Goal: Transaction & Acquisition: Purchase product/service

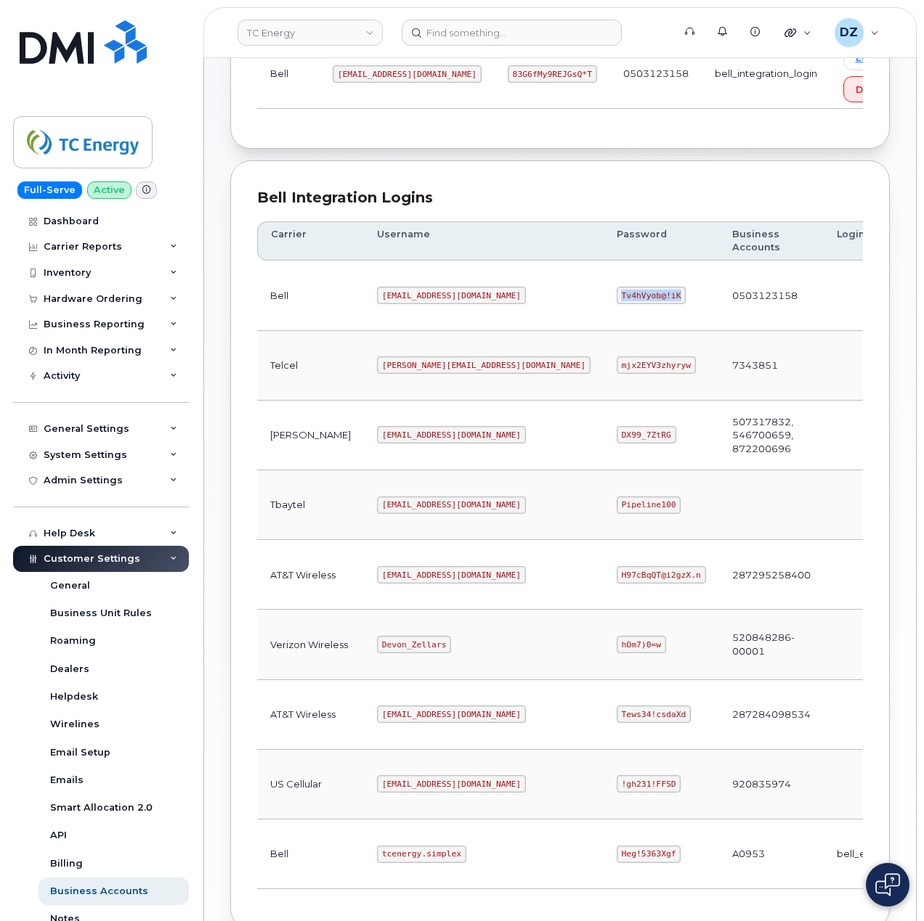
scroll to position [392, 0]
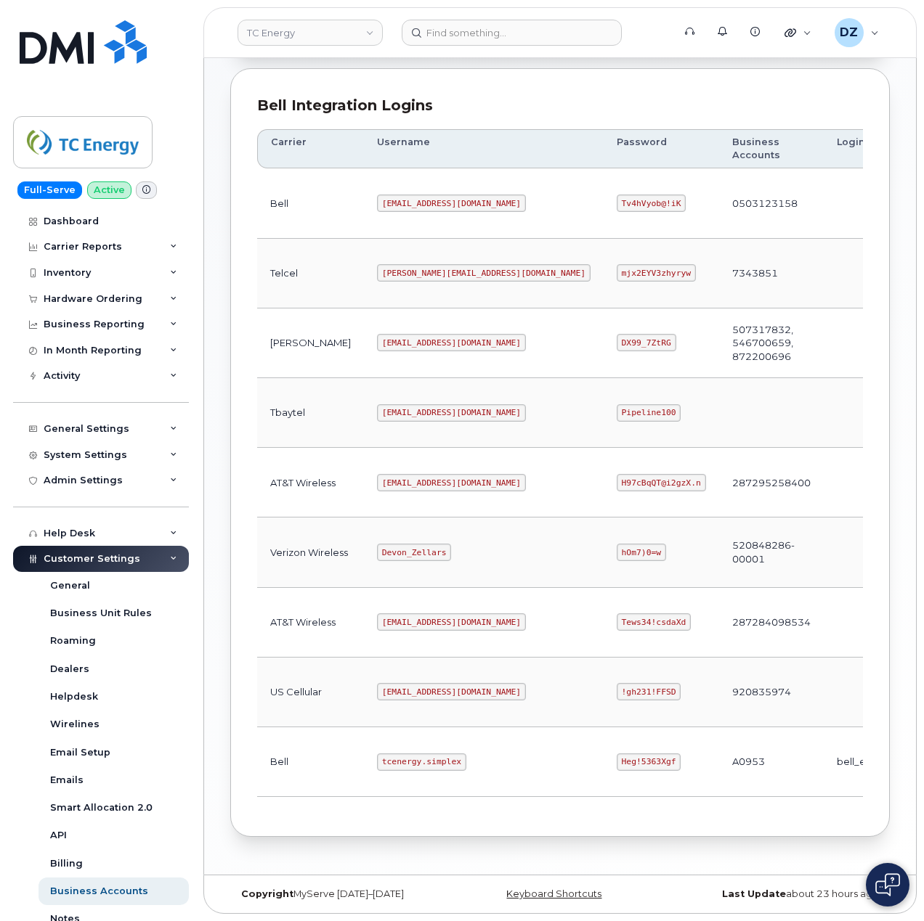
click at [377, 759] on code "tcenergy.simplex" at bounding box center [421, 762] width 89 height 17
click at [381, 756] on code "tcenergy.simplex" at bounding box center [421, 762] width 89 height 17
copy code "tcenergy.simplex"
click at [616, 759] on code "Heg!5363Xgf" at bounding box center [648, 762] width 65 height 17
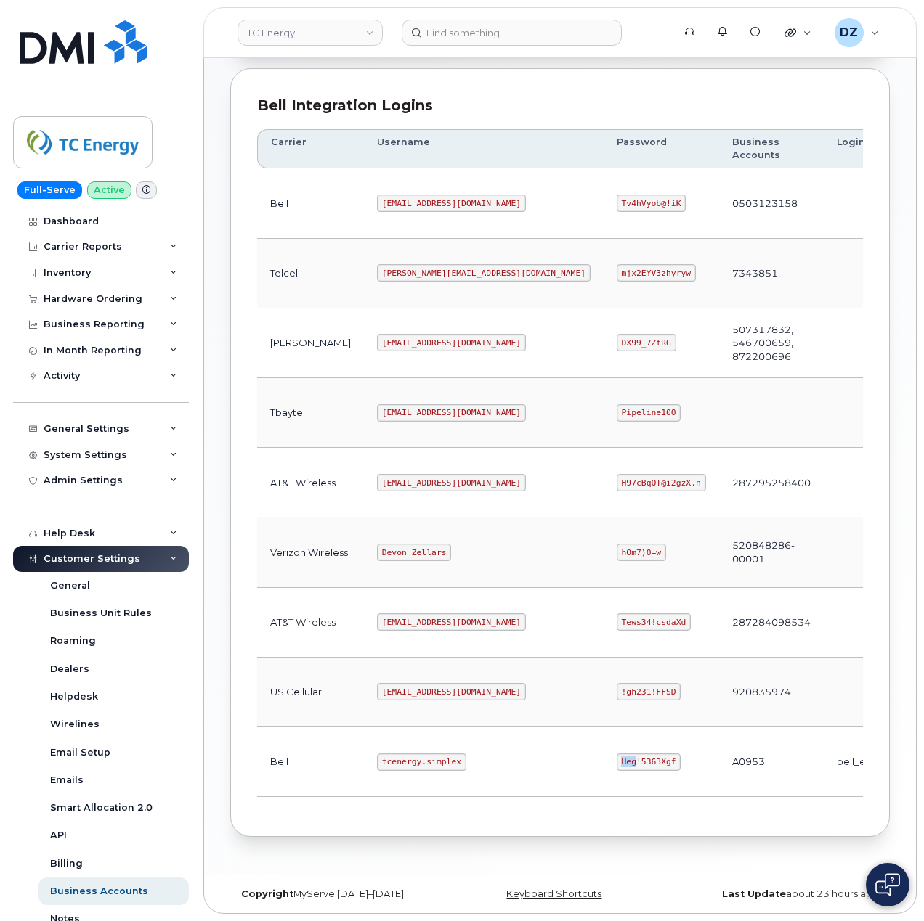
click at [616, 759] on code "Heg!5363Xgf" at bounding box center [648, 762] width 65 height 17
click at [603, 759] on td "Heg!5363Xgf" at bounding box center [660, 763] width 115 height 70
copy code "Heg!5363Xgf"
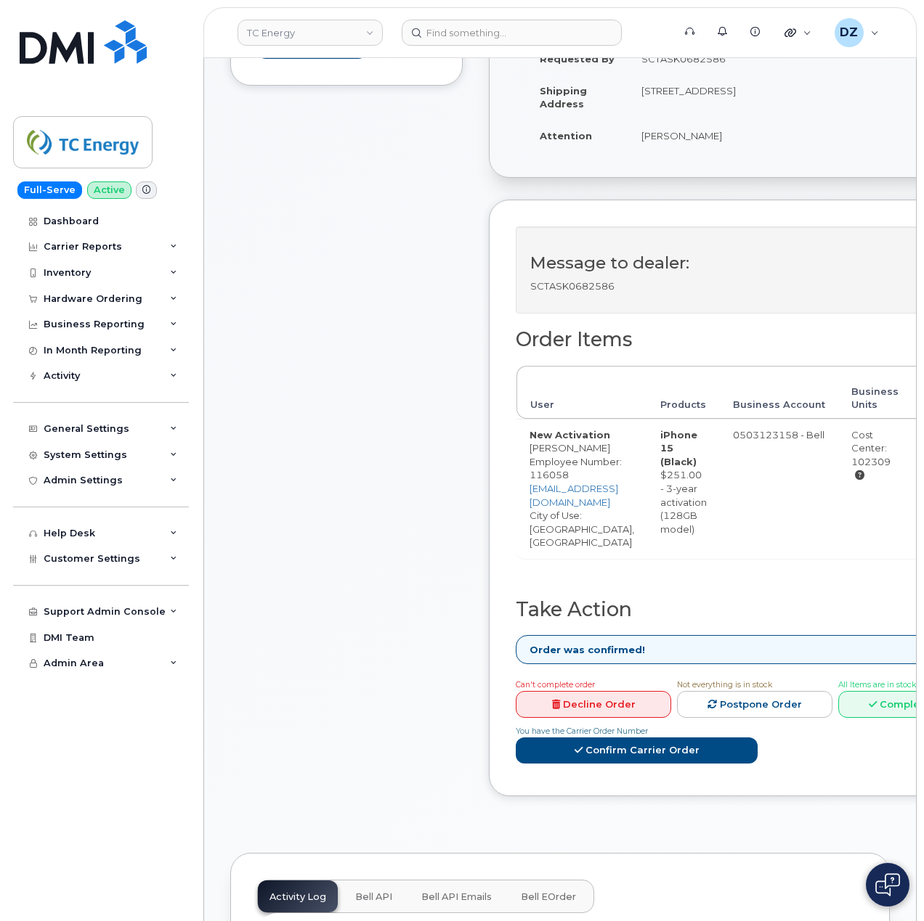
scroll to position [387, 0]
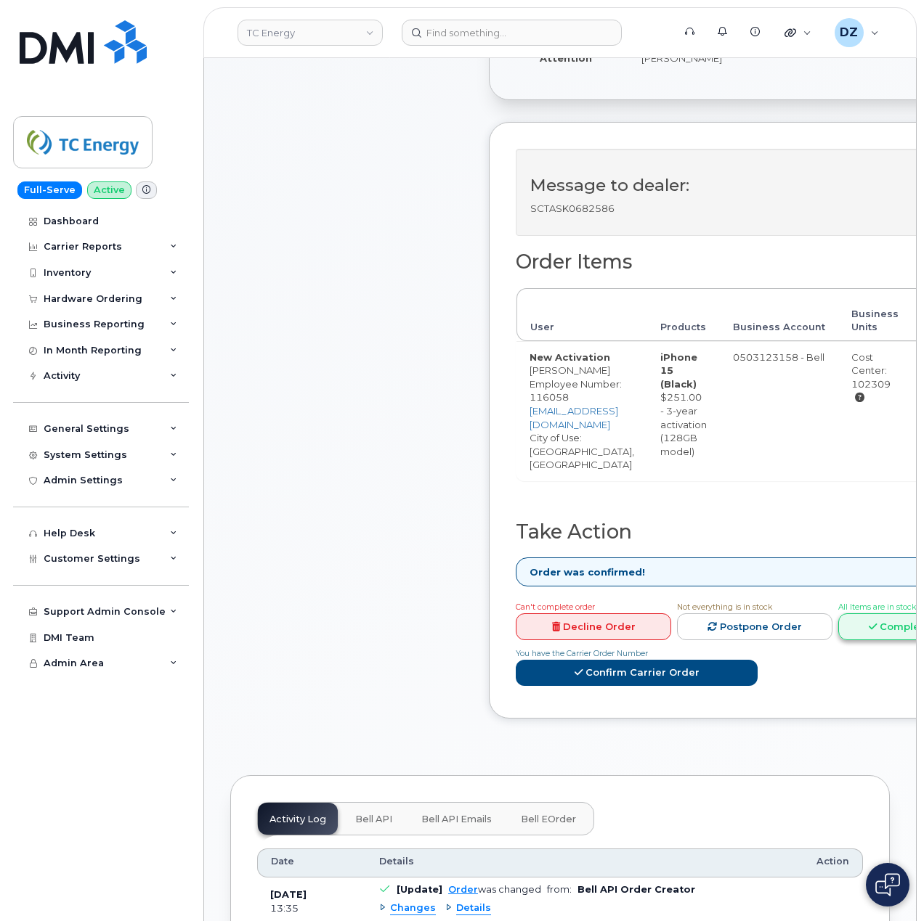
click at [842, 620] on link "Complete Order" at bounding box center [915, 627] width 155 height 27
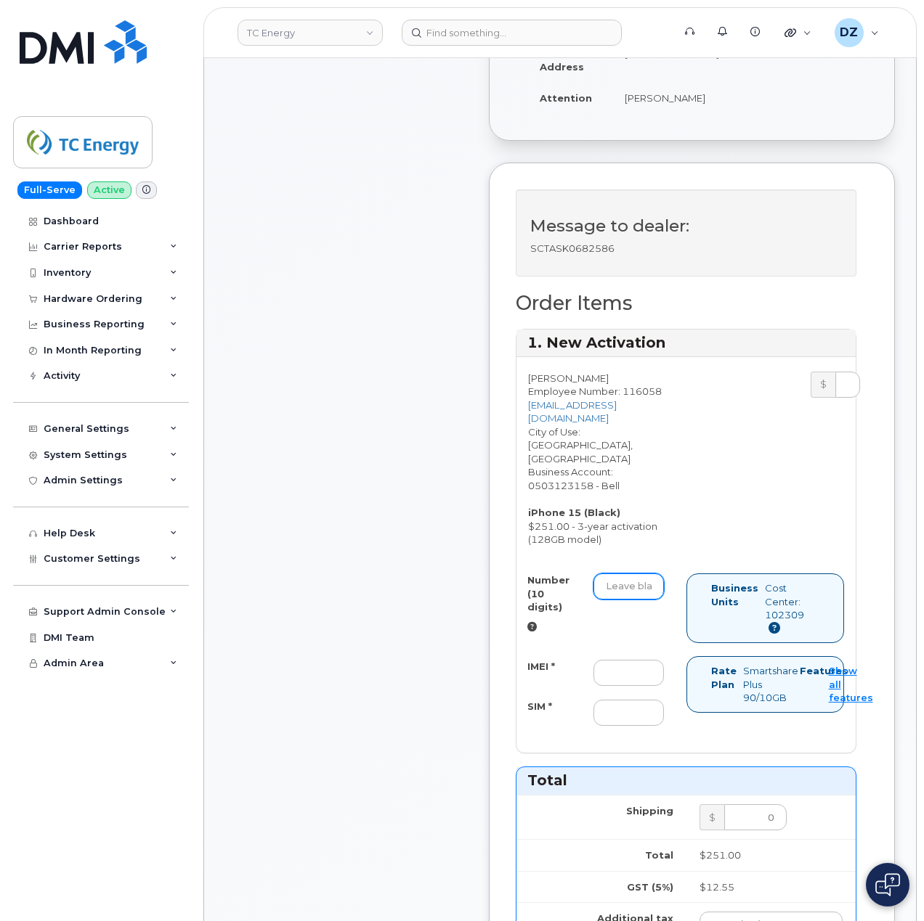
click at [645, 581] on input "Number (10 digits)" at bounding box center [628, 587] width 70 height 26
paste input "4034793257"
type input "4034793257"
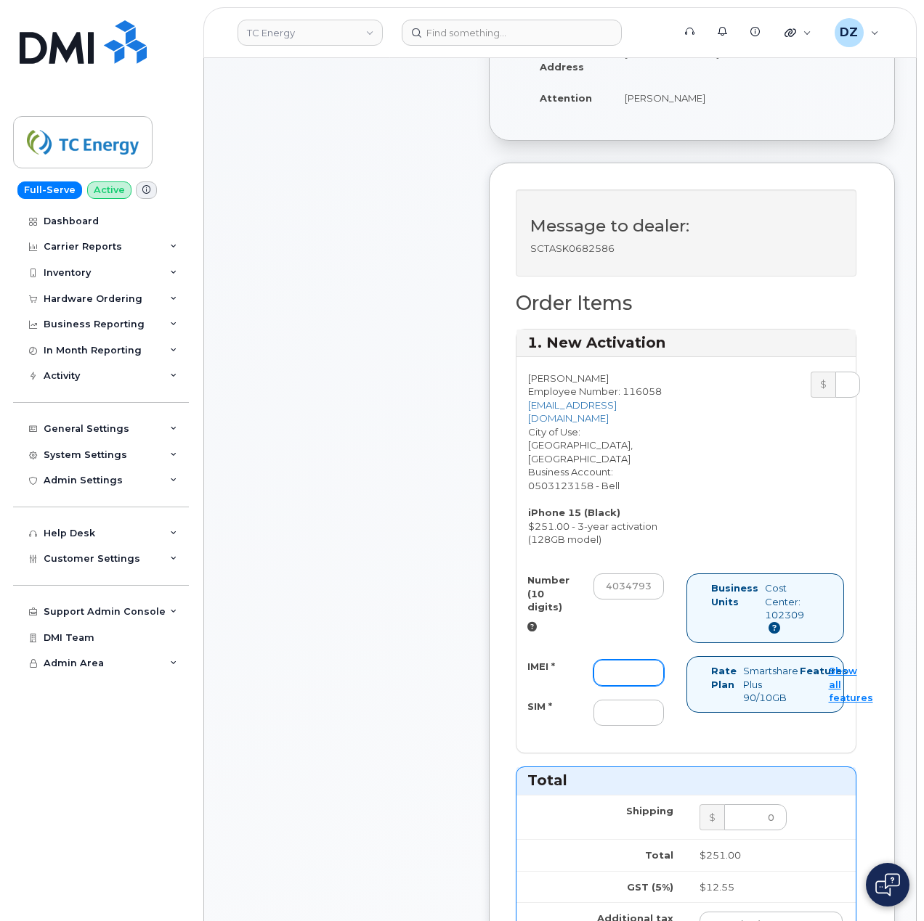
click at [634, 660] on input "IMEI *" at bounding box center [628, 673] width 70 height 26
paste input "355241443823159"
type input "355241443823159"
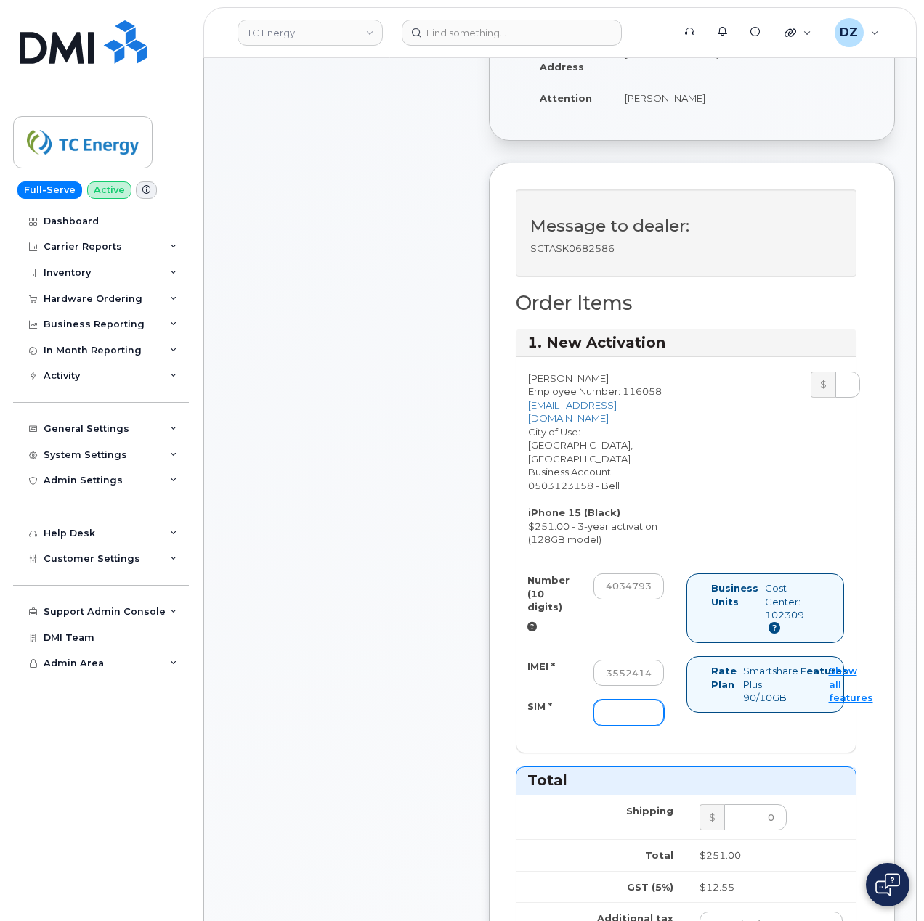
click at [617, 706] on input "SIM *" at bounding box center [628, 713] width 70 height 26
paste input "89302610207416846977"
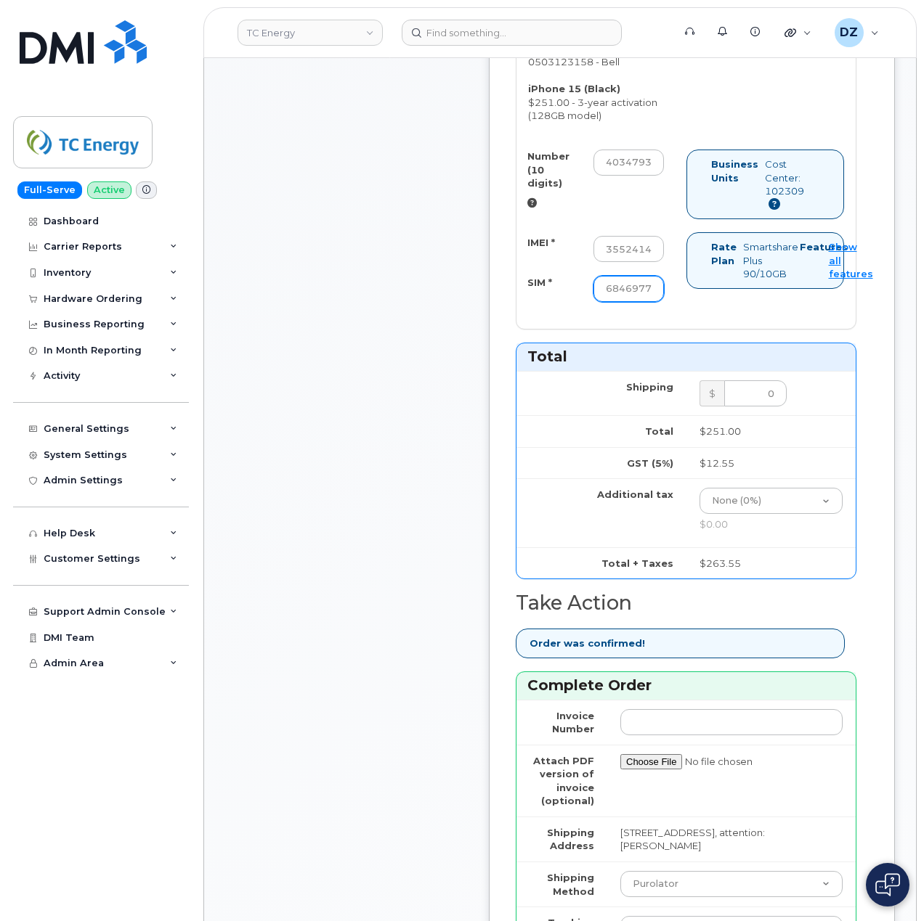
scroll to position [1064, 0]
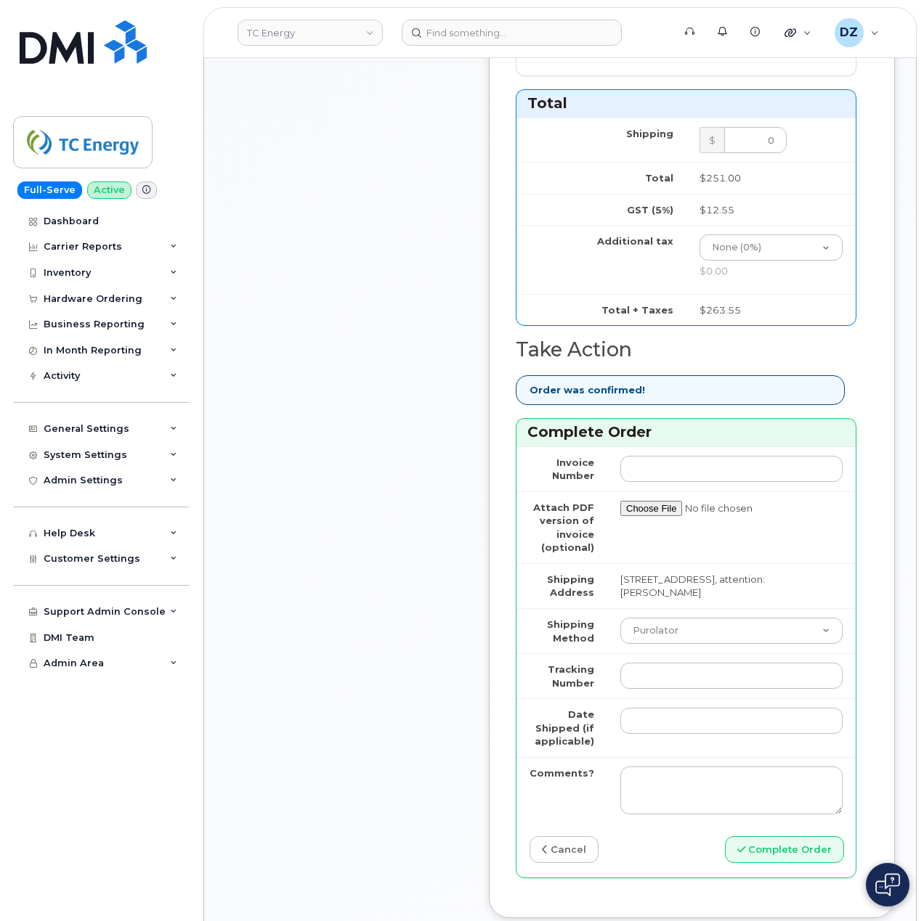
type input "89302610207416846977"
click at [680, 623] on select "Purolator UPS FedEx Canada Post Courier Other Drop Off Pick Up" at bounding box center [731, 631] width 222 height 26
select select "FedEx"
click at [620, 618] on select "Purolator UPS FedEx Canada Post Courier Other Drop Off Pick Up" at bounding box center [731, 631] width 222 height 26
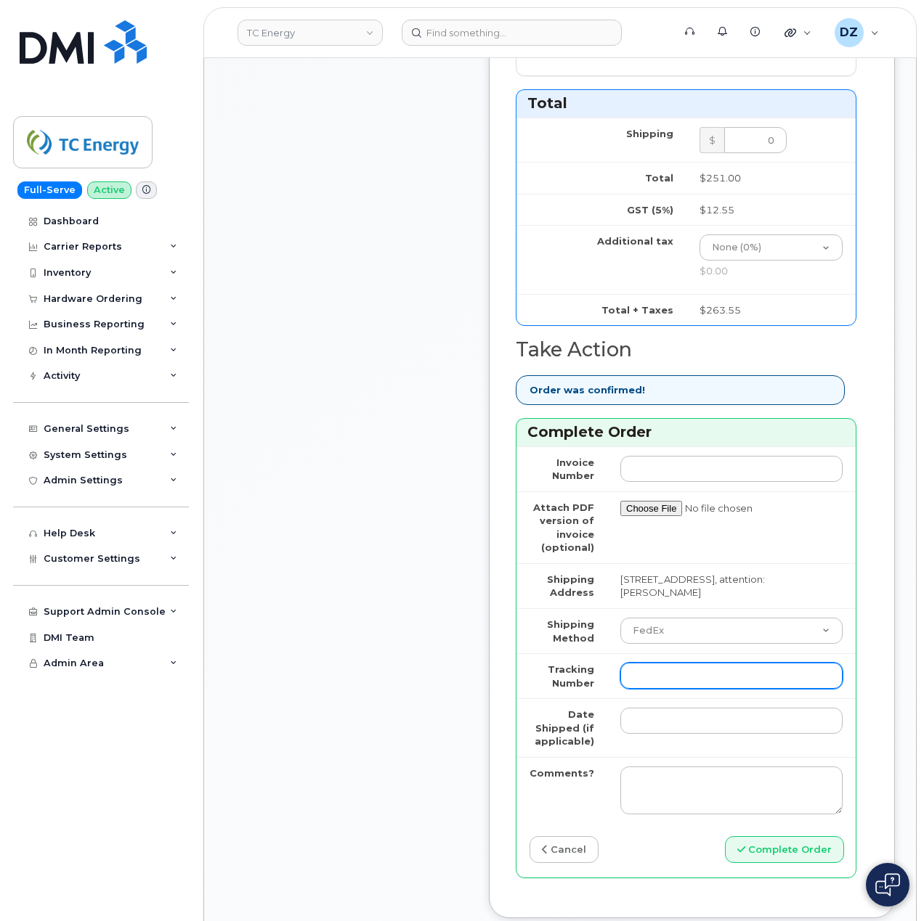
click at [686, 664] on input "Tracking Number" at bounding box center [731, 676] width 222 height 26
paste input "466379559160"
type input "466379559160"
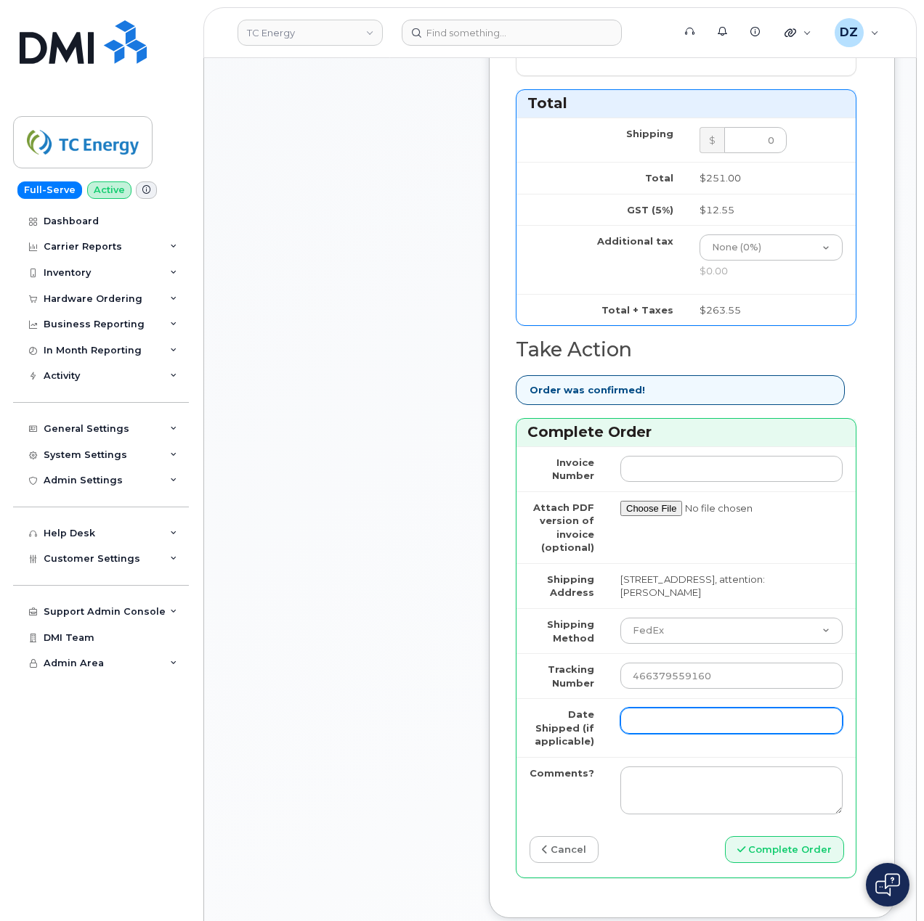
click at [677, 709] on input "Date Shipped (if applicable)" at bounding box center [731, 721] width 222 height 26
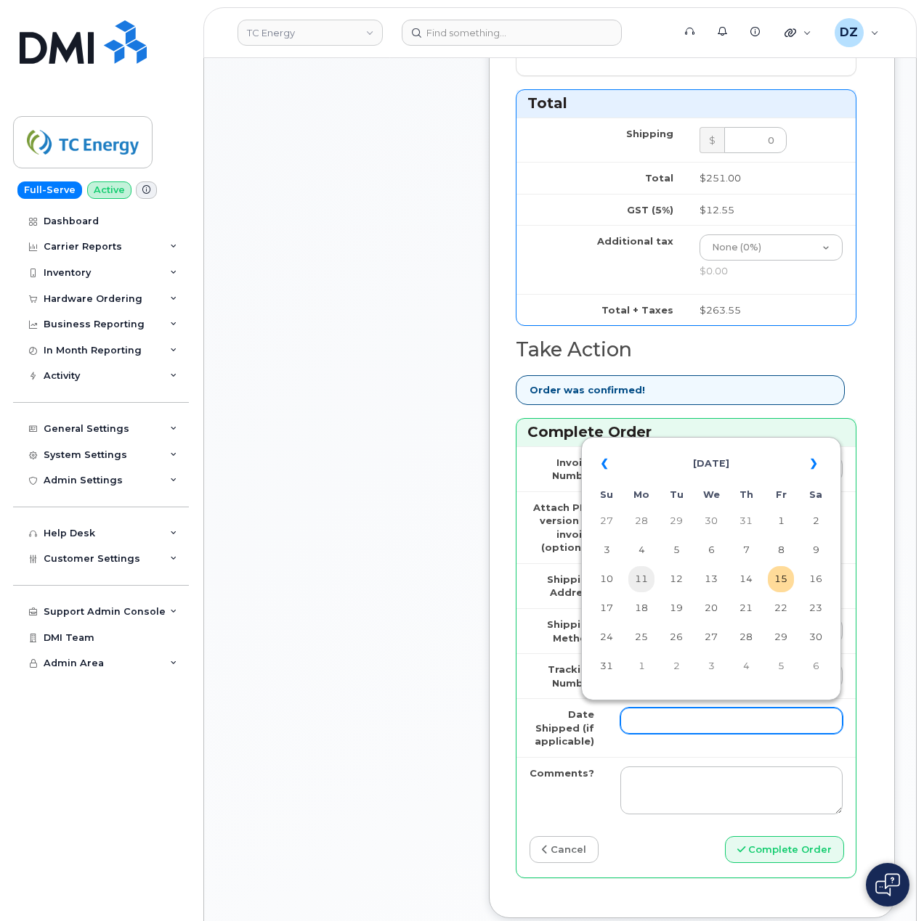
scroll to position [1162, 0]
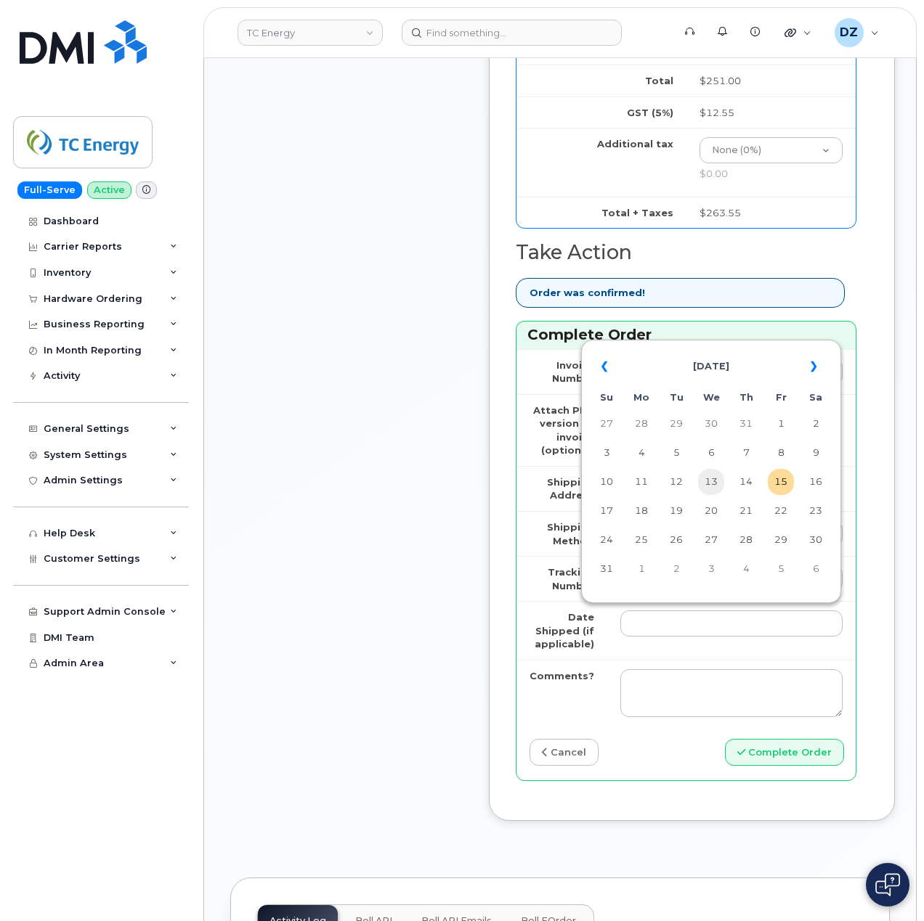
click at [716, 483] on td "13" at bounding box center [711, 482] width 26 height 26
type input "2025-08-13"
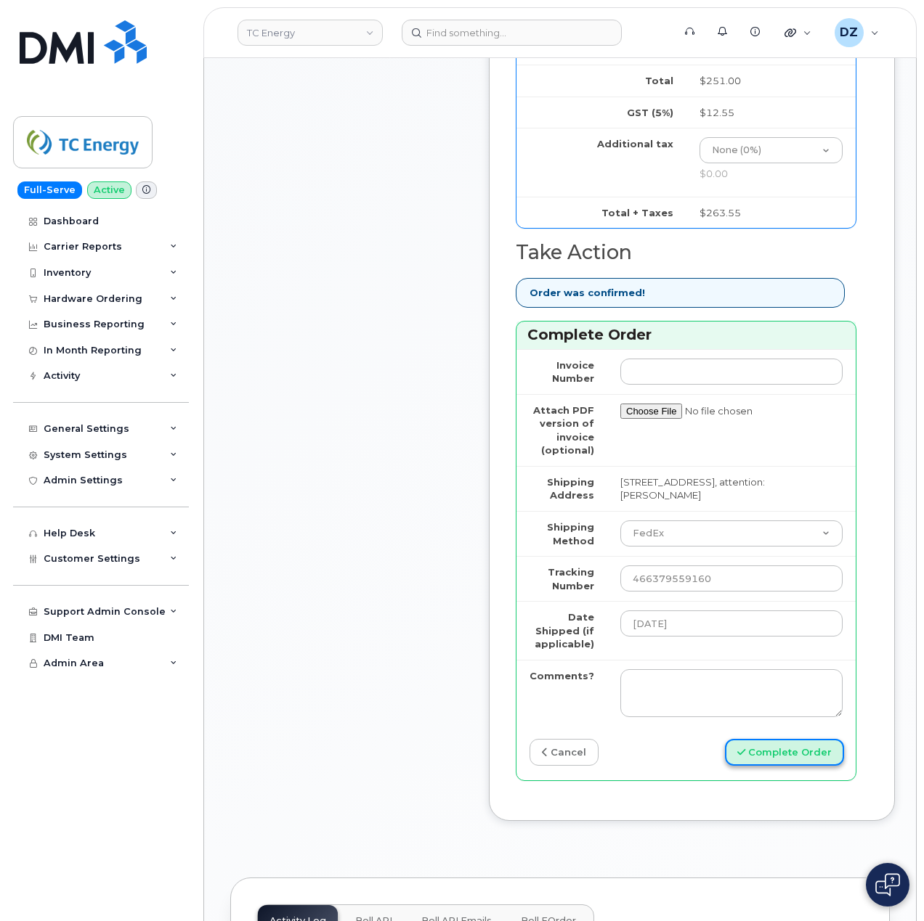
click at [794, 759] on button "Complete Order" at bounding box center [784, 752] width 119 height 27
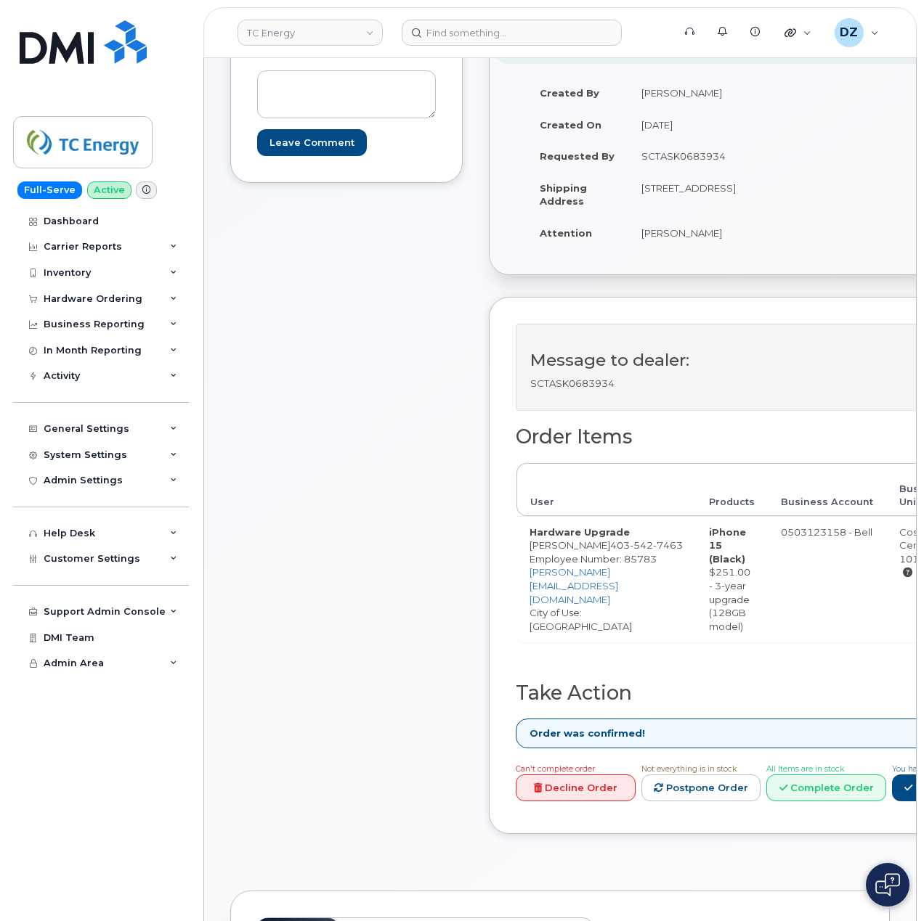
scroll to position [484, 0]
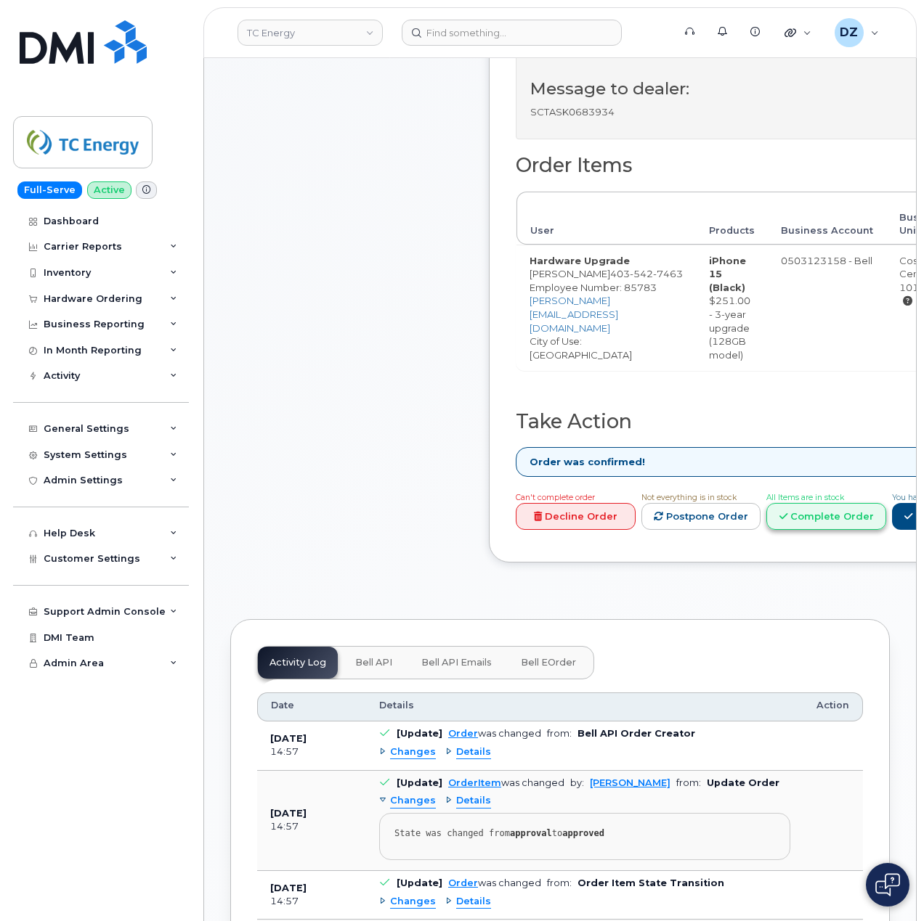
click at [834, 506] on link "Complete Order" at bounding box center [826, 516] width 120 height 27
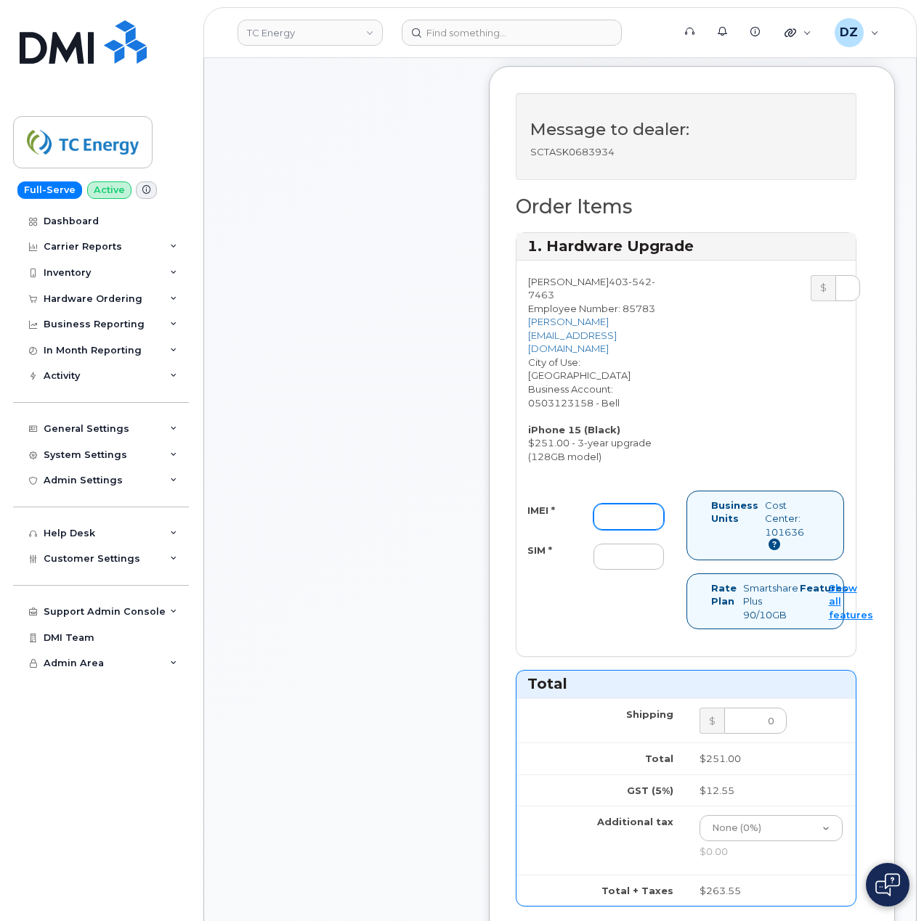
click at [608, 515] on input "IMEI *" at bounding box center [628, 517] width 70 height 26
paste input "351947252392243"
type input "351947252392243"
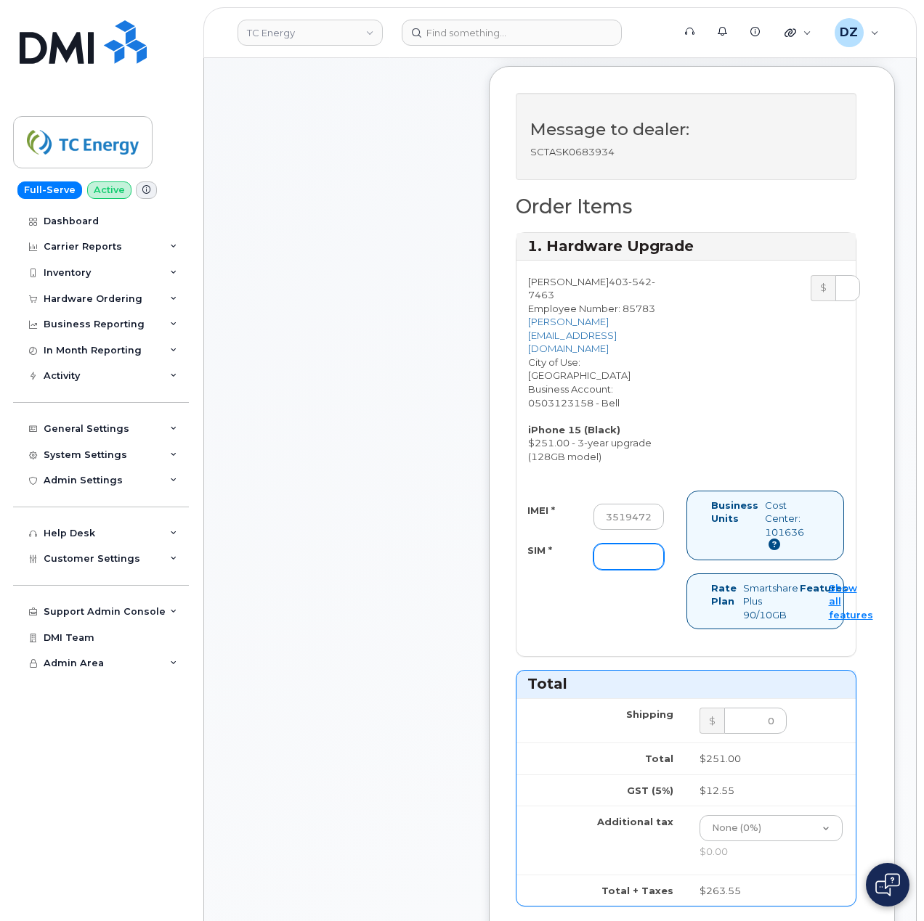
click at [622, 550] on input "SIM *" at bounding box center [628, 557] width 70 height 26
paste input "89302610207415006011"
type input "89302610207415006011"
click at [574, 571] on div "IMEI * 351947252392243 SIM * 89302610207415006011" at bounding box center [601, 537] width 170 height 93
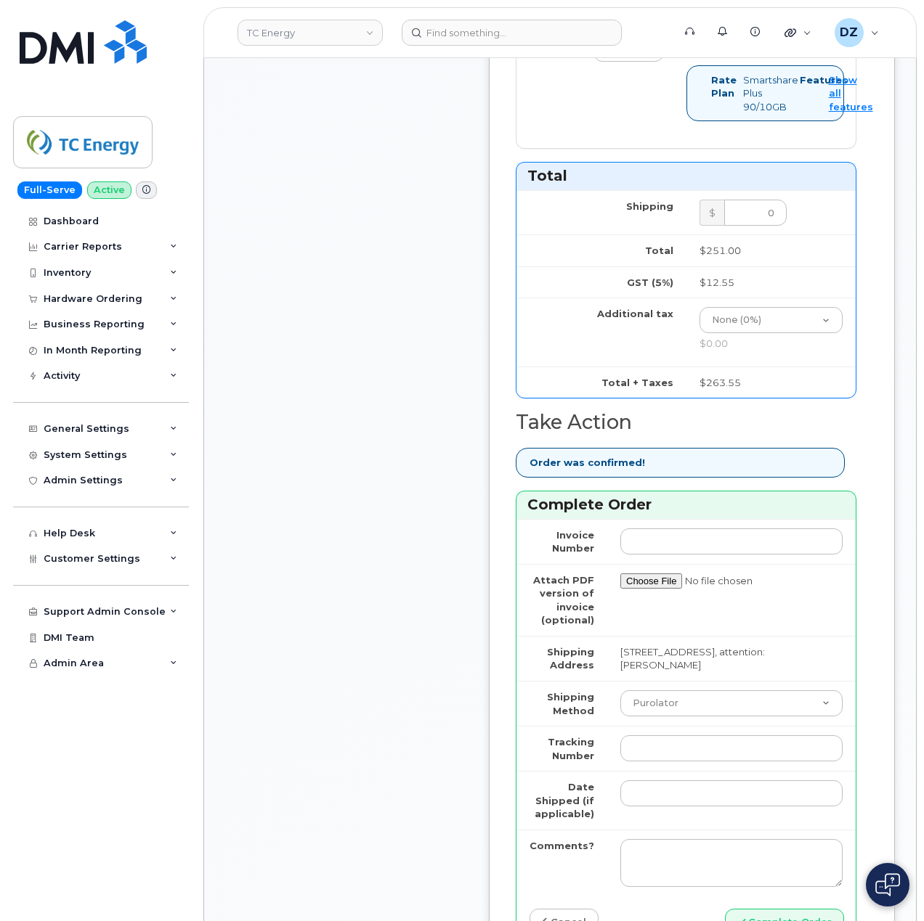
scroll to position [1162, 0]
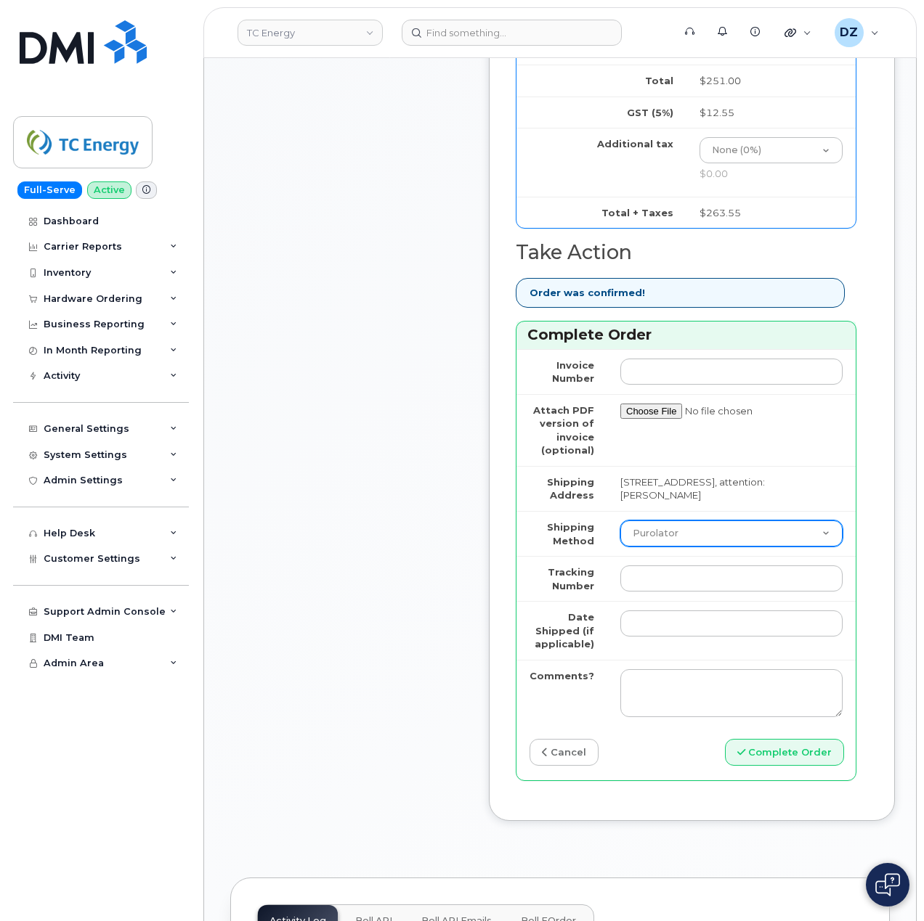
click at [667, 523] on select "Purolator UPS FedEx Canada Post Courier Other Drop Off Pick Up" at bounding box center [731, 534] width 222 height 26
select select "FedEx"
click at [620, 521] on select "Purolator UPS FedEx Canada Post Courier Other Drop Off Pick Up" at bounding box center [731, 534] width 222 height 26
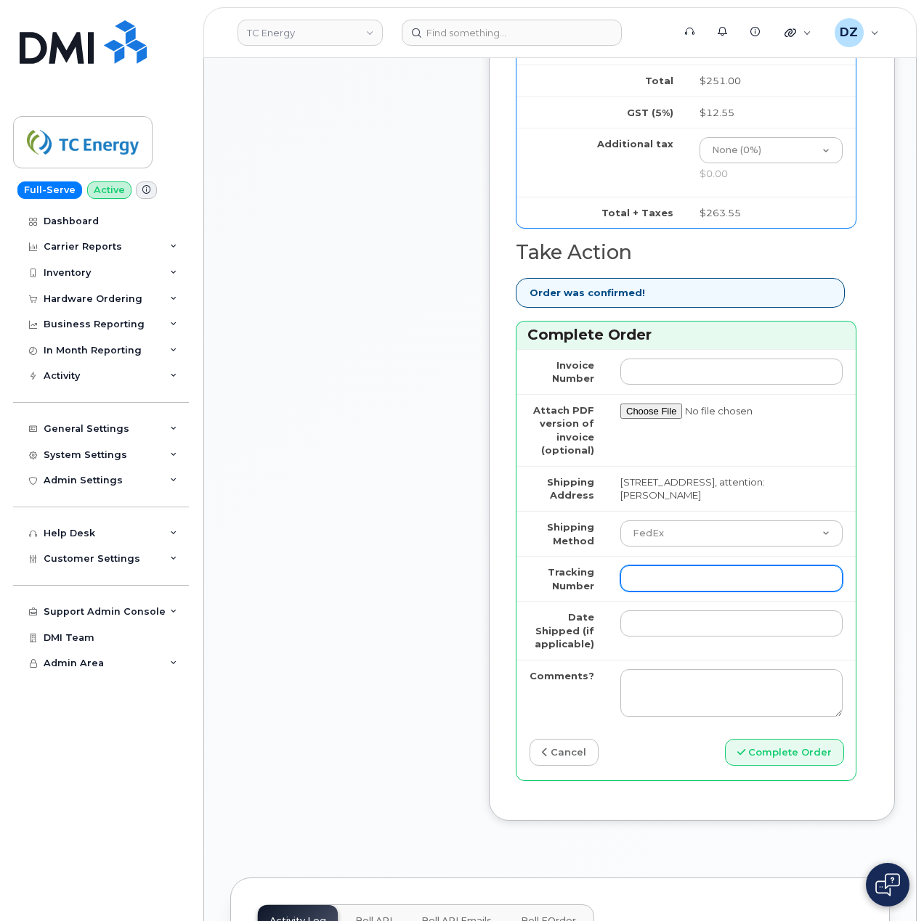
click at [677, 574] on input "Tracking Number" at bounding box center [731, 579] width 222 height 26
paste input "466379569518"
type input "466379569518"
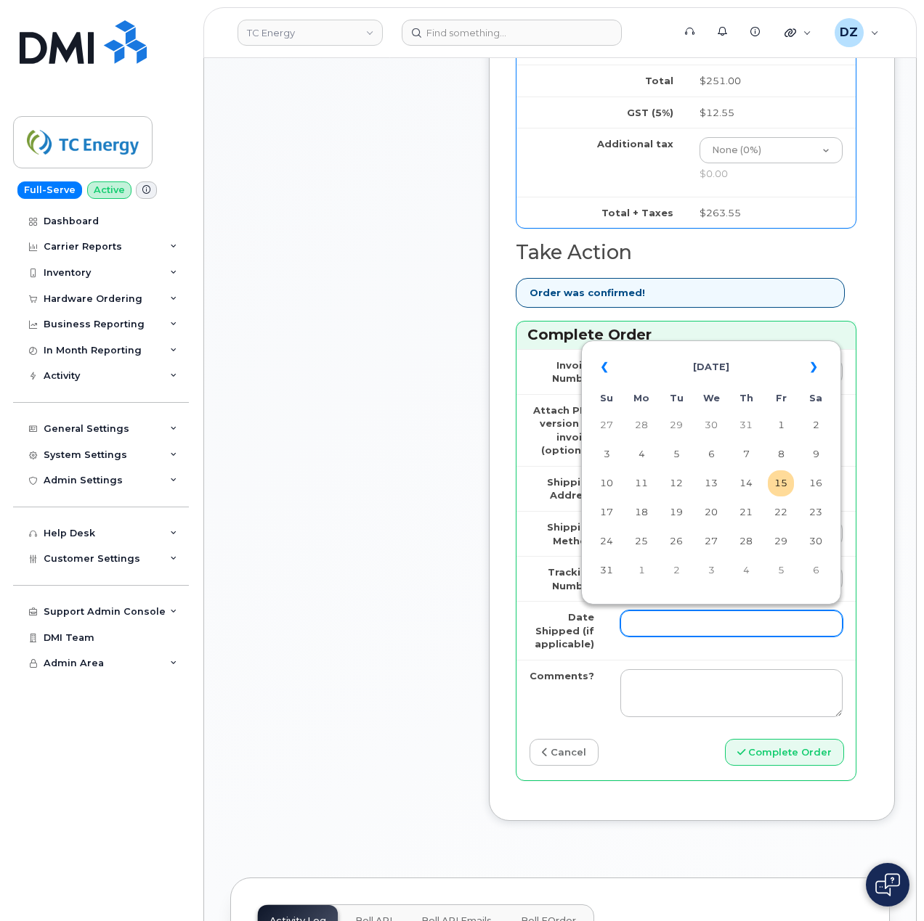
click at [656, 622] on input "Date Shipped (if applicable)" at bounding box center [731, 624] width 222 height 26
click at [749, 486] on td "14" at bounding box center [746, 484] width 26 height 26
type input "[DATE]"
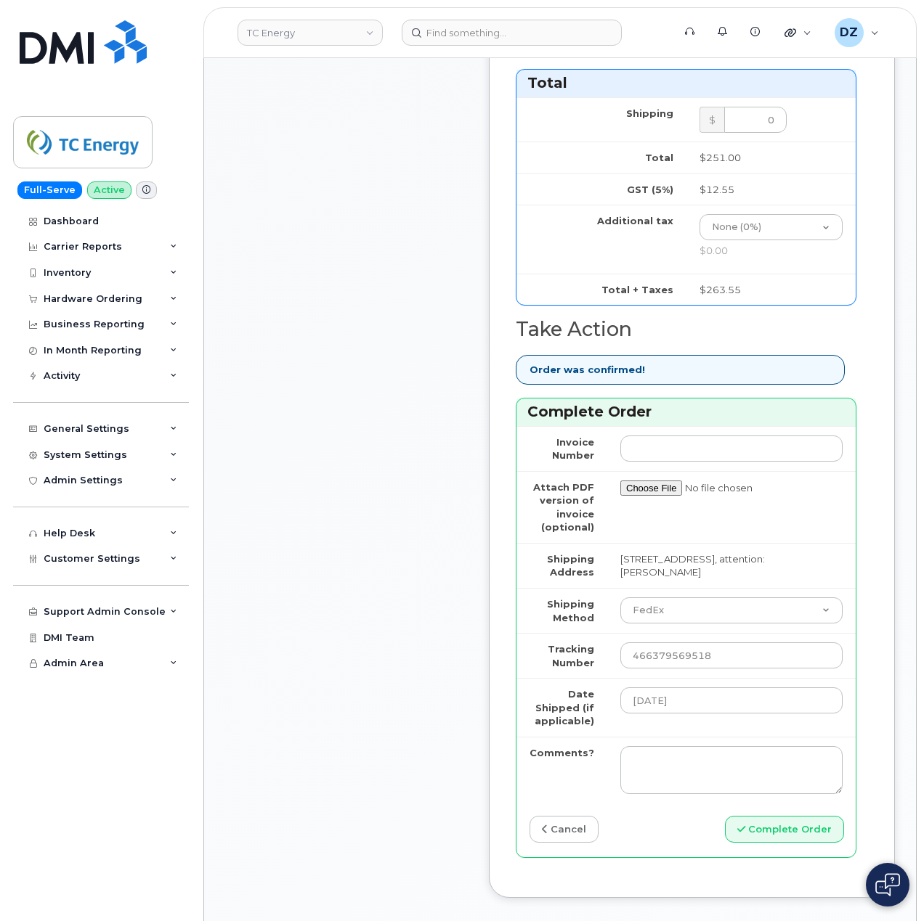
scroll to position [1258, 0]
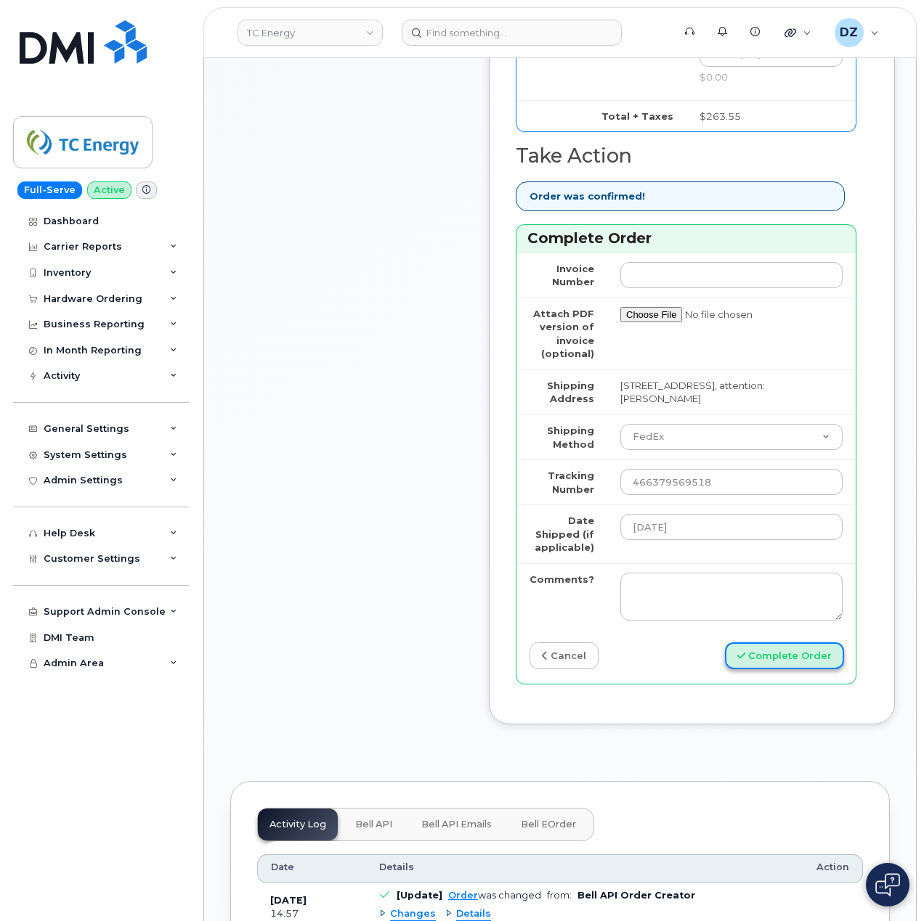
click at [784, 659] on button "Complete Order" at bounding box center [784, 656] width 119 height 27
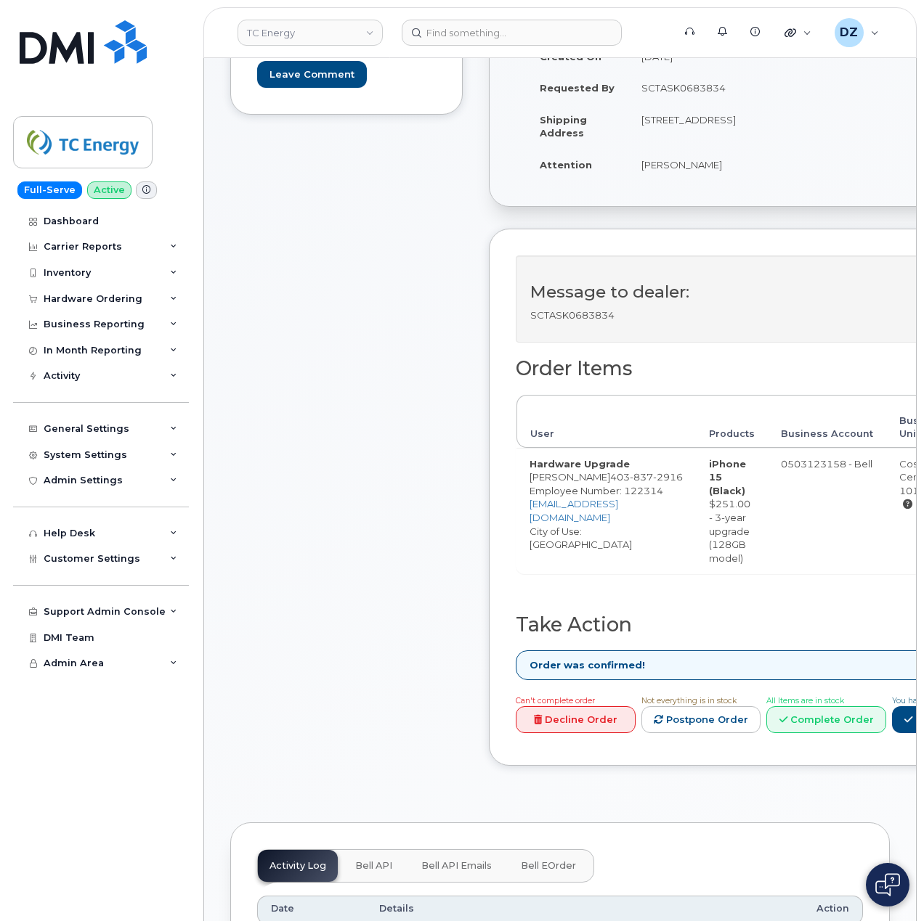
scroll to position [290, 0]
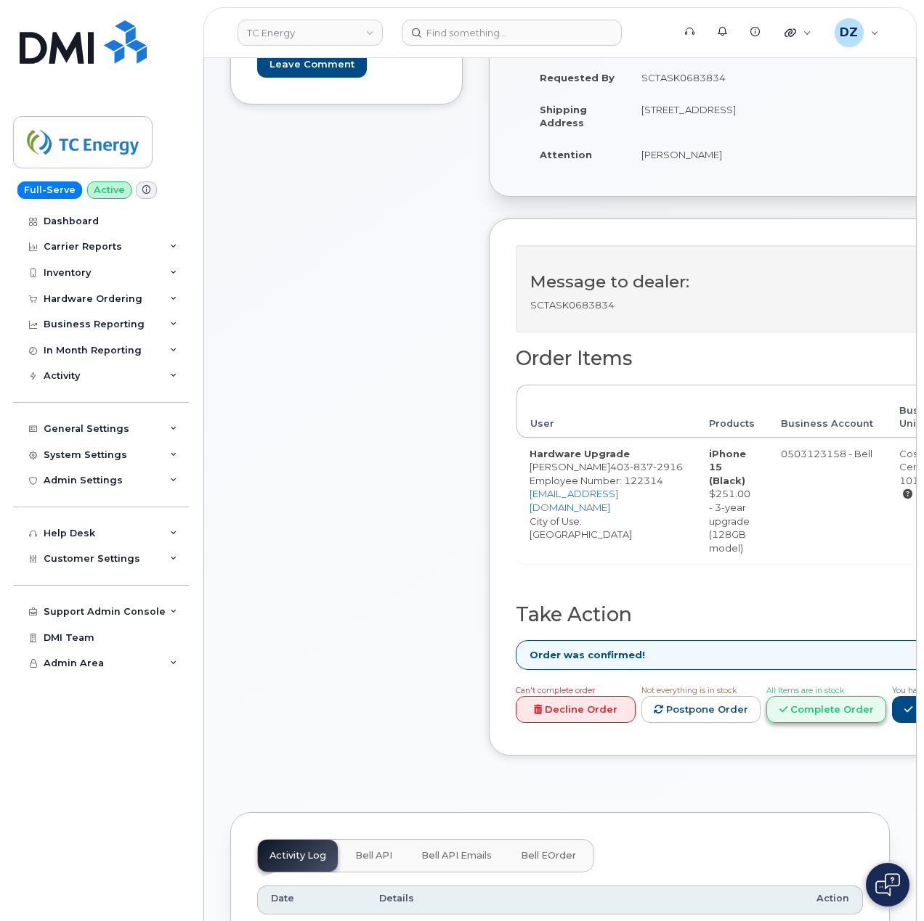
click at [878, 714] on link "Complete Order" at bounding box center [826, 709] width 120 height 27
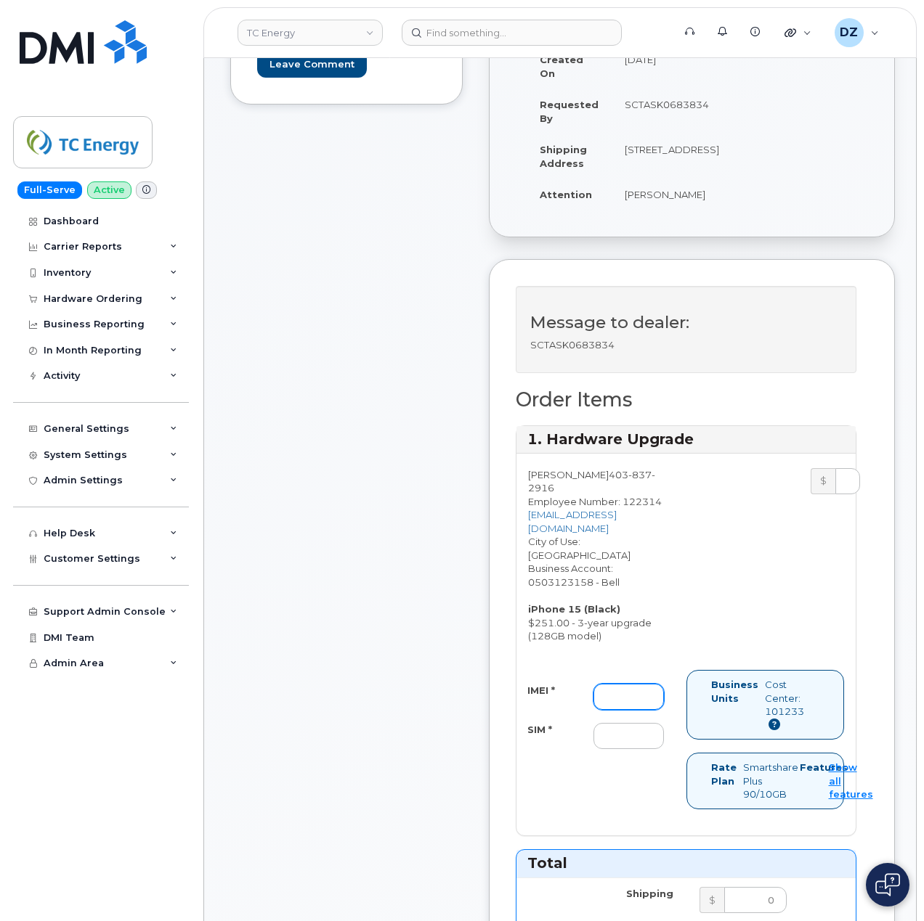
click at [610, 684] on input "IMEI *" at bounding box center [628, 697] width 70 height 26
paste input "355700859695047"
type input "355700859695047"
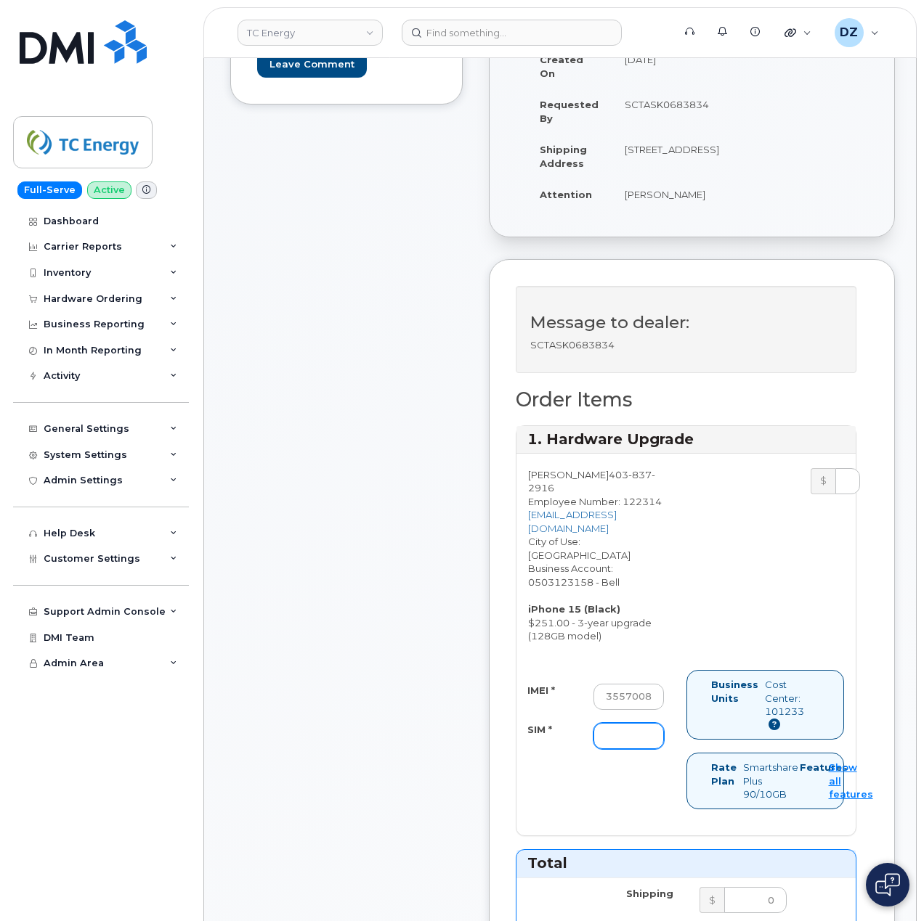
click at [651, 723] on input "SIM *" at bounding box center [628, 736] width 70 height 26
paste input "89302610207417030969"
type input "89302610207417030969"
click at [579, 742] on div "IMEI * 355700859695047 SIM * 89302610207417030969 Business Units Cost Center: 1…" at bounding box center [685, 746] width 339 height 152
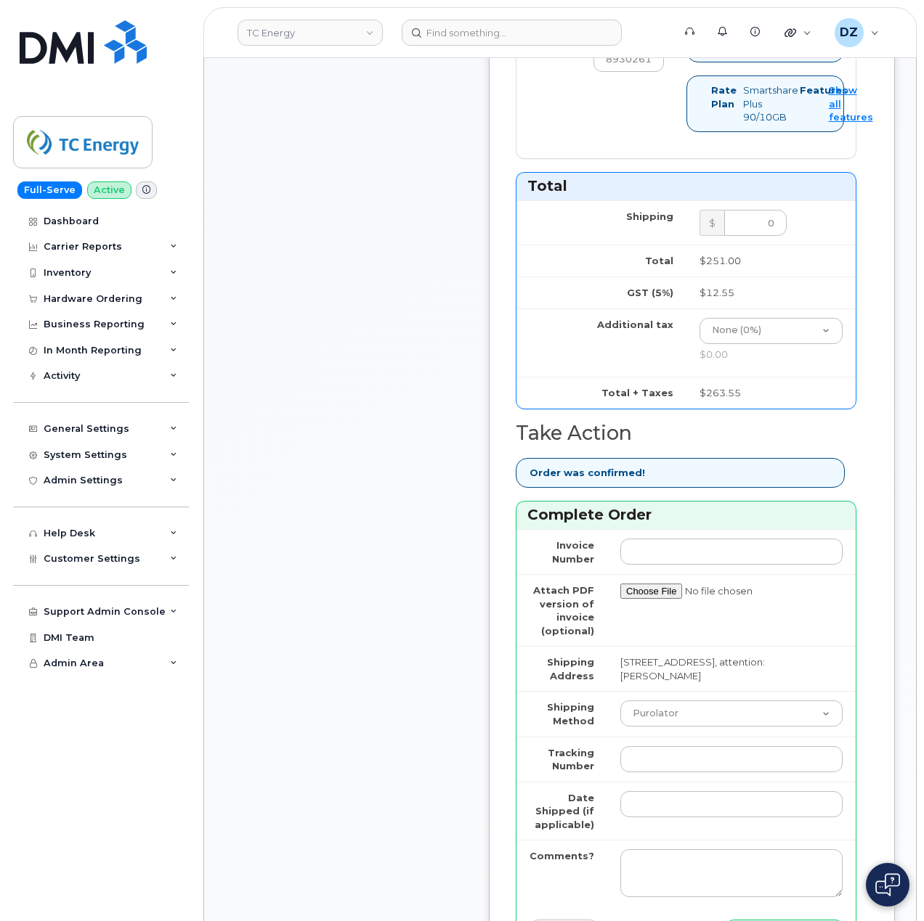
scroll to position [1064, 0]
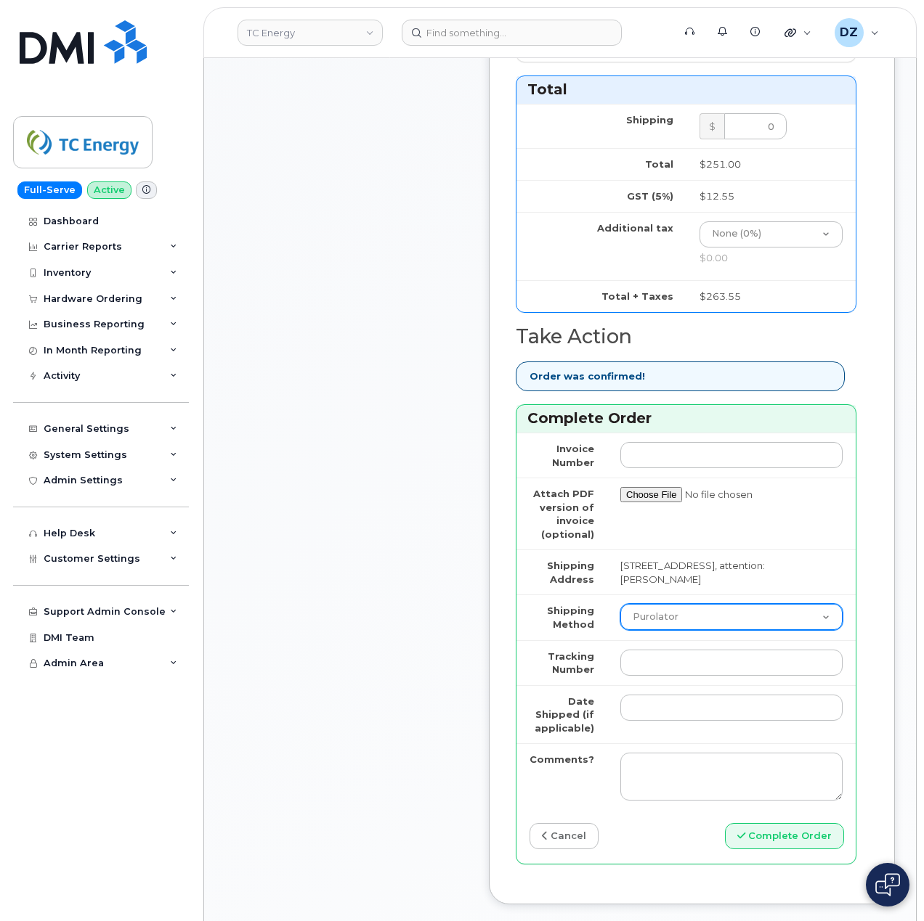
click at [675, 604] on select "Purolator UPS FedEx Canada Post Courier Other Drop Off Pick Up" at bounding box center [731, 617] width 222 height 26
select select "FedEx"
click at [620, 604] on select "Purolator UPS FedEx Canada Post Courier Other Drop Off Pick Up" at bounding box center [731, 617] width 222 height 26
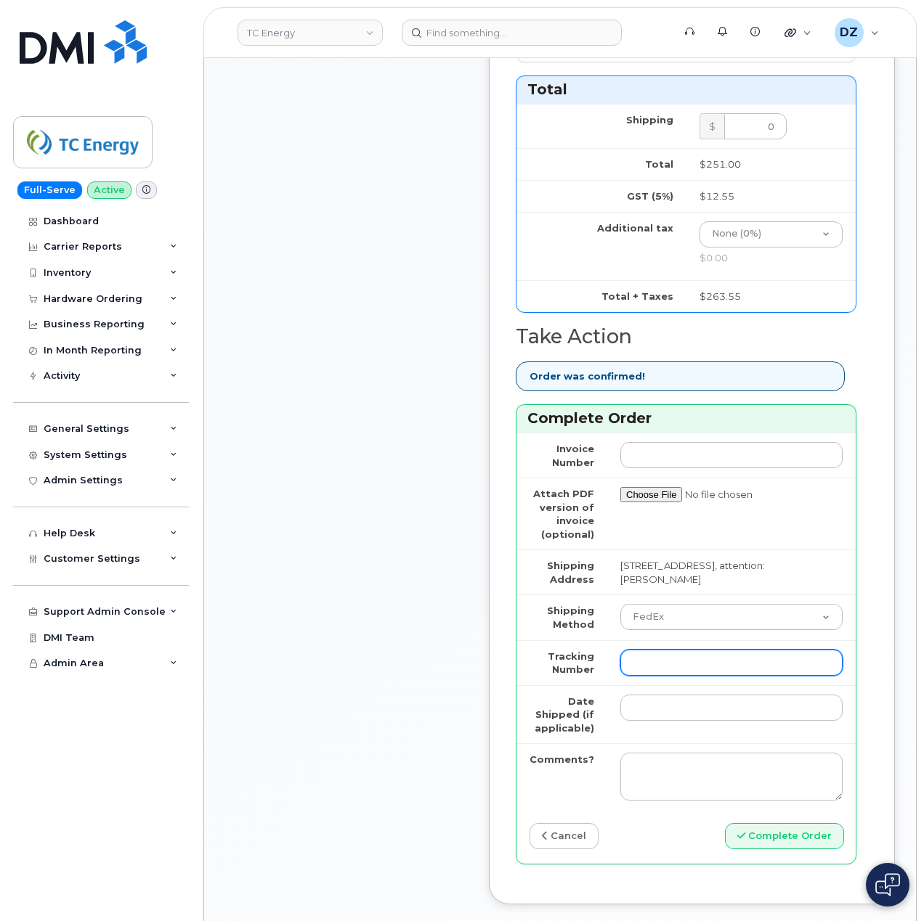
click at [671, 650] on input "Tracking Number" at bounding box center [731, 663] width 222 height 26
paste input "466379568485"
type input "466379568485"
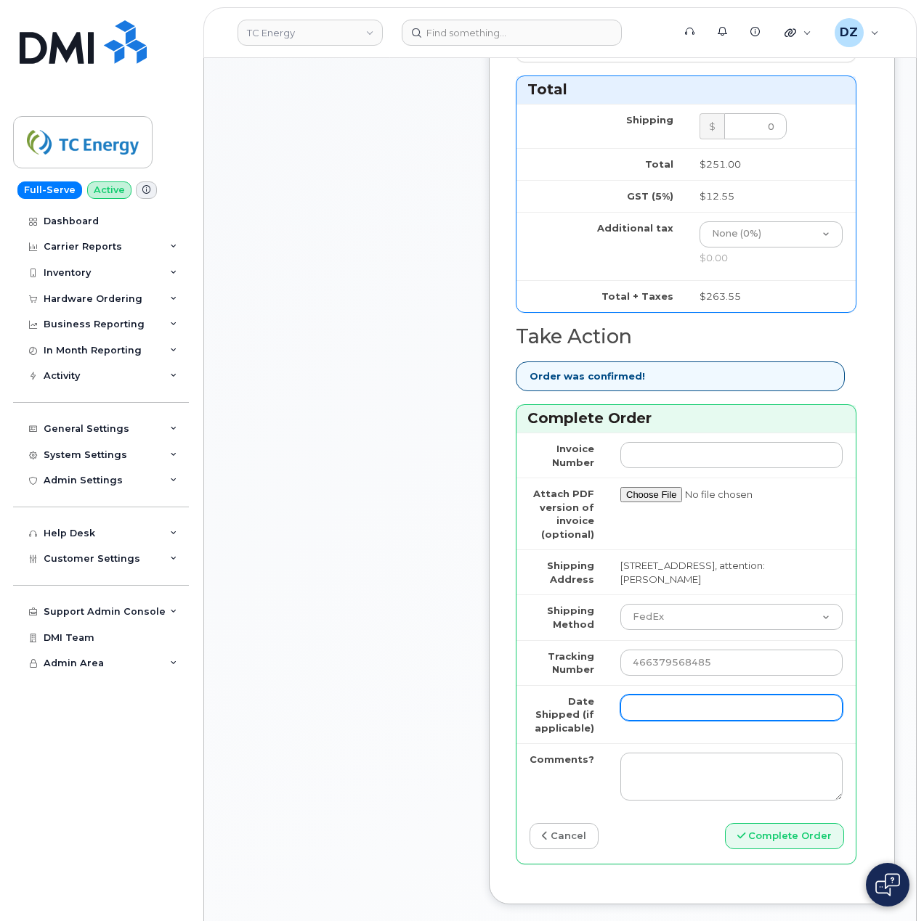
click at [651, 695] on input "Date Shipped (if applicable)" at bounding box center [731, 708] width 222 height 26
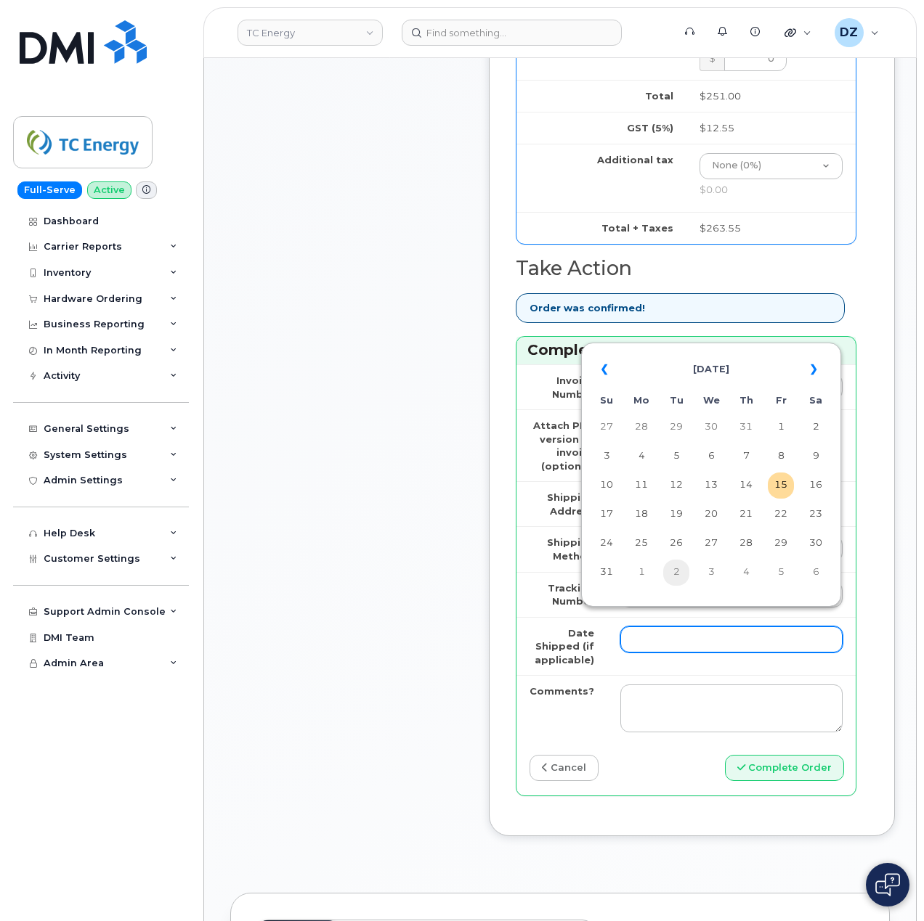
scroll to position [1162, 0]
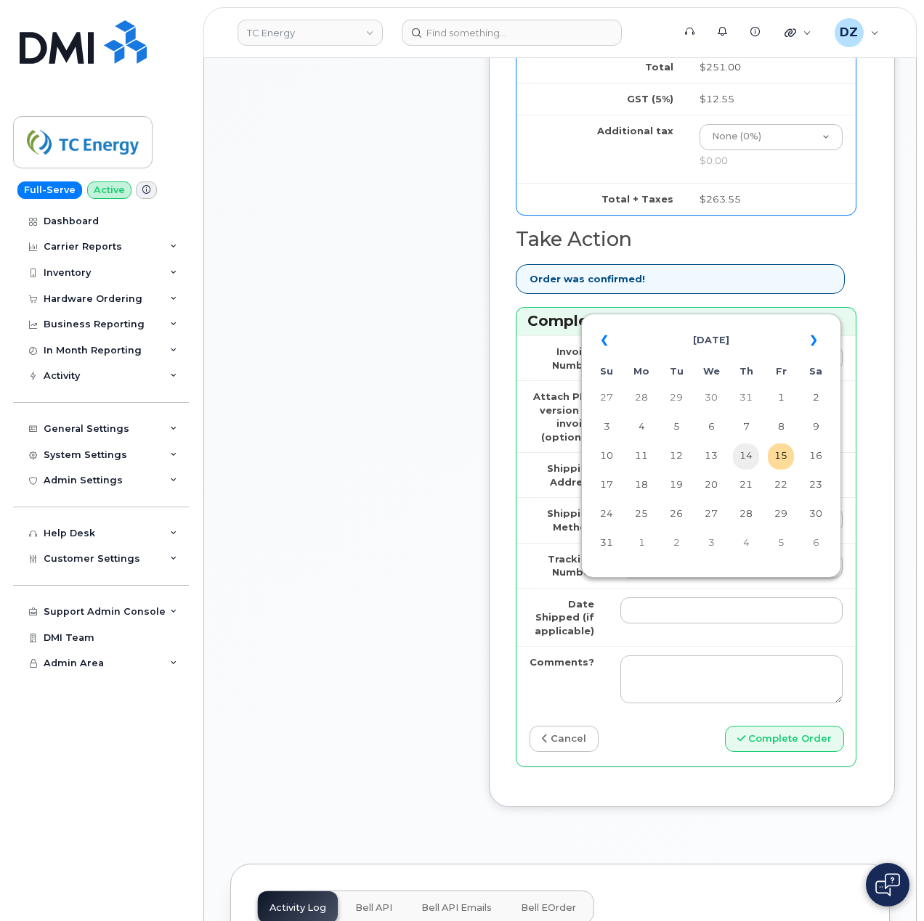
click at [742, 457] on td "14" at bounding box center [746, 457] width 26 height 26
type input "2025-08-14"
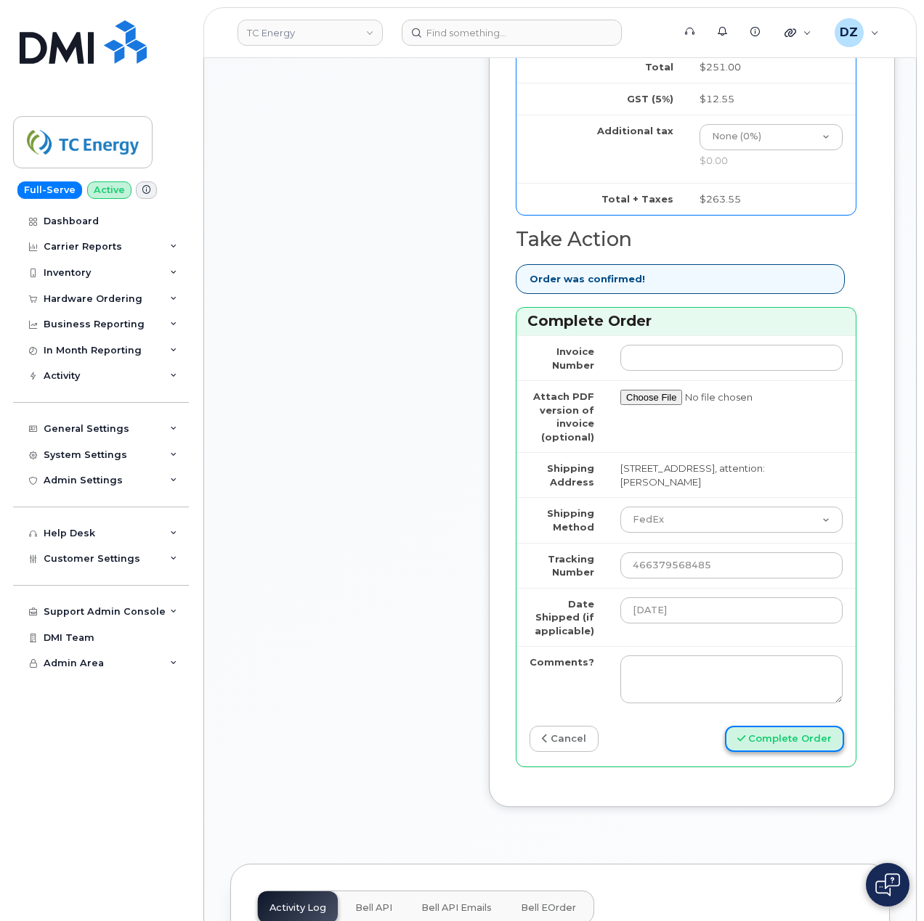
click at [765, 726] on button "Complete Order" at bounding box center [784, 739] width 119 height 27
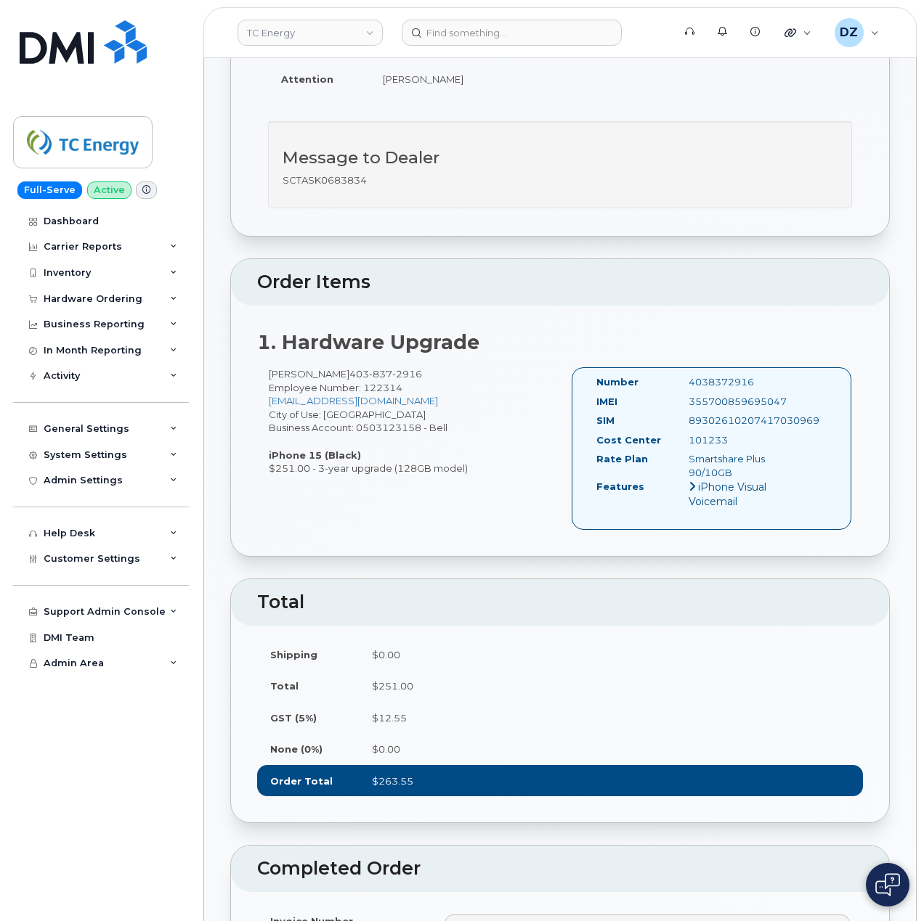
scroll to position [387, 0]
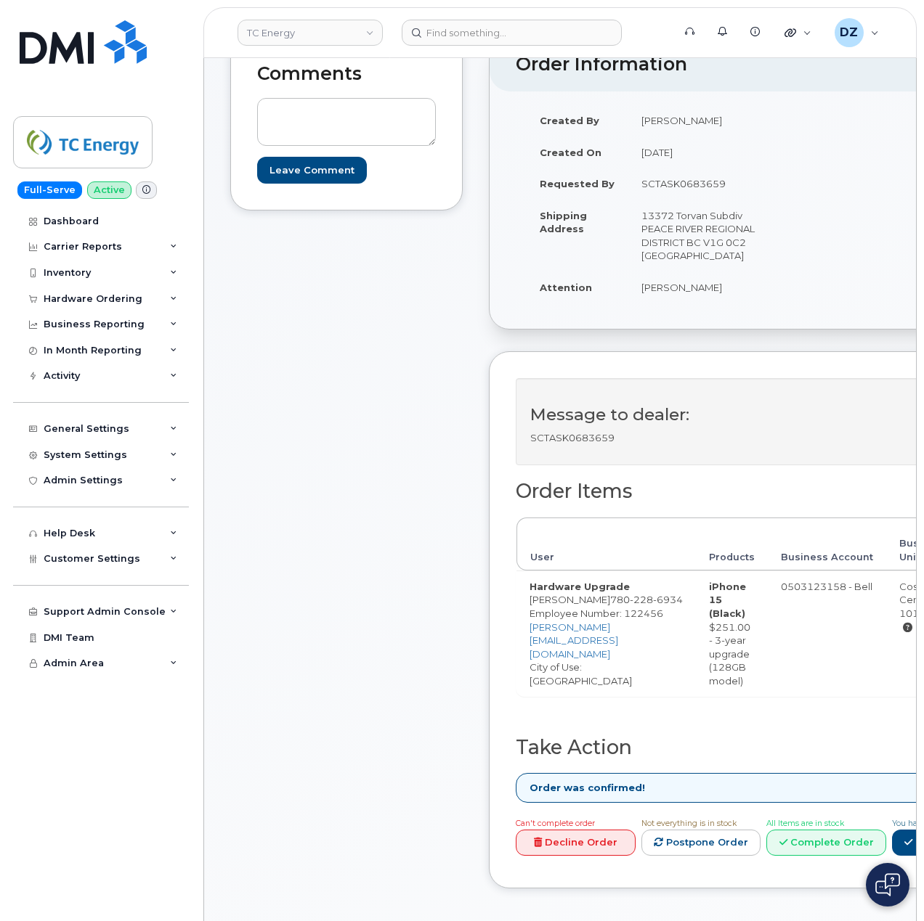
scroll to position [387, 0]
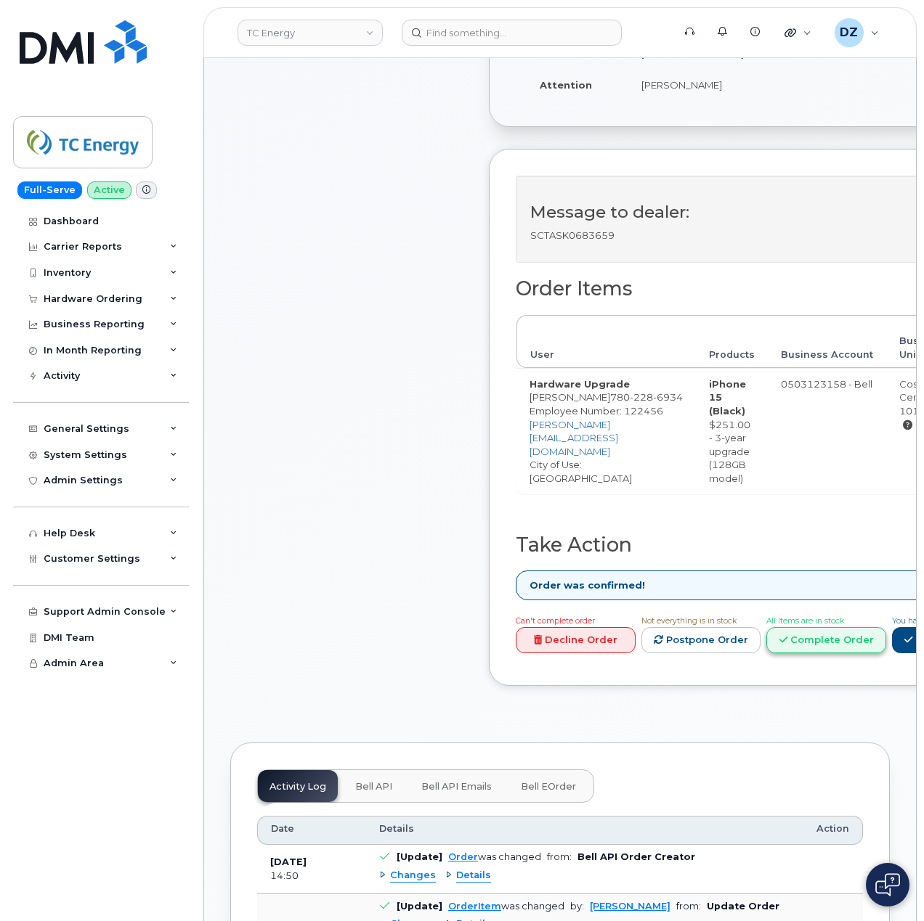
click at [826, 634] on link "Complete Order" at bounding box center [826, 640] width 120 height 27
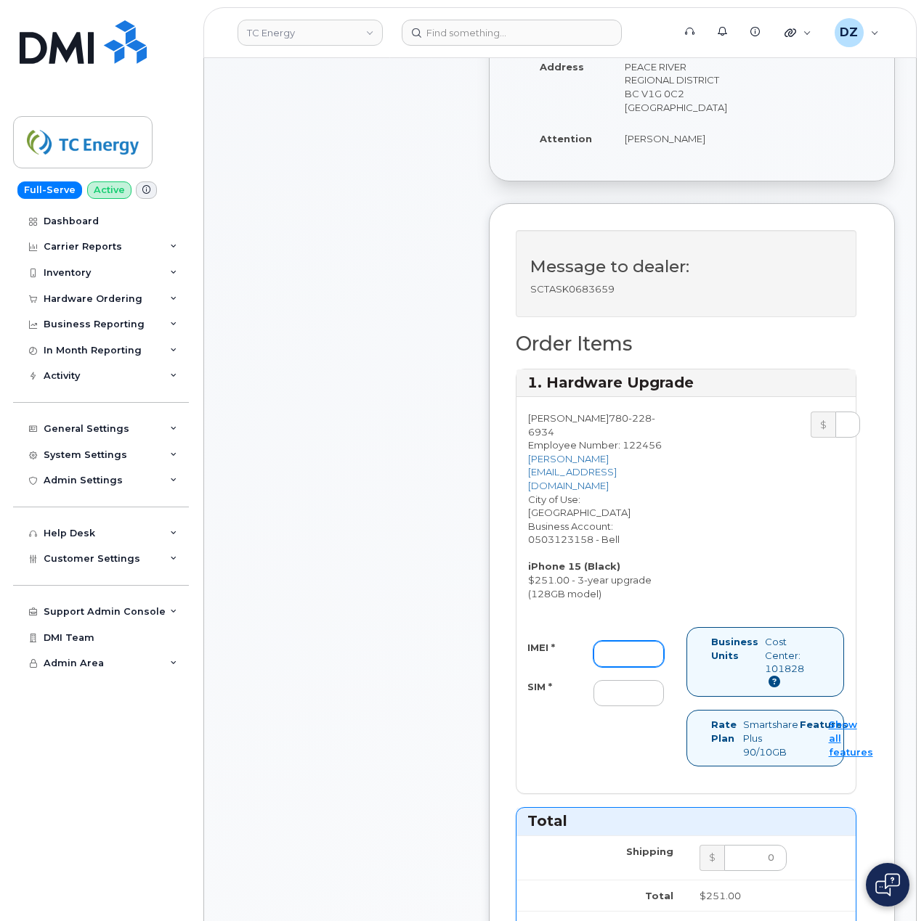
click at [613, 641] on input "IMEI *" at bounding box center [628, 654] width 70 height 26
paste input "354743527623372"
type input "354743527623372"
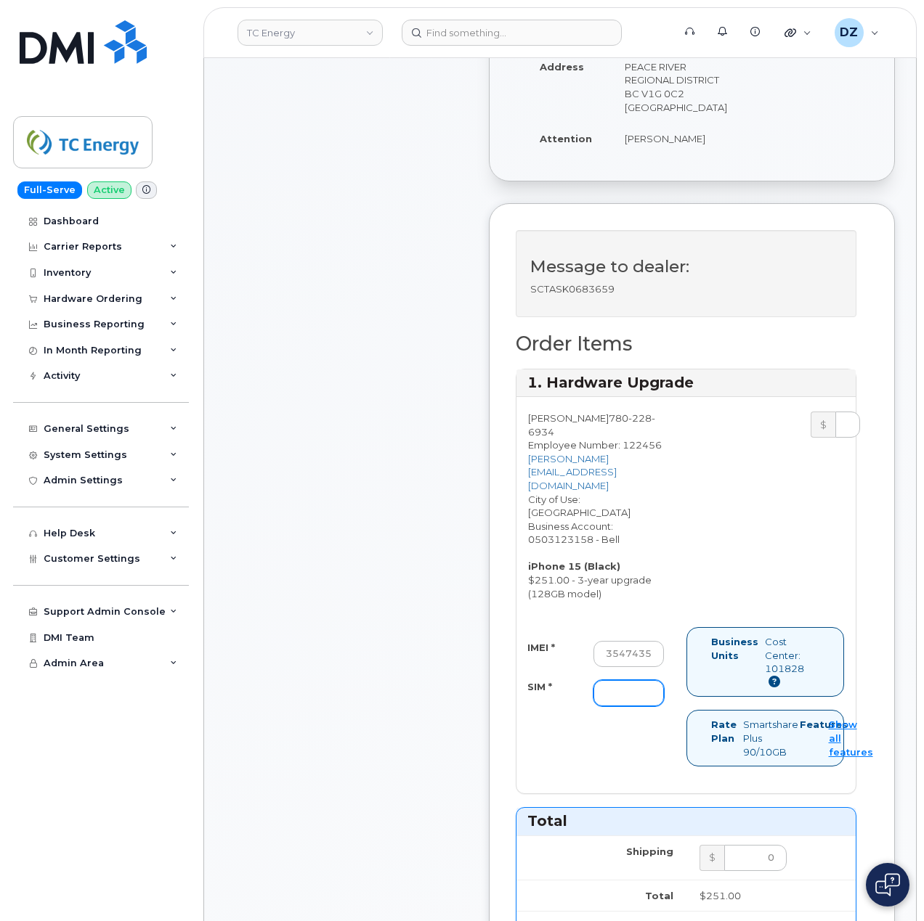
click at [625, 680] on input "SIM *" at bounding box center [628, 693] width 70 height 26
paste input "89302610207415006029"
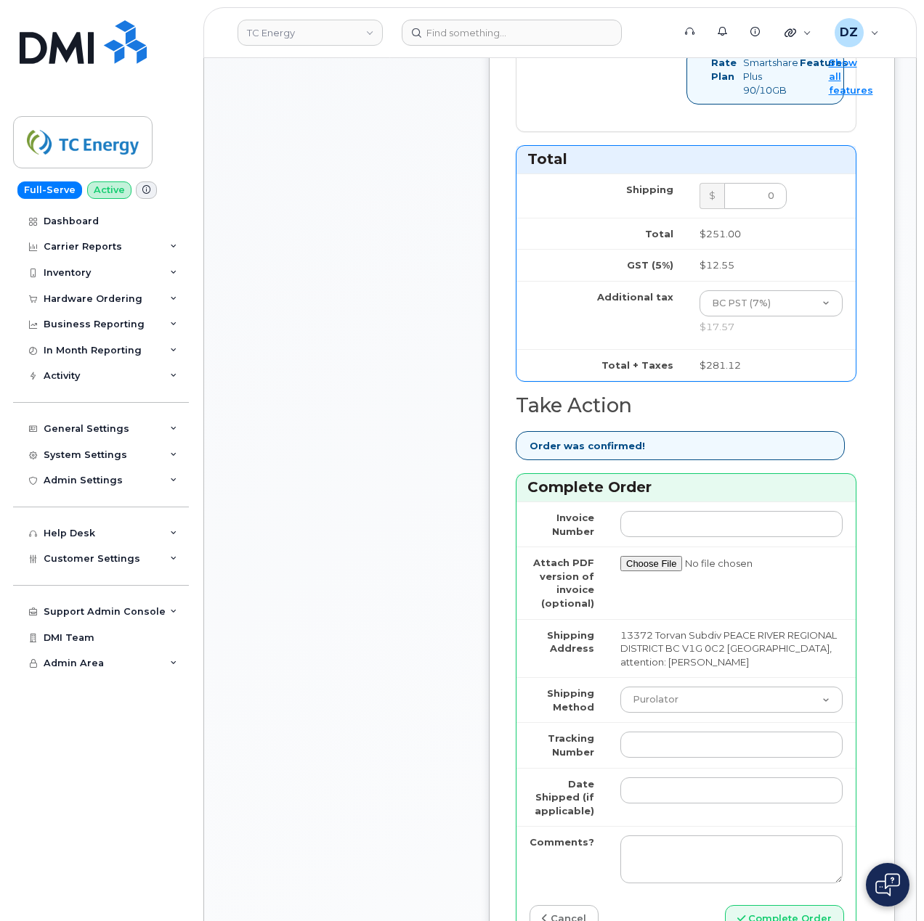
scroll to position [1162, 0]
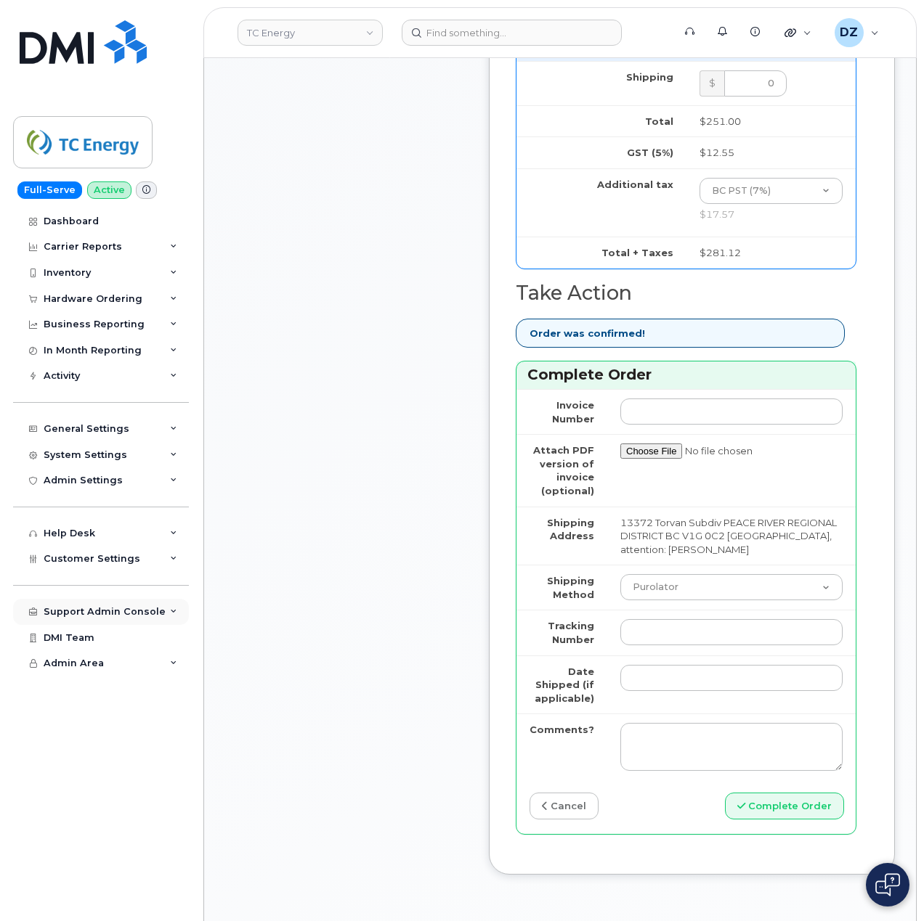
type input "89302610207415006029"
drag, startPoint x: 669, startPoint y: 544, endPoint x: 669, endPoint y: 555, distance: 10.9
click at [669, 574] on select "Purolator UPS FedEx Canada Post Courier Other Drop Off Pick Up" at bounding box center [731, 587] width 222 height 26
select select "FedEx"
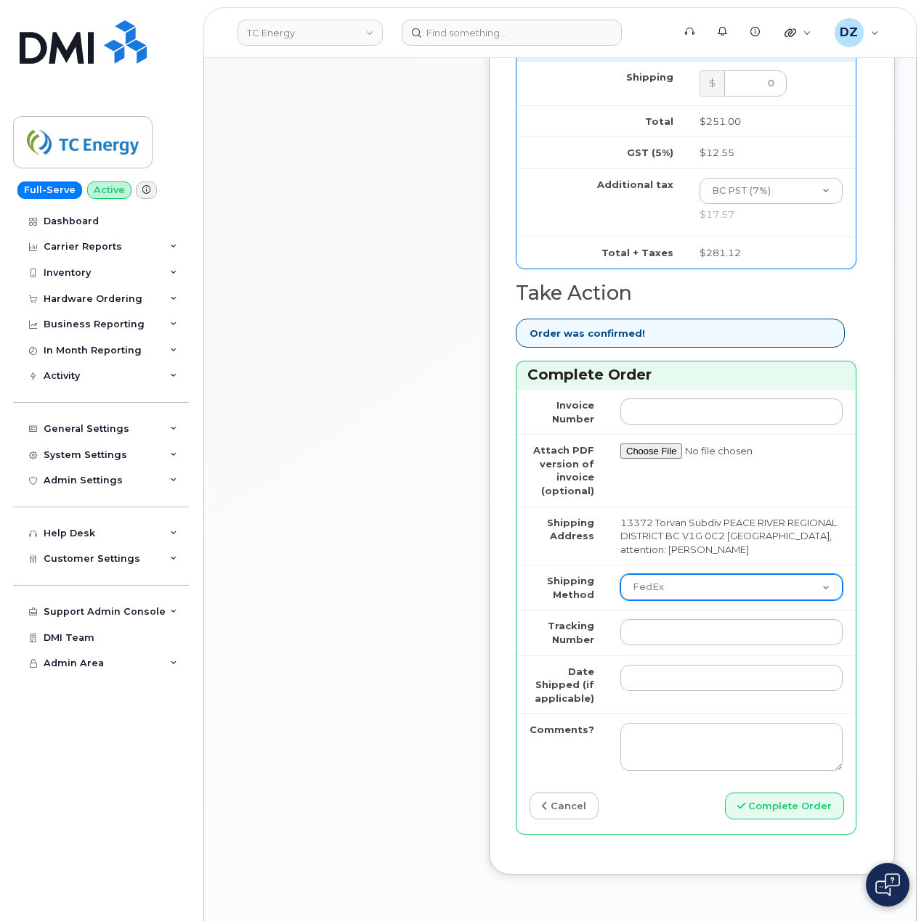
click at [620, 574] on select "Purolator UPS FedEx Canada Post Courier Other Drop Off Pick Up" at bounding box center [731, 587] width 222 height 26
click at [675, 619] on input "Tracking Number" at bounding box center [731, 632] width 222 height 26
paste input "457221890622"
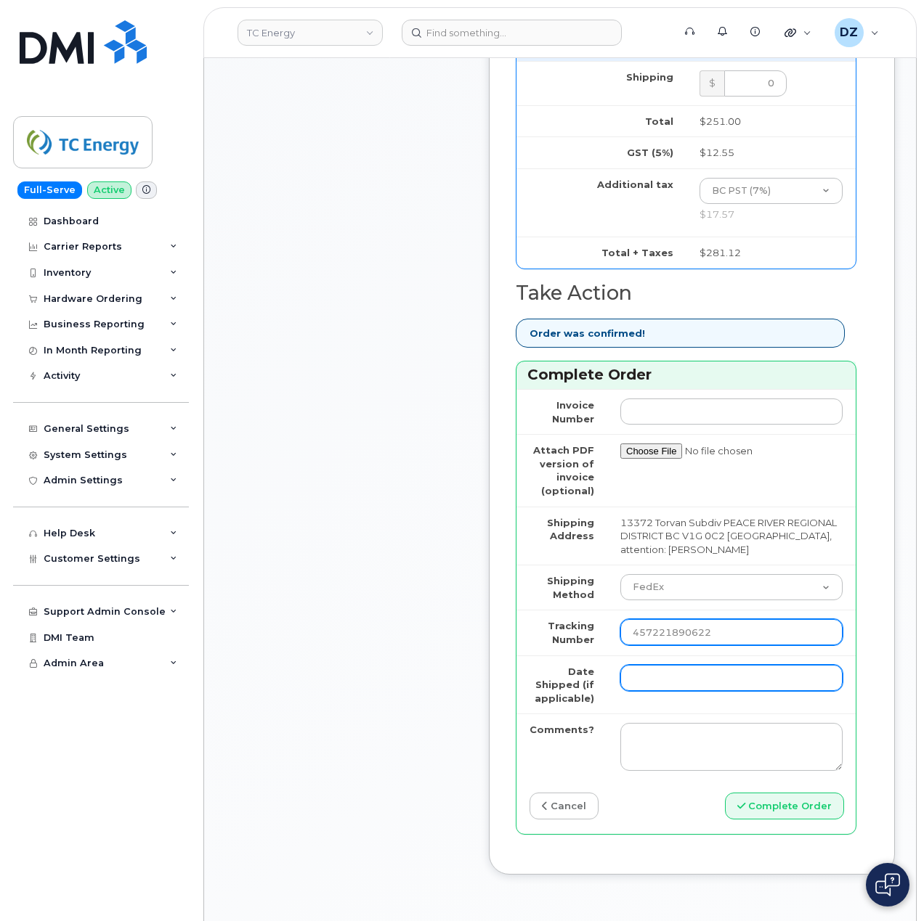
type input "457221890622"
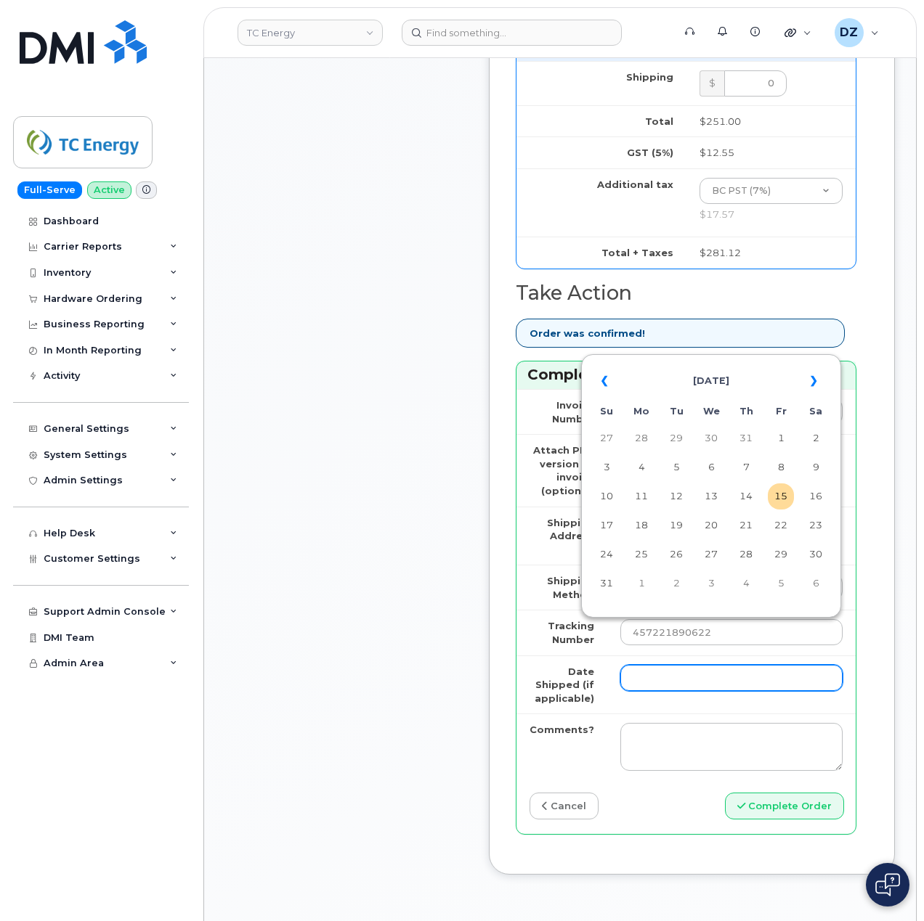
click at [657, 665] on input "Date Shipped (if applicable)" at bounding box center [731, 678] width 222 height 26
click at [748, 500] on td "14" at bounding box center [746, 497] width 26 height 26
type input "2025-08-14"
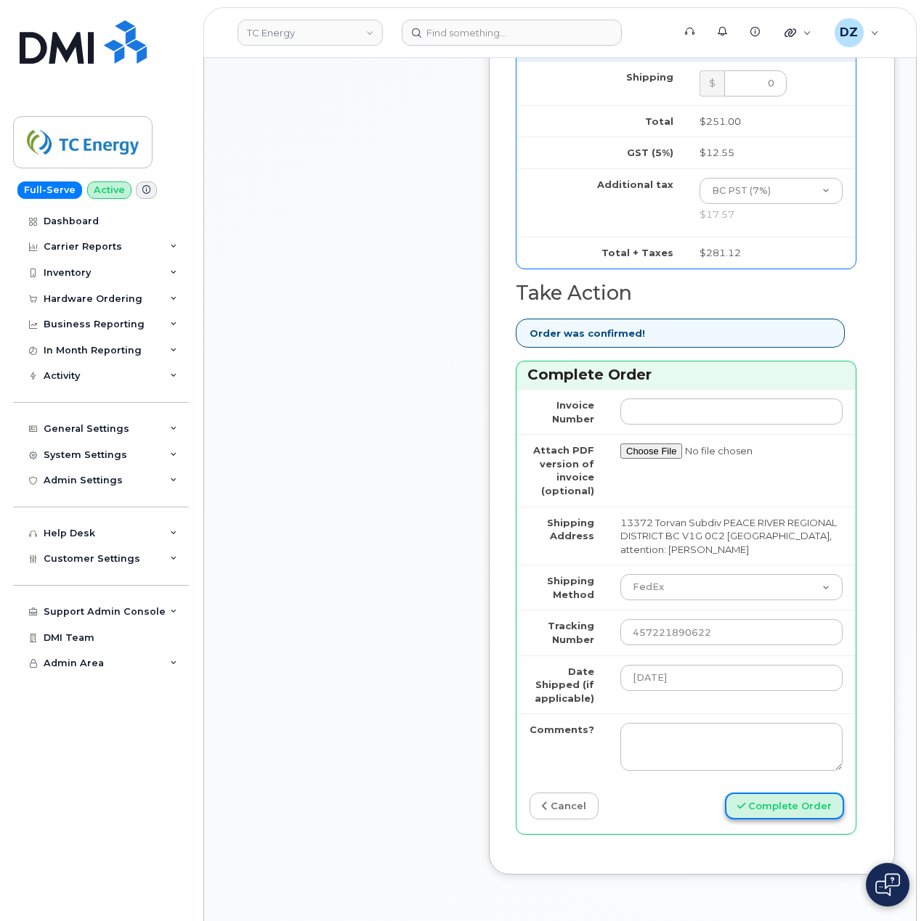
click at [782, 793] on button "Complete Order" at bounding box center [784, 806] width 119 height 27
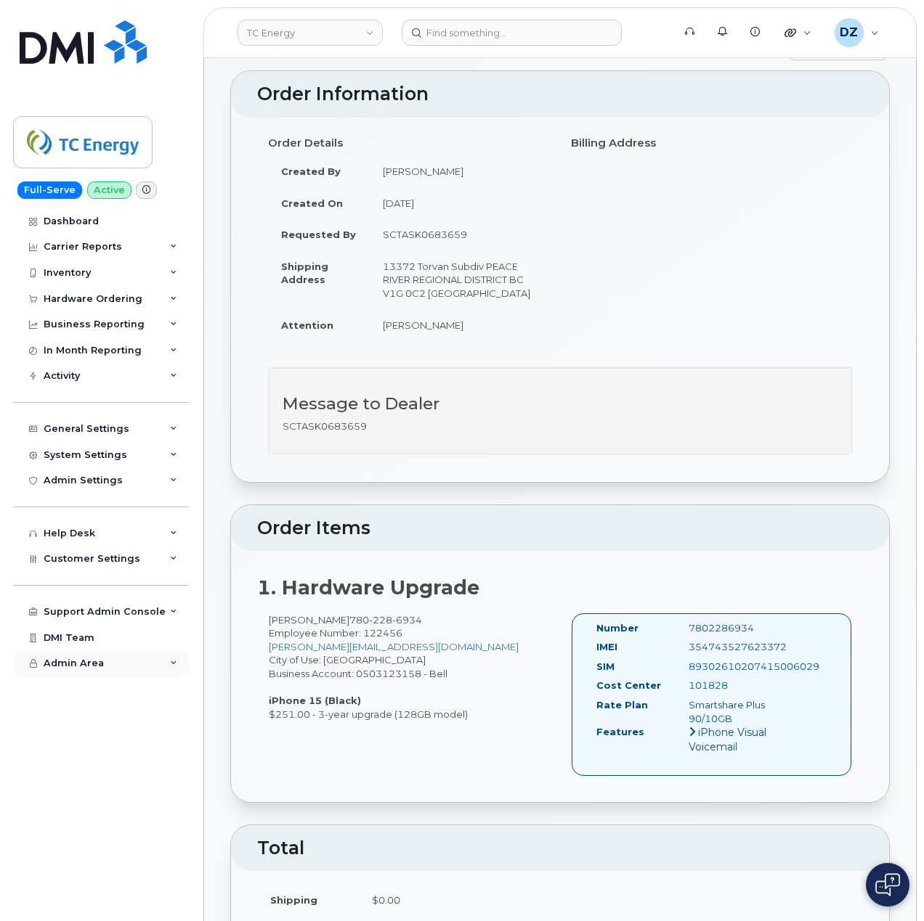
scroll to position [290, 0]
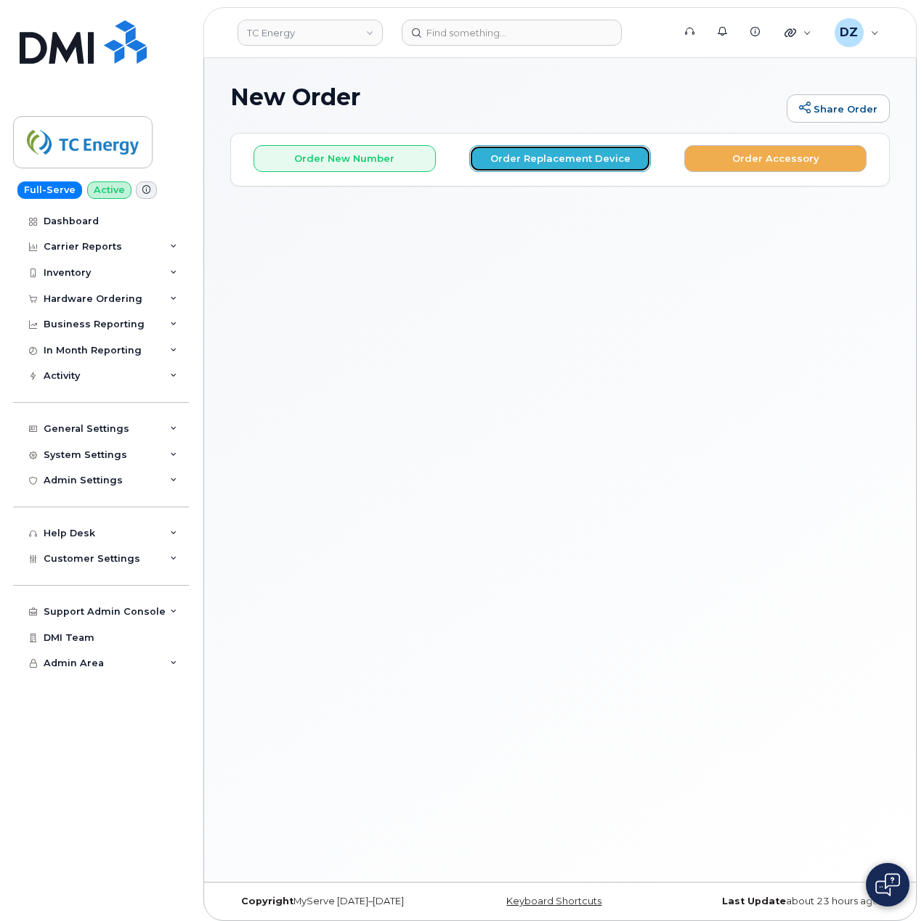
click at [599, 161] on button "Order Replacement Device" at bounding box center [560, 158] width 182 height 27
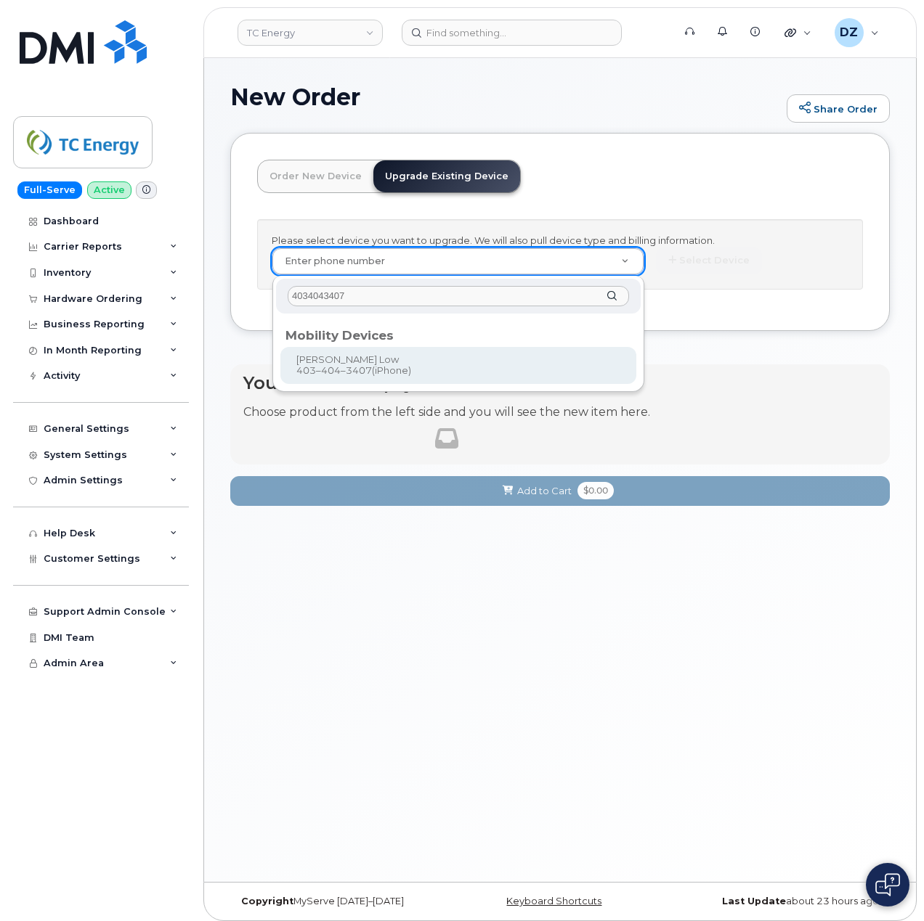
type input "4034043407"
type input "557267"
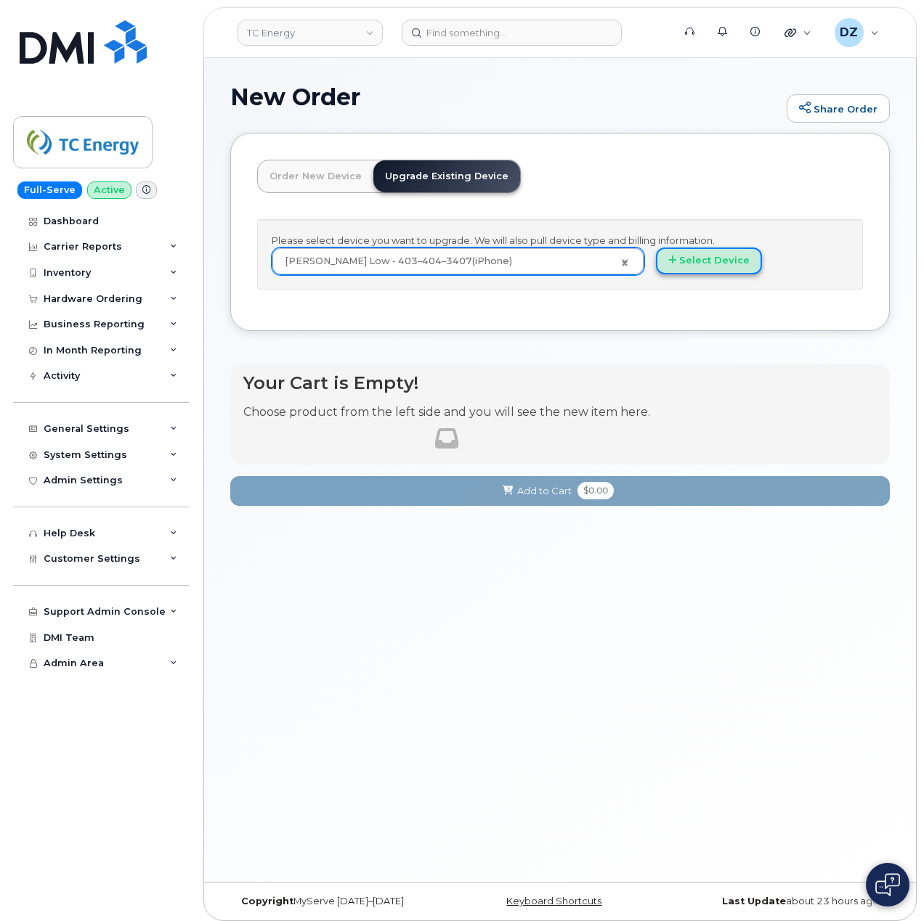
click at [693, 262] on button "Select Device" at bounding box center [709, 261] width 106 height 27
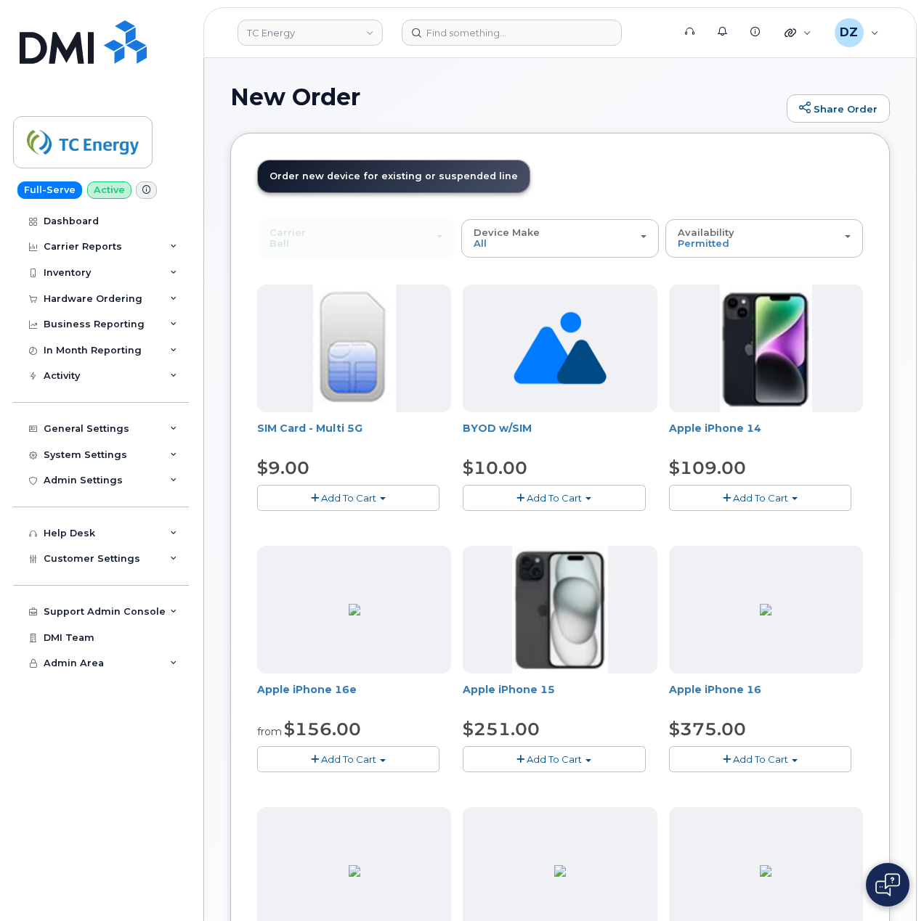
click at [553, 757] on span "Add To Cart" at bounding box center [553, 760] width 55 height 12
click at [590, 812] on link "$251.00 - 3-year upgrade (128GB model)" at bounding box center [580, 804] width 228 height 18
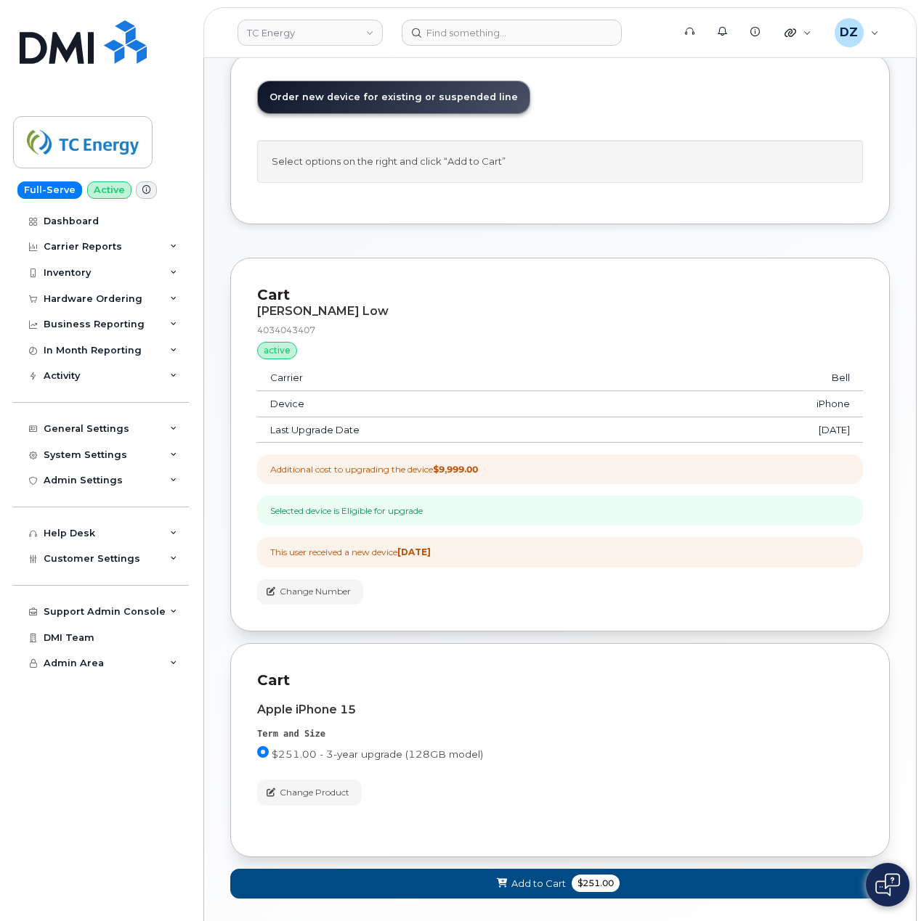
scroll to position [160, 0]
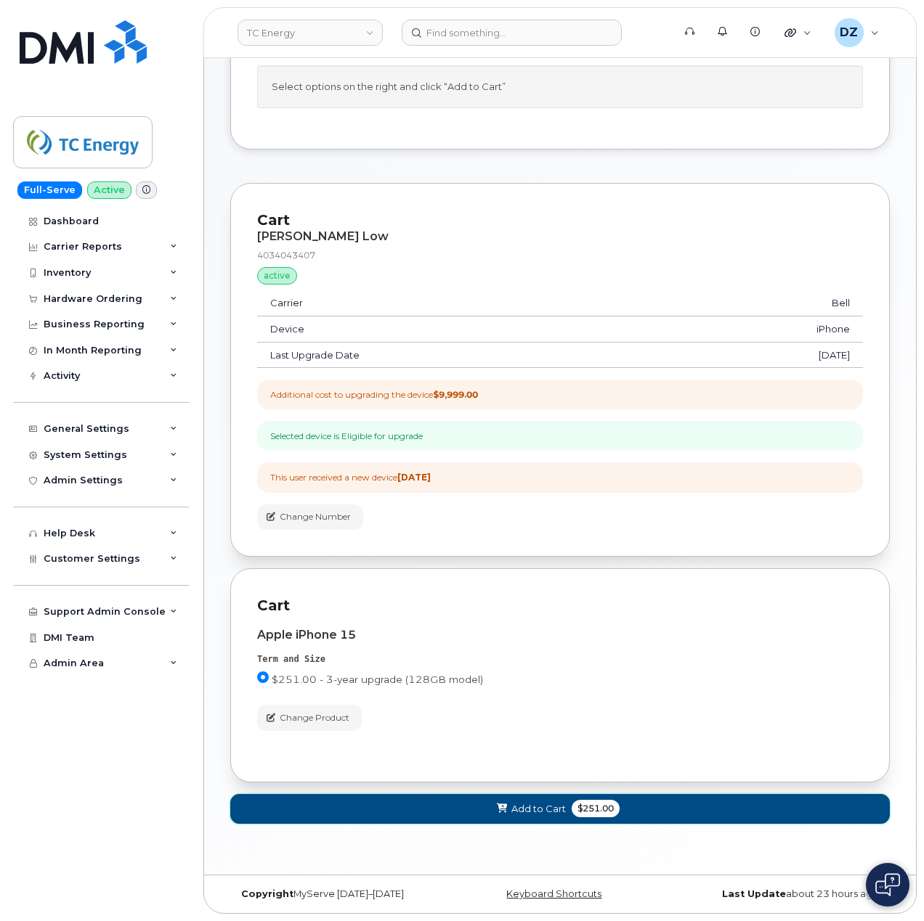
click at [578, 800] on span "$251.00" at bounding box center [595, 808] width 48 height 17
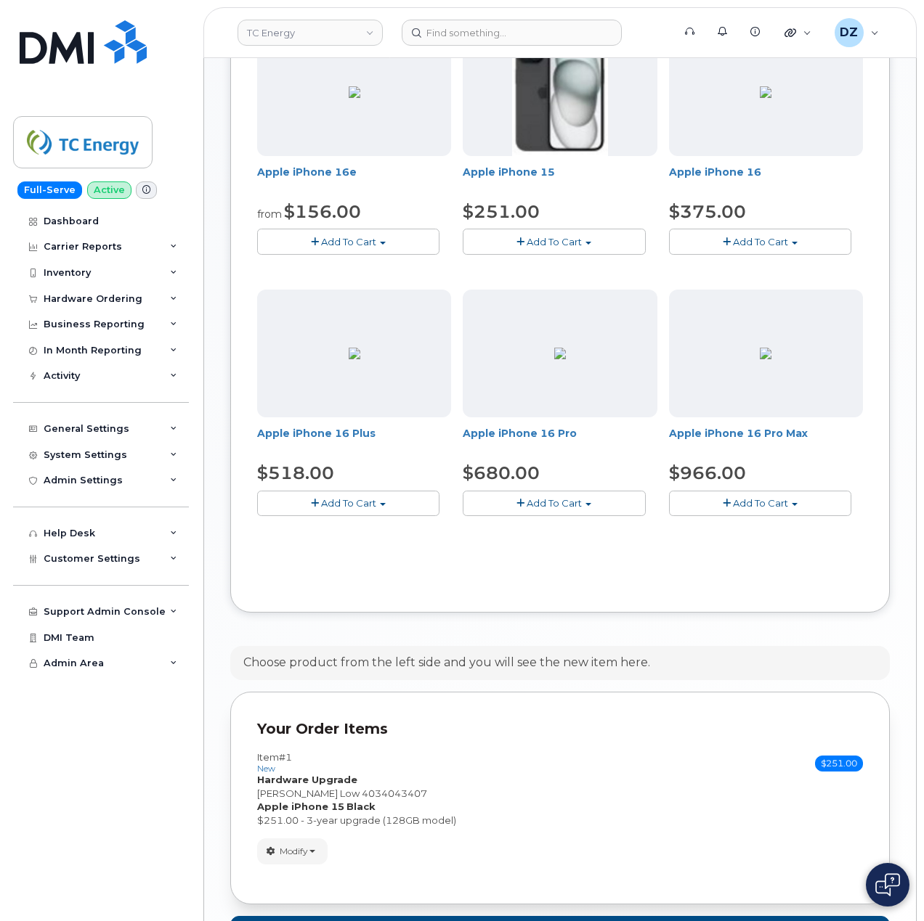
scroll to position [633, 0]
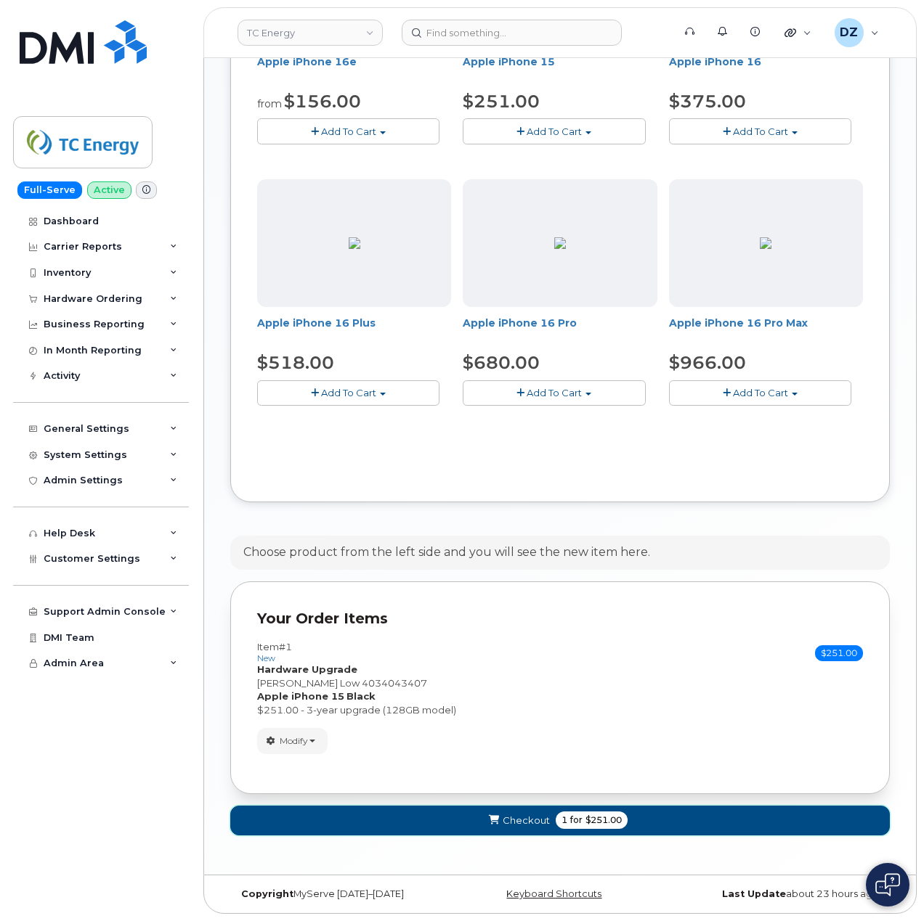
click at [567, 816] on span "for" at bounding box center [576, 820] width 18 height 13
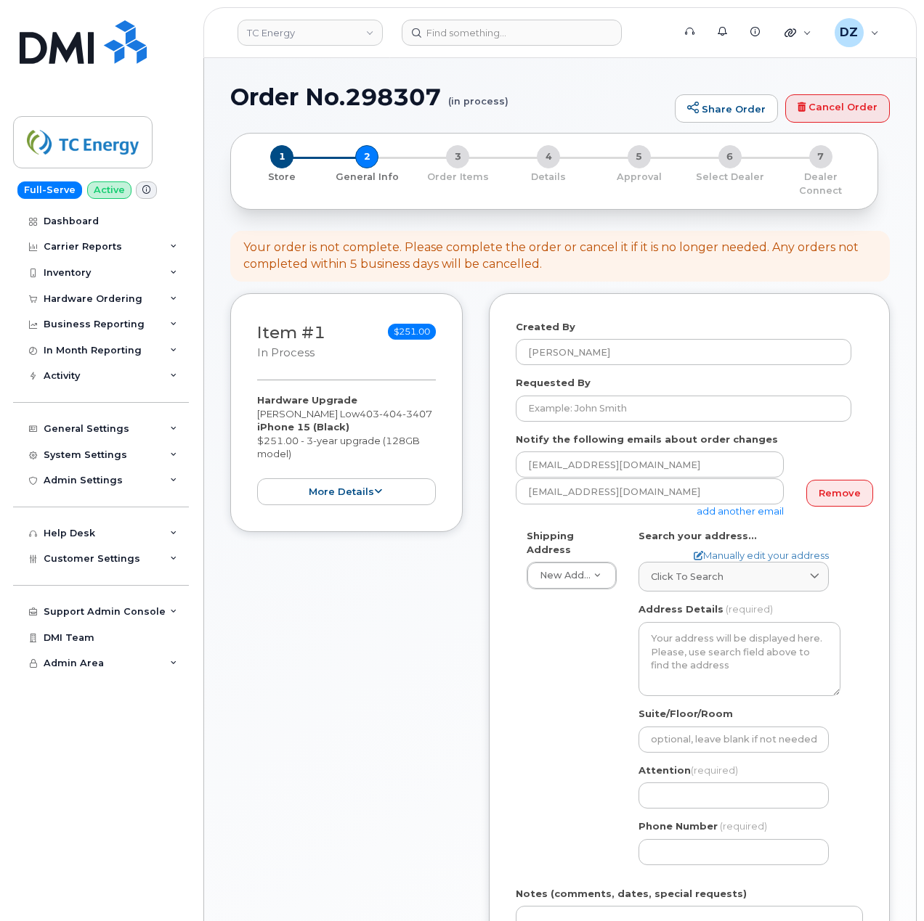
select select
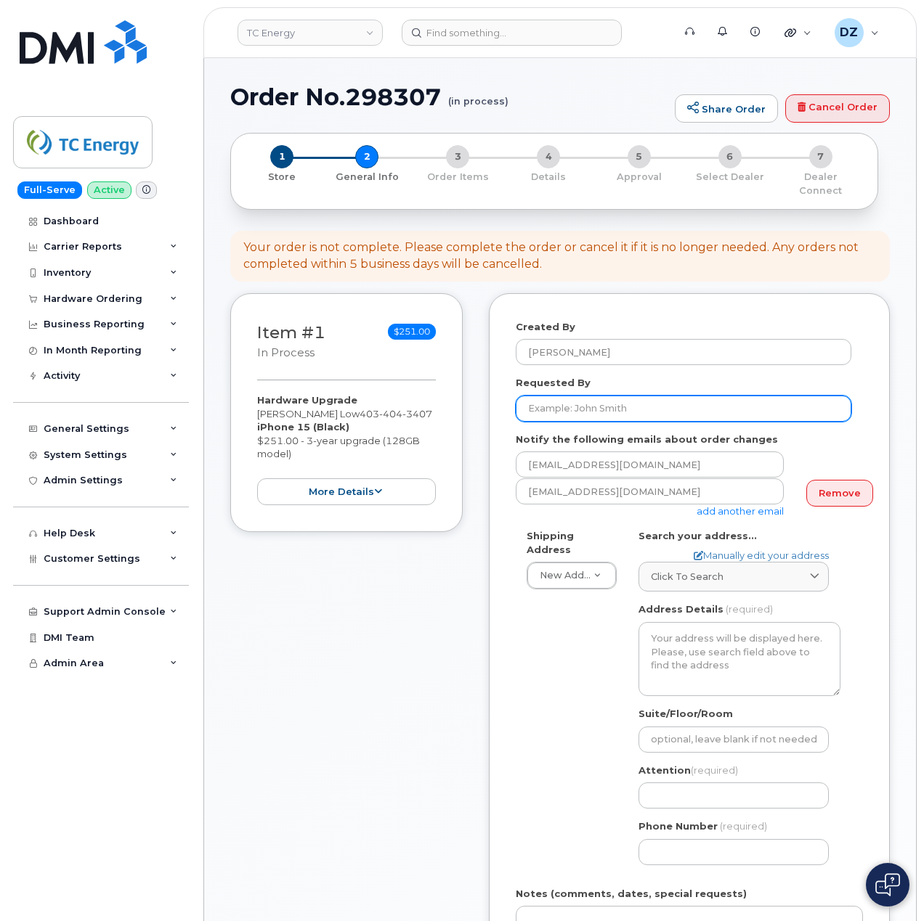
click at [596, 396] on input "Requested By" at bounding box center [683, 409] width 335 height 26
paste input "SCTASK0684008"
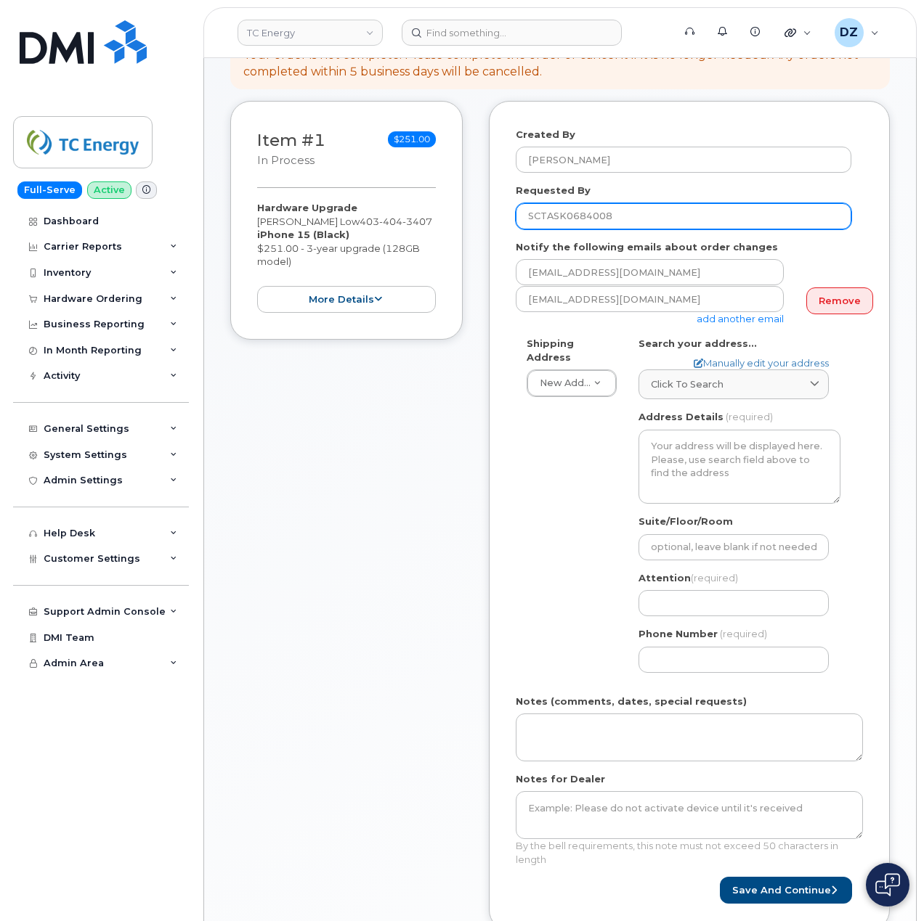
scroll to position [193, 0]
type input "SCTASK0684008"
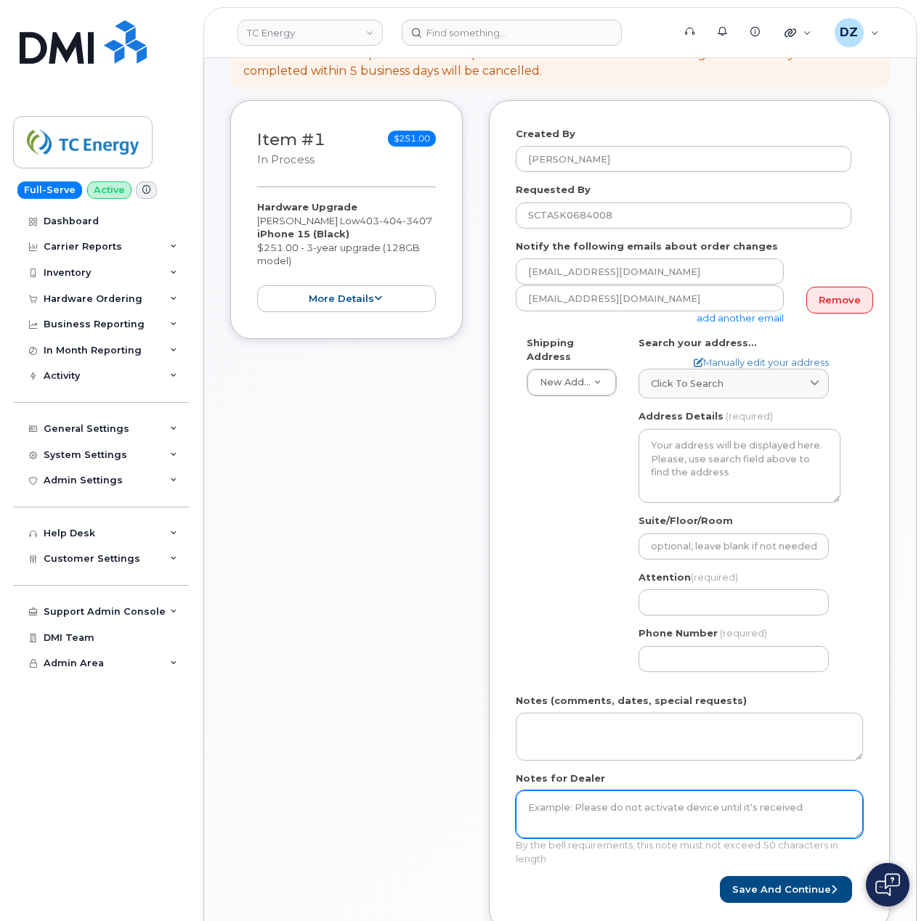
click at [559, 796] on textarea "Notes for Dealer" at bounding box center [689, 815] width 347 height 48
paste textarea "SCTASK0684008"
type textarea "SCTASK0684008"
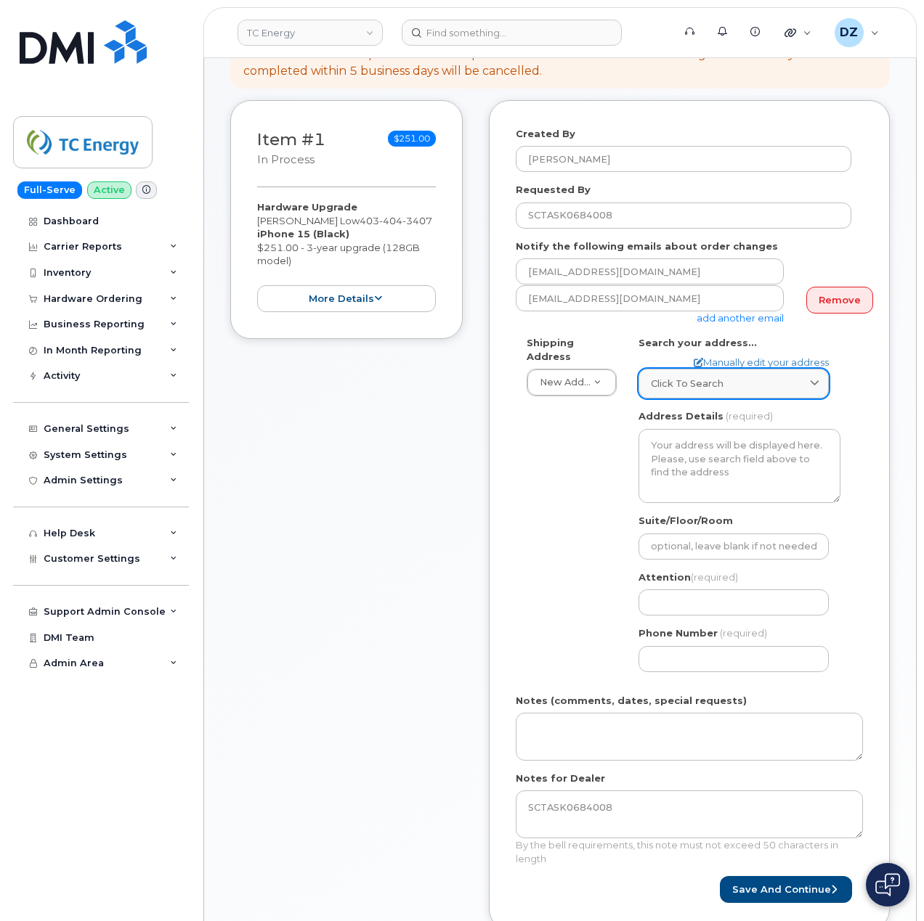
click at [704, 377] on span "Click to search" at bounding box center [687, 384] width 73 height 14
paste input "T2P 5H1"
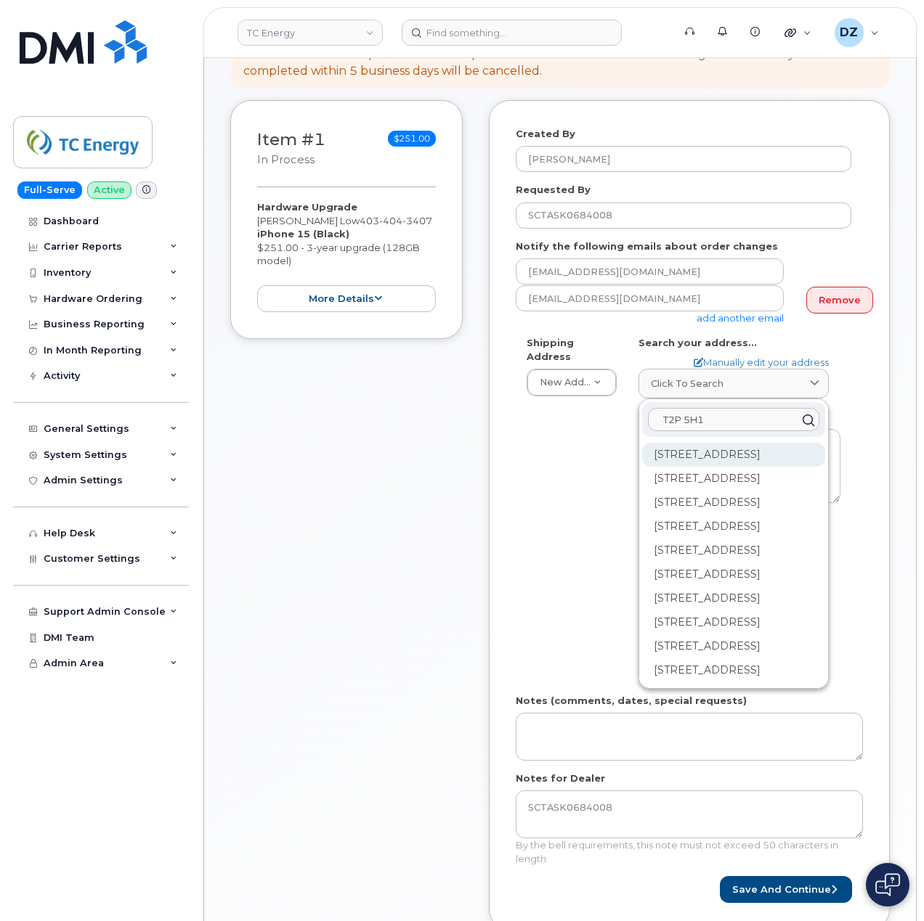
type input "T2P 5H1"
click at [696, 491] on div "[STREET_ADDRESS]" at bounding box center [733, 503] width 183 height 24
select select
type textarea "[STREET_ADDRESS]"
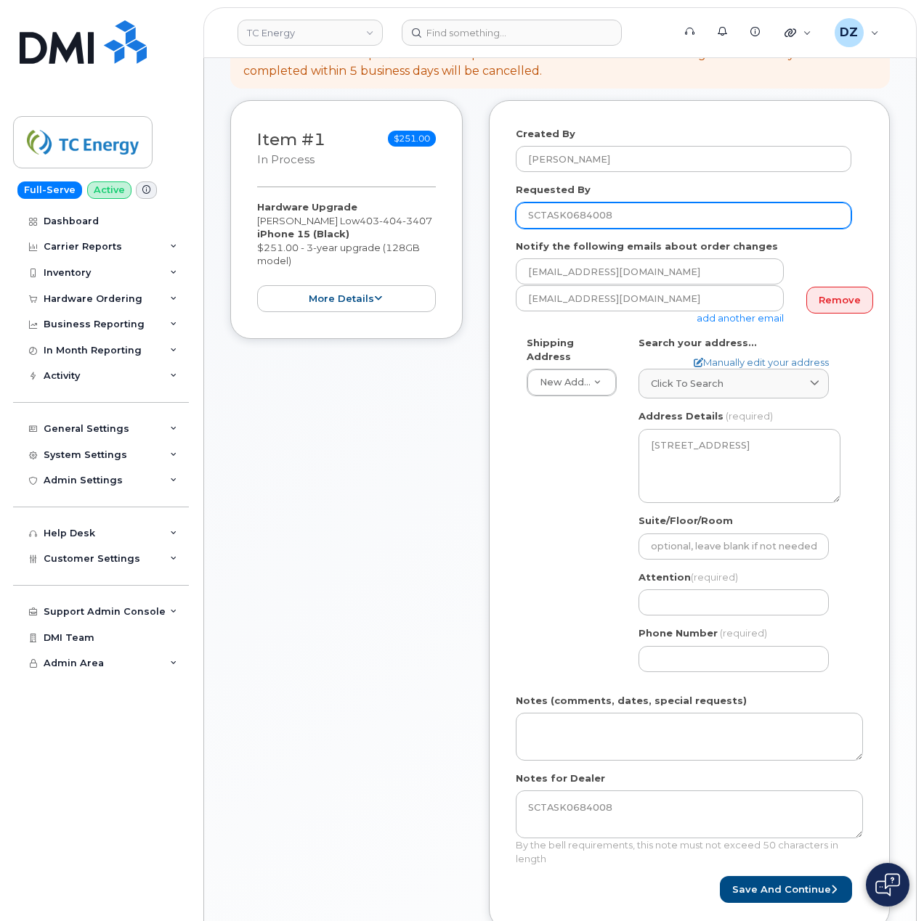
click at [561, 212] on input "SCTASK0684008" at bounding box center [683, 216] width 335 height 26
paste input "SCTASK0684008"
type input "SCTASK0684008"
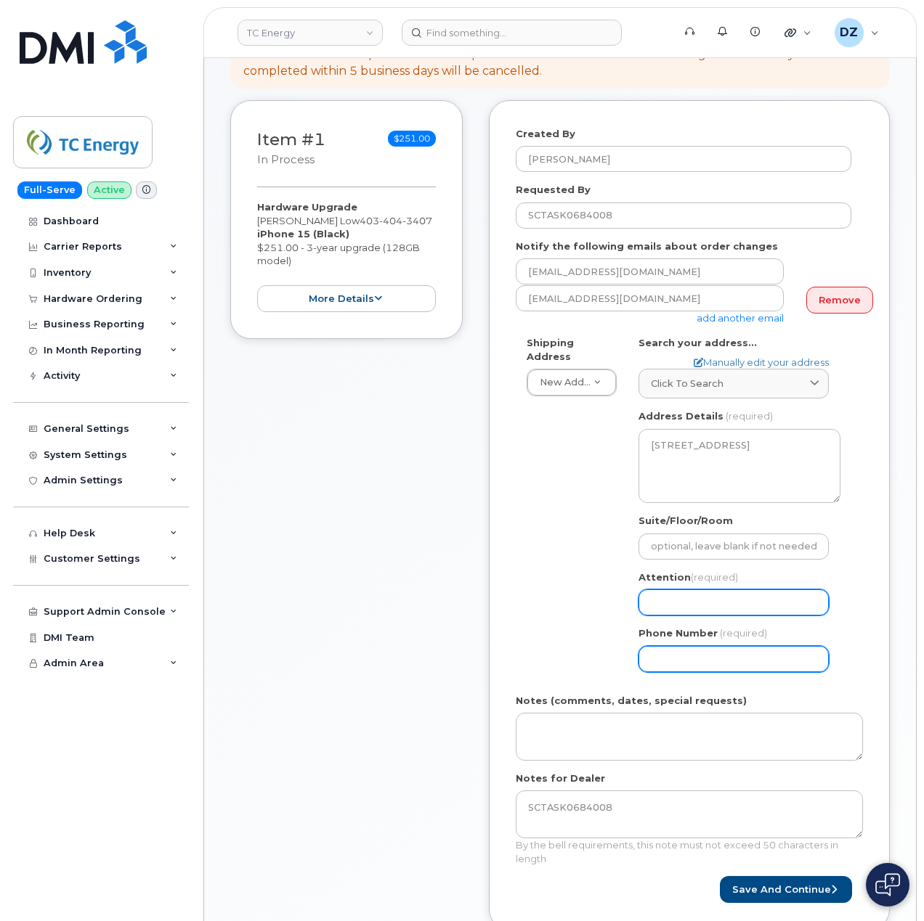
drag, startPoint x: 712, startPoint y: 590, endPoint x: 693, endPoint y: 659, distance: 72.2
click at [712, 590] on input "Attention (required)" at bounding box center [733, 603] width 190 height 26
paste input "[PERSON_NAME] Low"
type input "[PERSON_NAME] Low"
select select
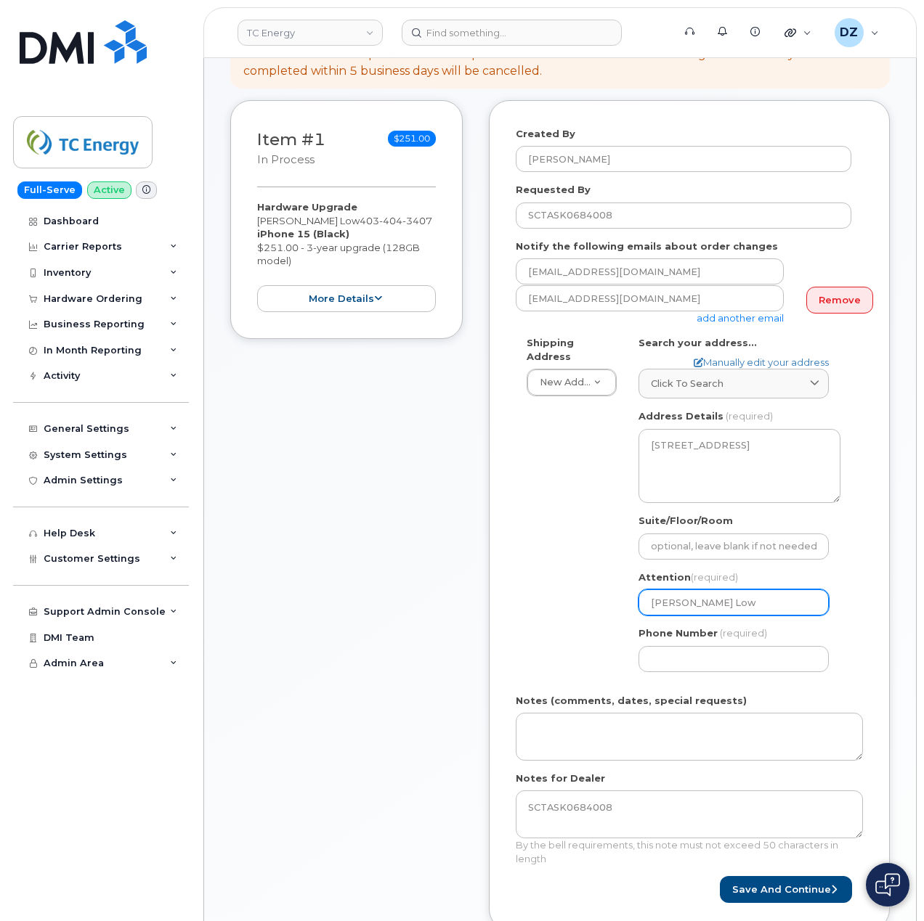
type input "[PERSON_NAME] Low"
drag, startPoint x: 674, startPoint y: 666, endPoint x: 700, endPoint y: 652, distance: 29.6
click at [674, 666] on div "AB [GEOGRAPHIC_DATA] Search your address... Manually edit your address Click to…" at bounding box center [739, 509] width 224 height 347
click at [704, 648] on input "Phone Number" at bounding box center [733, 659] width 190 height 26
paste input "4034043407"
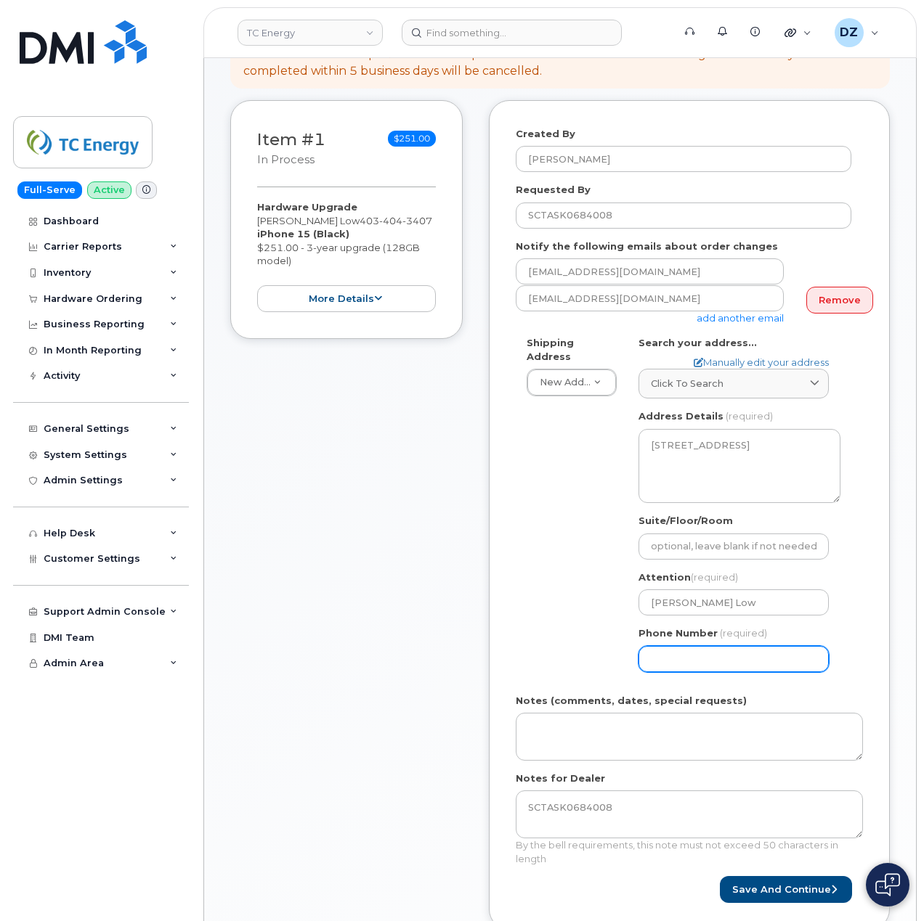
type input "4034043407"
select select
type input "4034043407"
click at [536, 651] on div "Shipping Address New Address New Address [STREET_ADDRESS] 226 St Simplex Mobili…" at bounding box center [683, 509] width 335 height 347
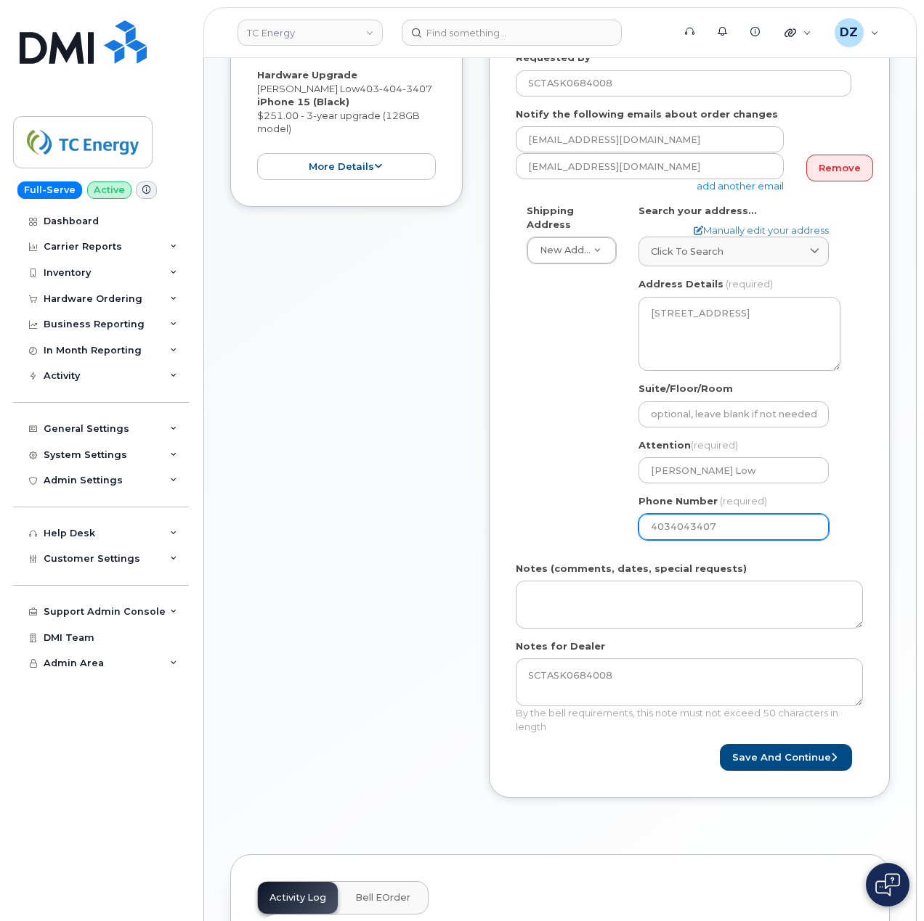
scroll to position [290, 0]
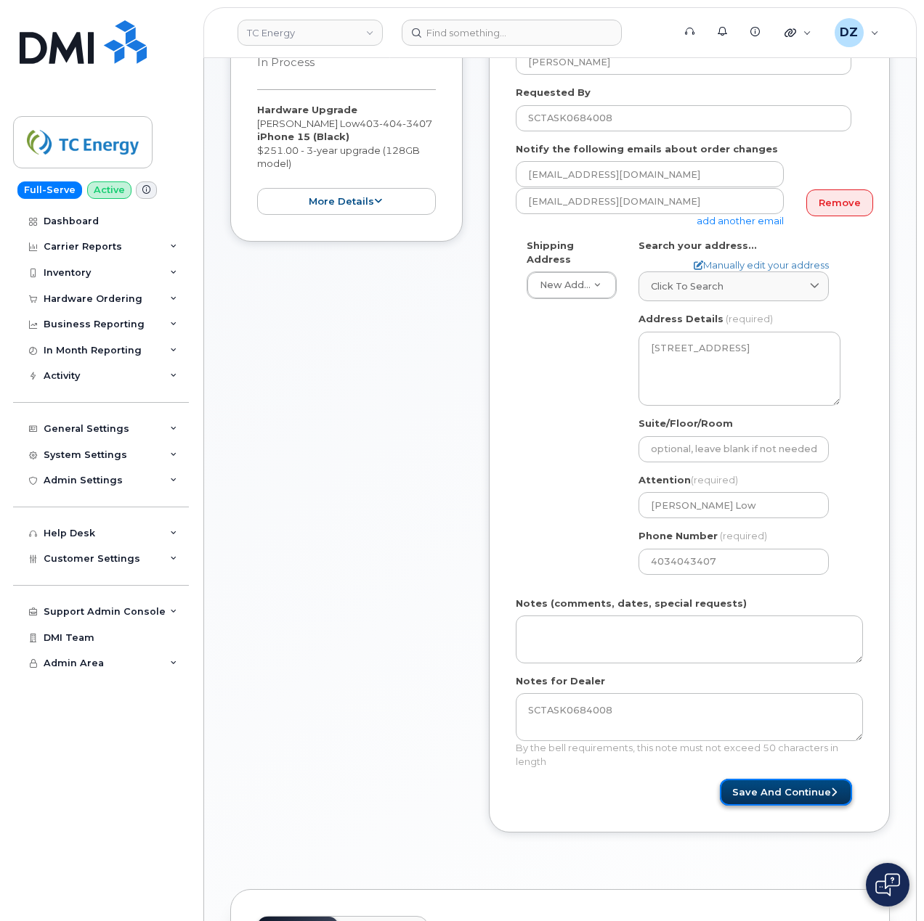
click at [783, 785] on button "Save and Continue" at bounding box center [786, 792] width 132 height 27
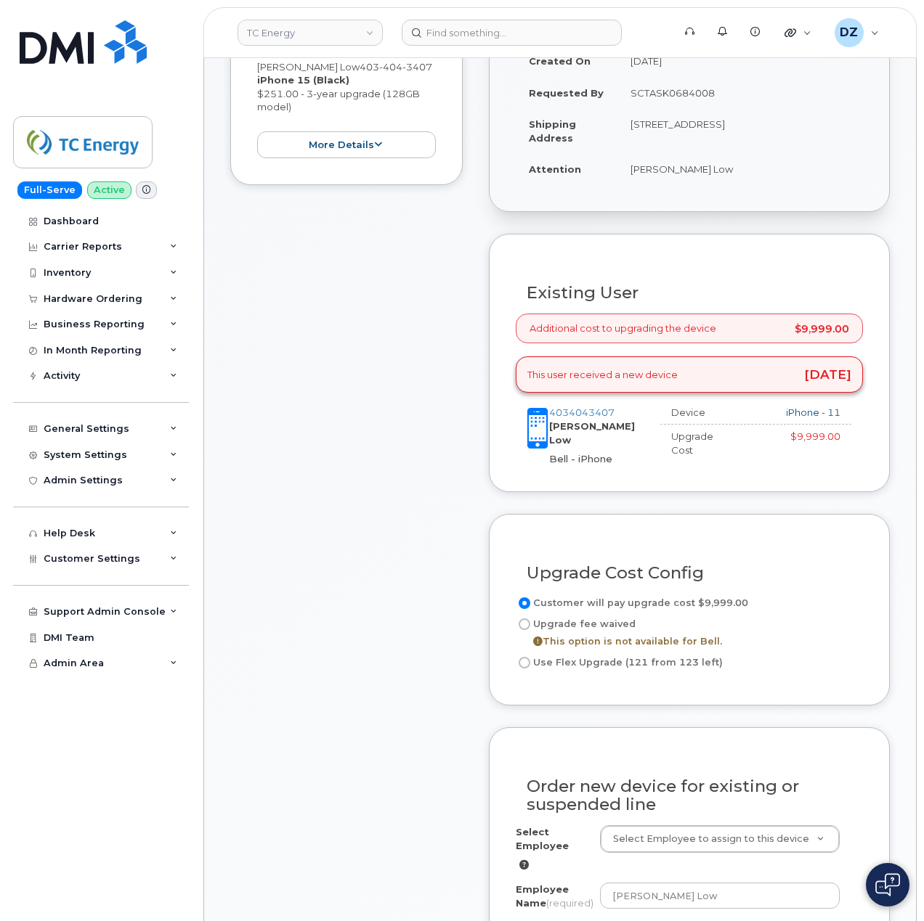
scroll to position [484, 0]
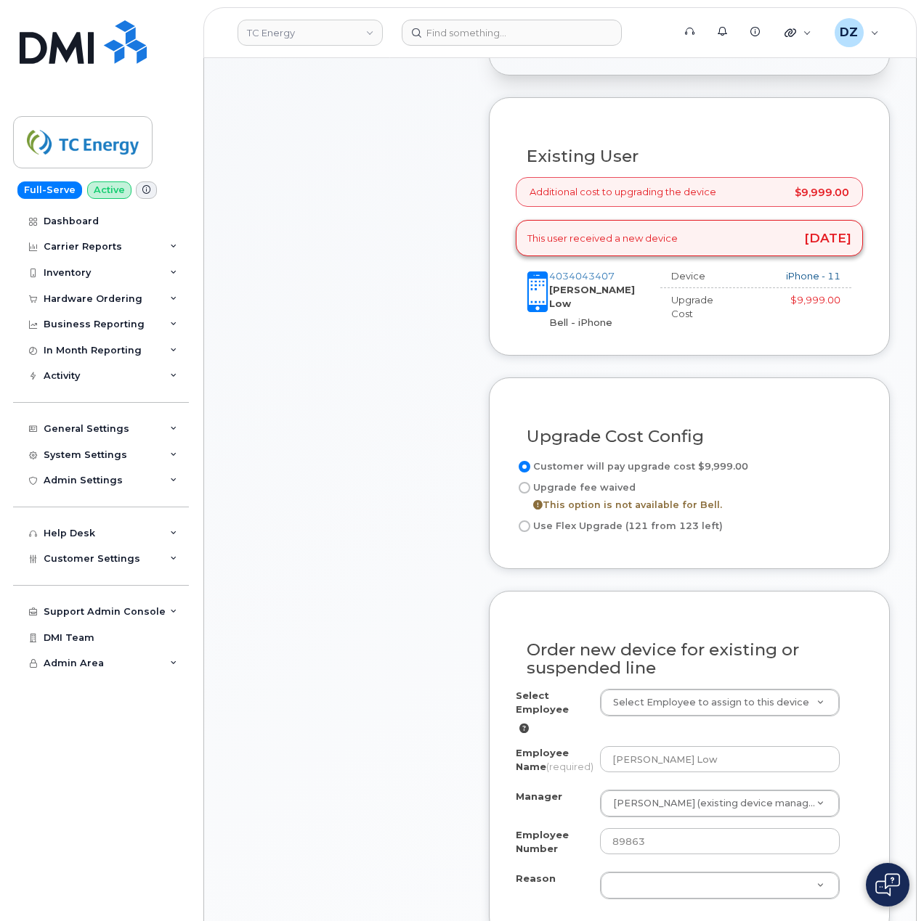
click at [523, 521] on input "Use Flex Upgrade (121 from 123 left)" at bounding box center [524, 527] width 12 height 12
radio input "true"
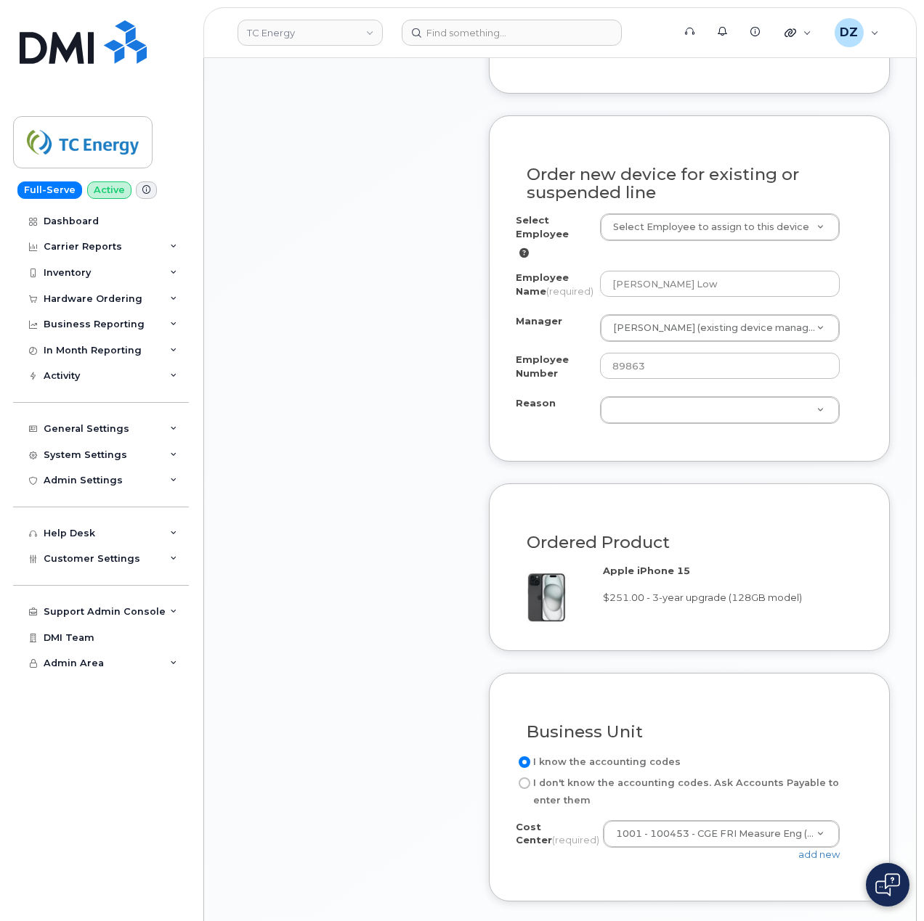
scroll to position [968, 0]
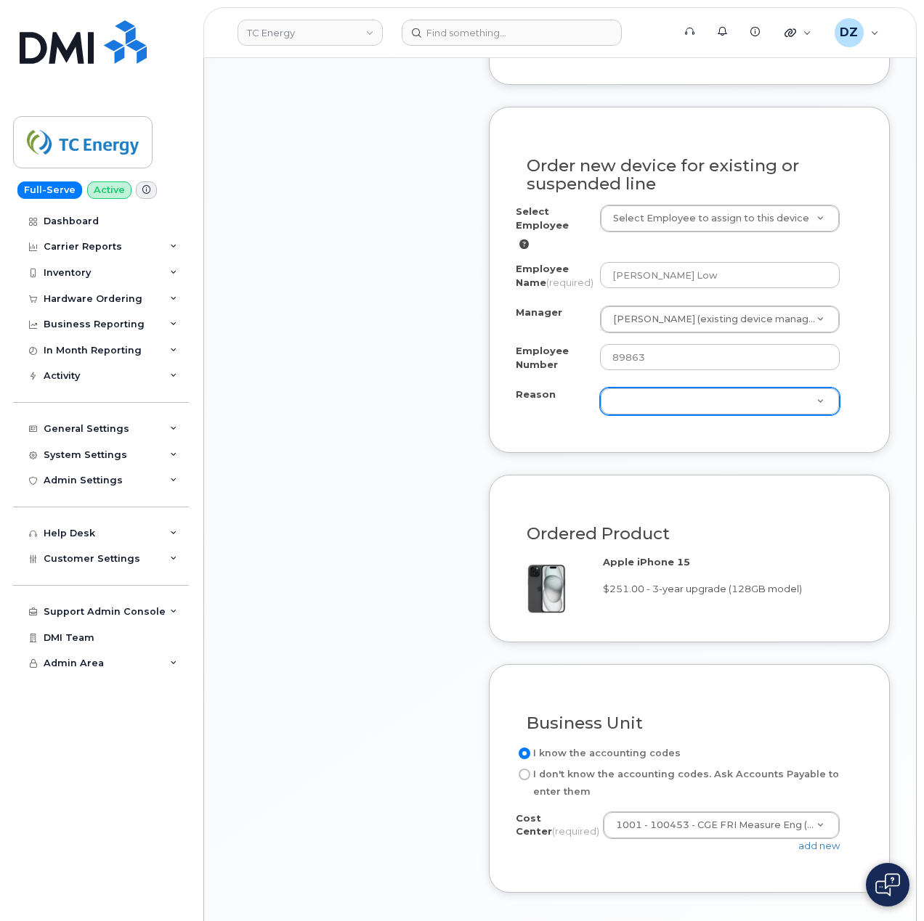
click at [680, 411] on div "Reason Reason" at bounding box center [720, 402] width 240 height 28
click at [706, 411] on div "Reason Reason" at bounding box center [720, 402] width 240 height 28
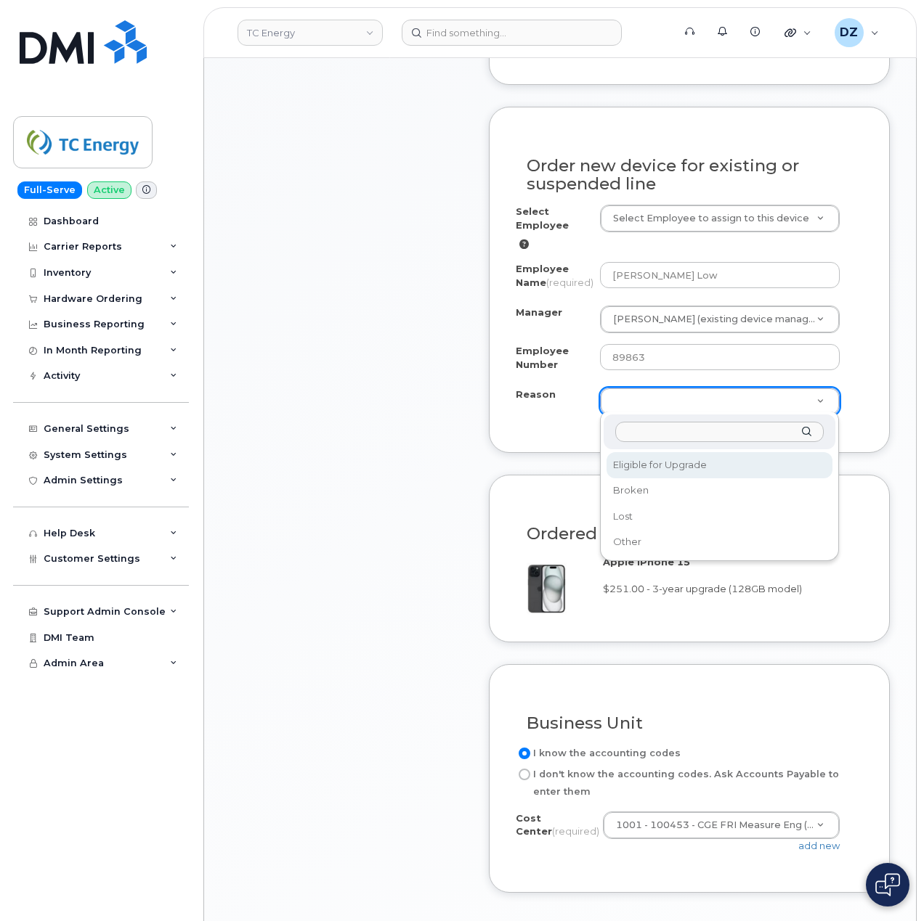
select select "eligible_for_upgrade"
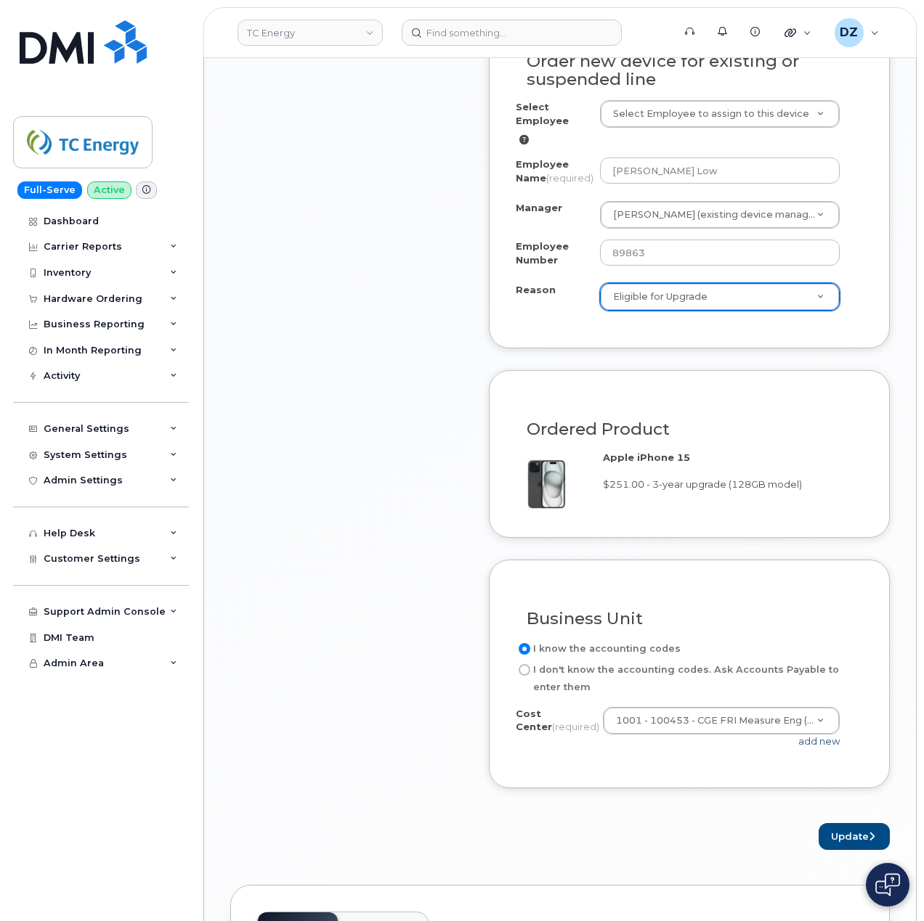
scroll to position [1162, 0]
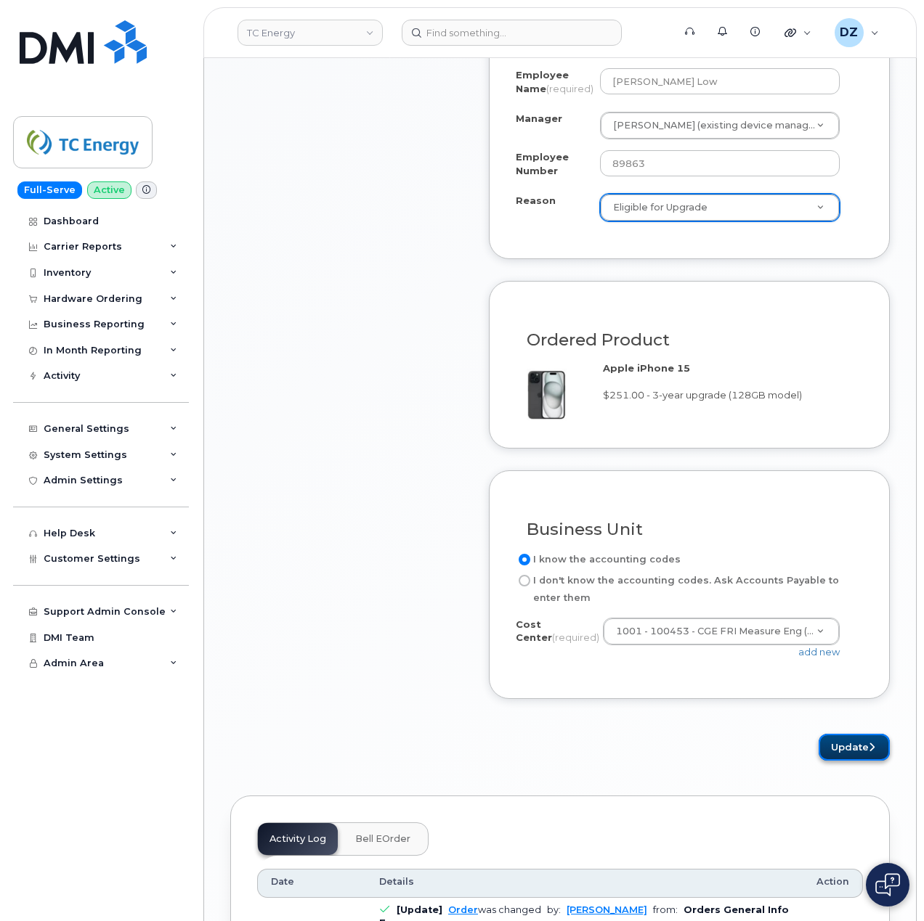
click at [860, 745] on button "Update" at bounding box center [853, 747] width 71 height 27
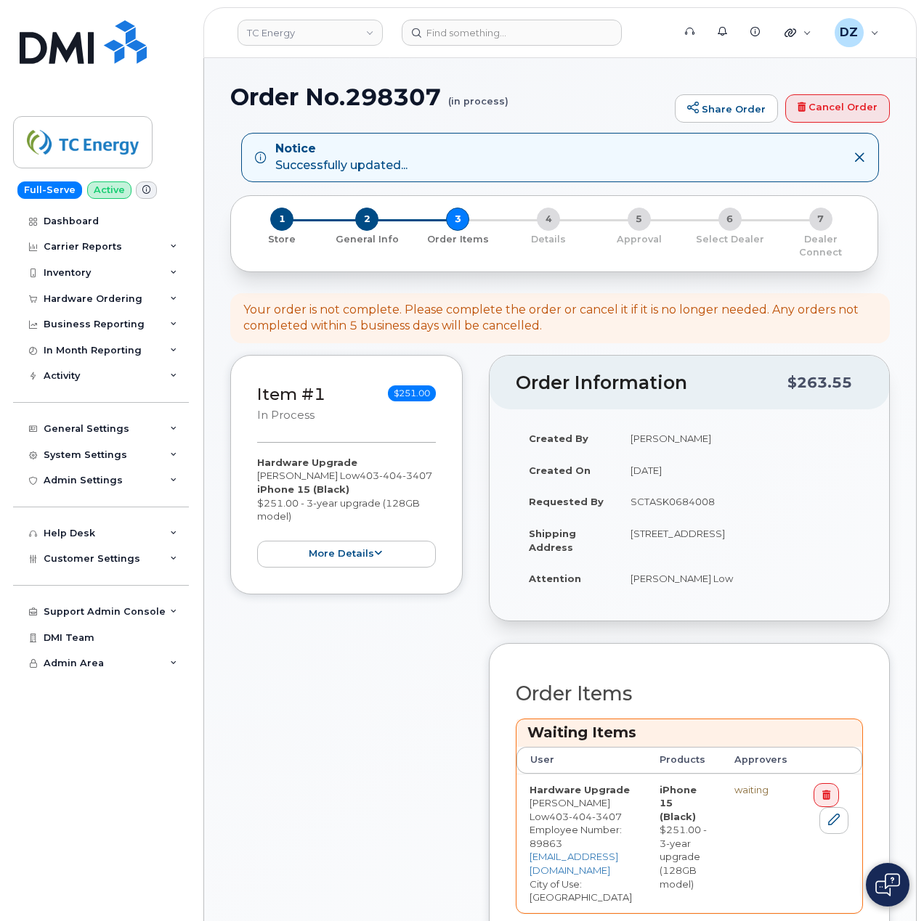
click at [270, 94] on h1 "Order No.298307 (in process)" at bounding box center [448, 96] width 437 height 25
click at [382, 94] on h1 "Order No.298307 (in process)" at bounding box center [448, 96] width 437 height 25
copy h1 "Order No.298307"
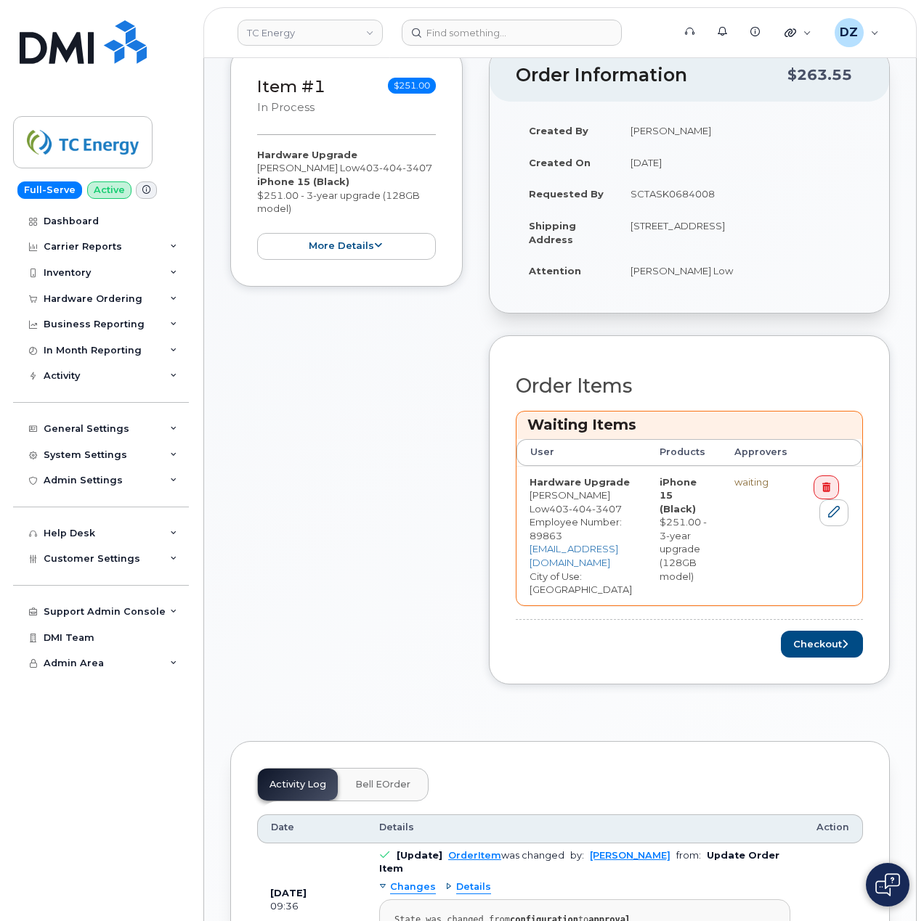
scroll to position [387, 0]
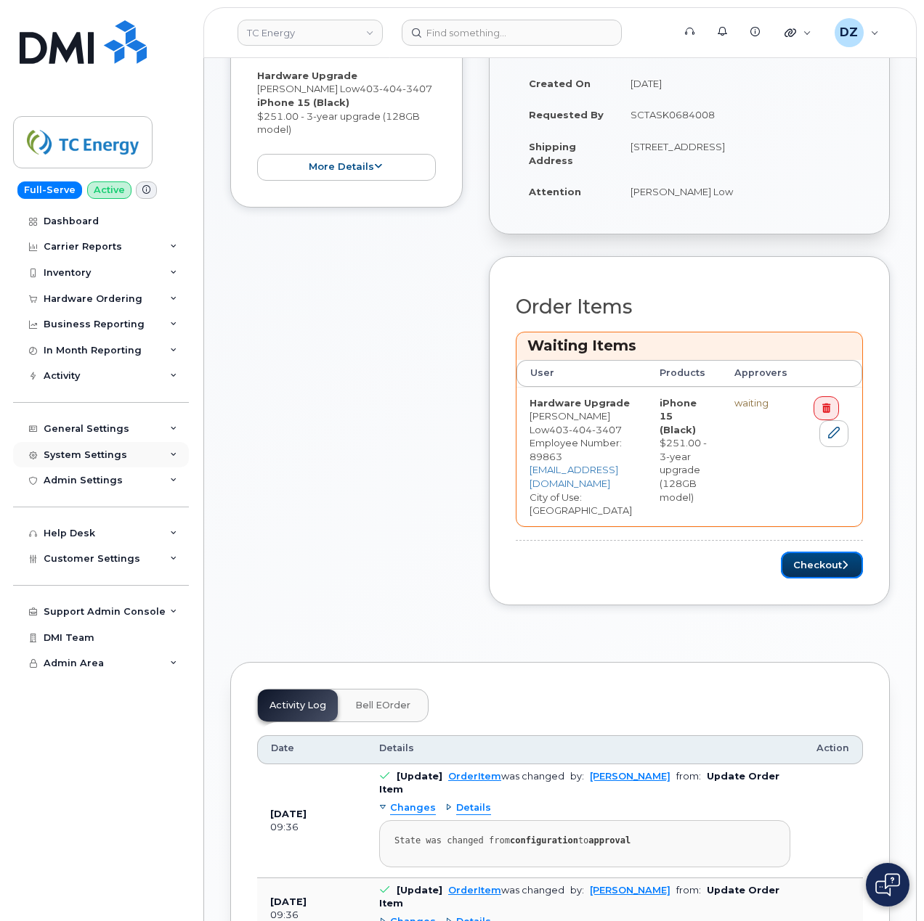
drag, startPoint x: 839, startPoint y: 539, endPoint x: 71, endPoint y: 462, distance: 772.1
click at [839, 552] on button "Checkout" at bounding box center [822, 565] width 82 height 27
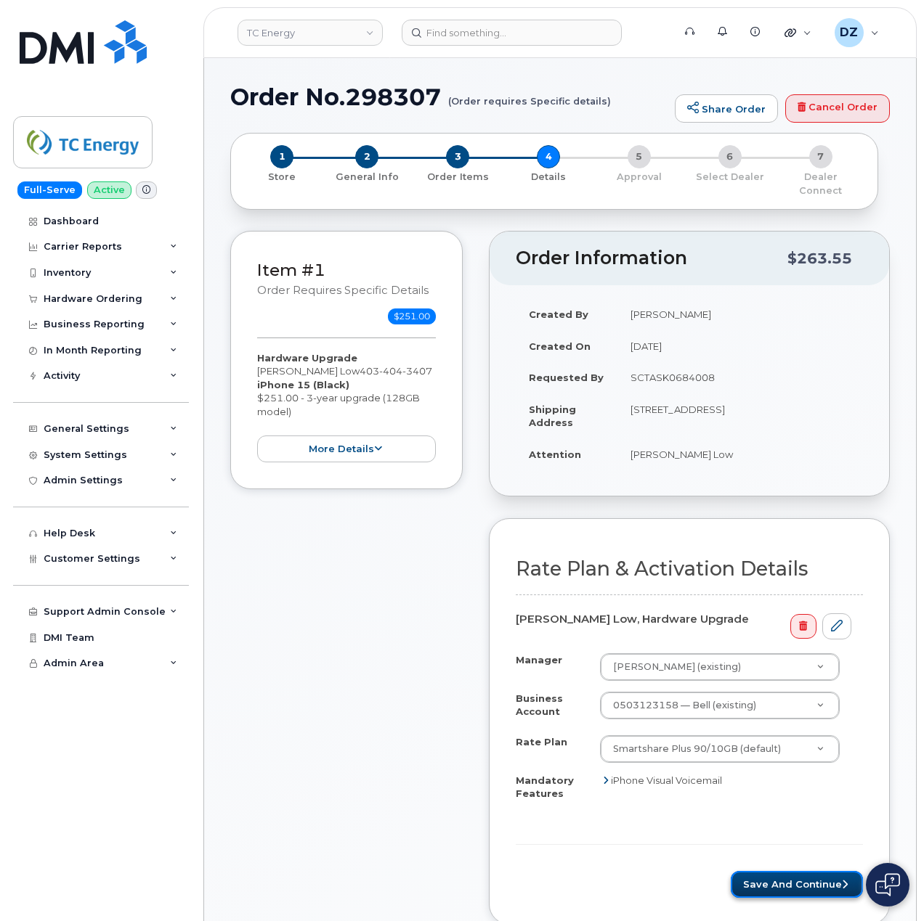
click at [791, 877] on button "Save and Continue" at bounding box center [796, 884] width 132 height 27
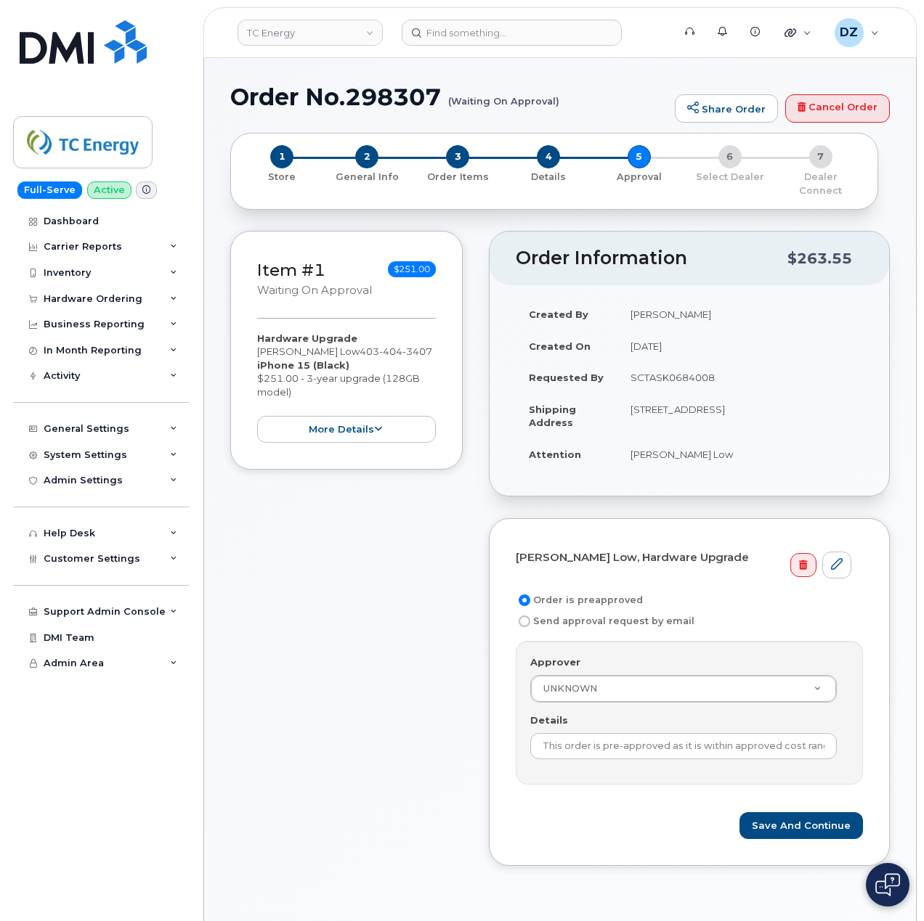
click at [663, 378] on td "SCTASK0684008" at bounding box center [739, 378] width 245 height 32
copy td "SCTASK0684008"
click at [637, 733] on input "This order is pre-approved as it is within approved cost range." at bounding box center [683, 746] width 306 height 26
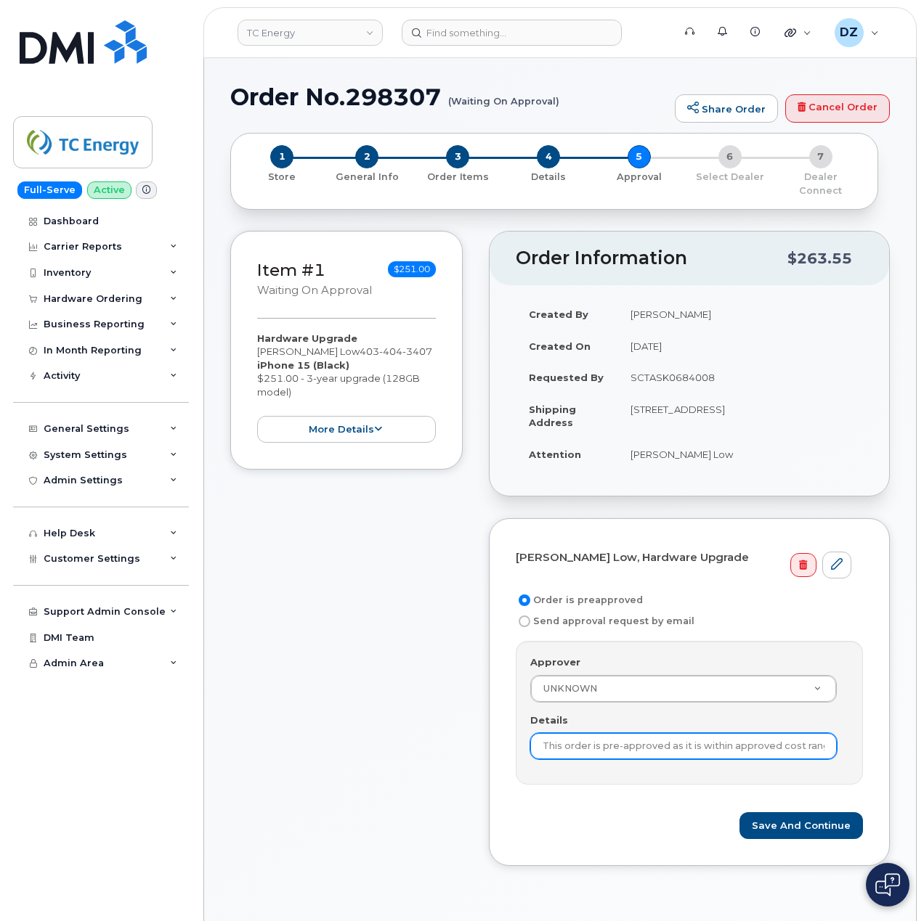
click at [637, 733] on input "This order is pre-approved as it is within approved cost range." at bounding box center [683, 746] width 306 height 26
paste input "SCTASK0684008"
type input "SCTASK0684008"
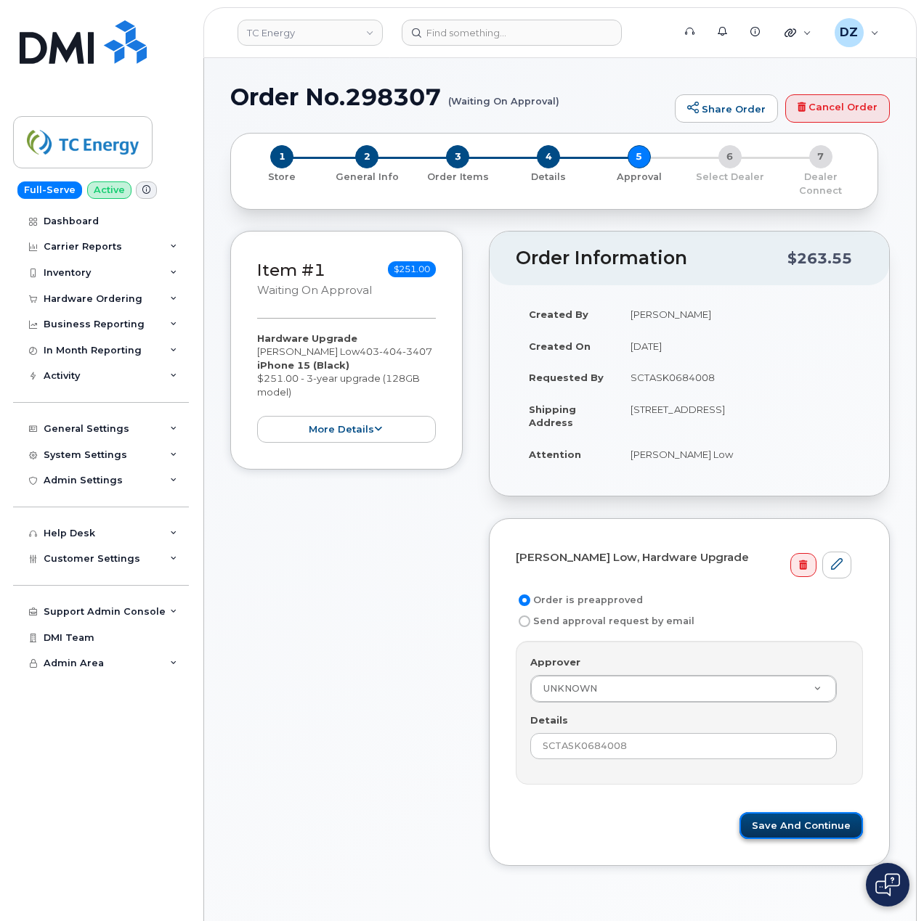
click at [809, 813] on button "Save and Continue" at bounding box center [800, 826] width 123 height 27
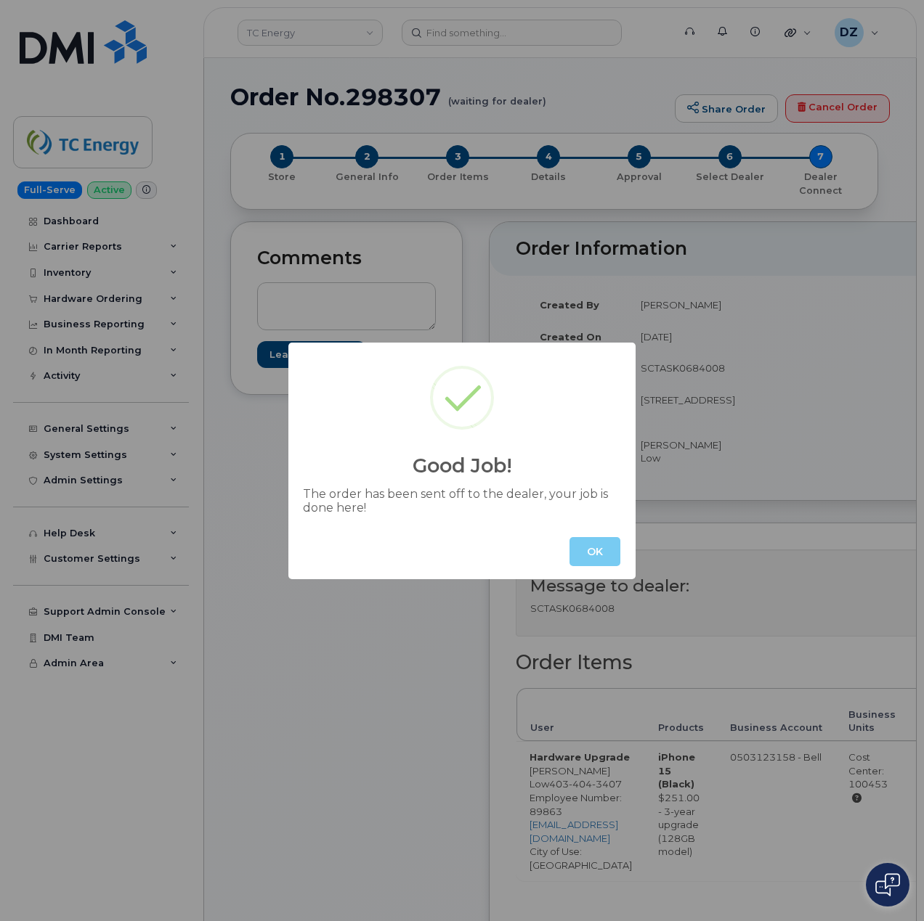
click at [591, 555] on button "OK" at bounding box center [594, 551] width 51 height 29
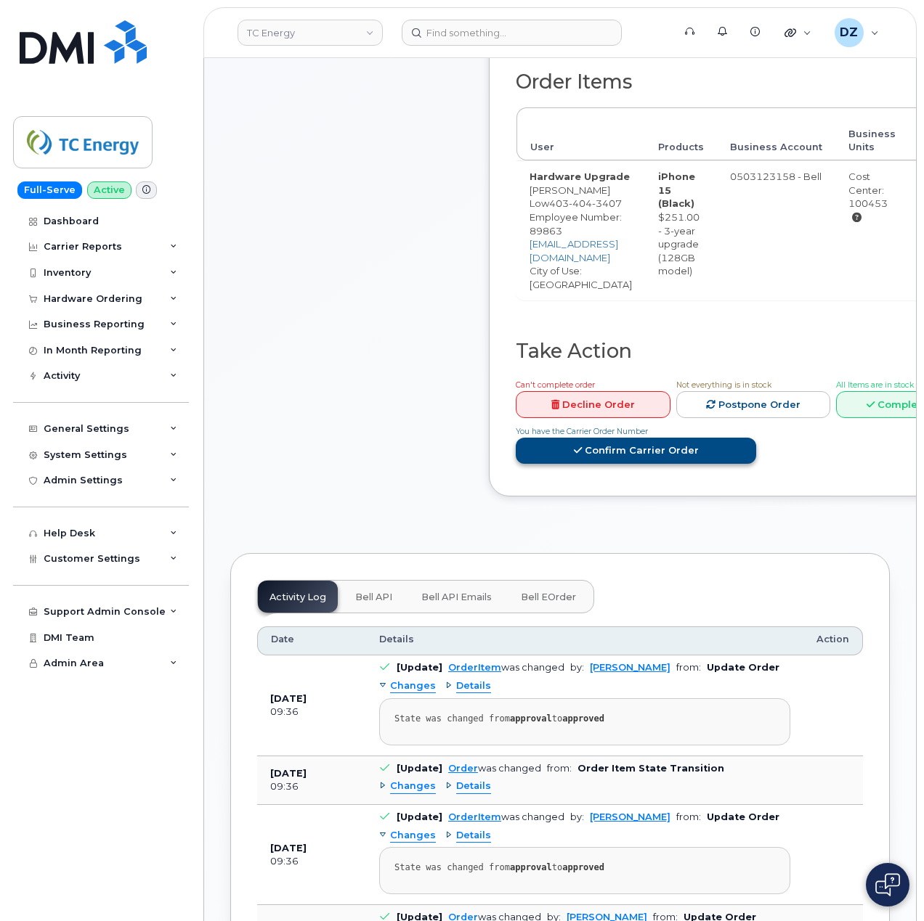
scroll to position [387, 0]
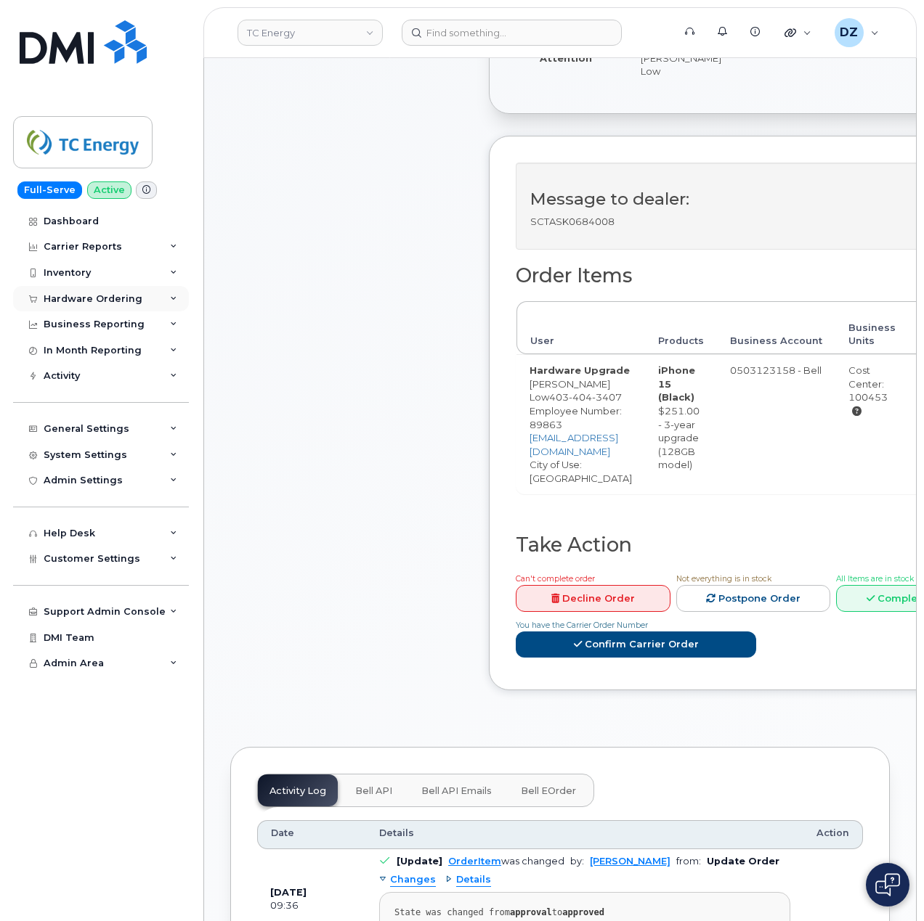
click at [105, 299] on div "Hardware Ordering" at bounding box center [93, 299] width 99 height 12
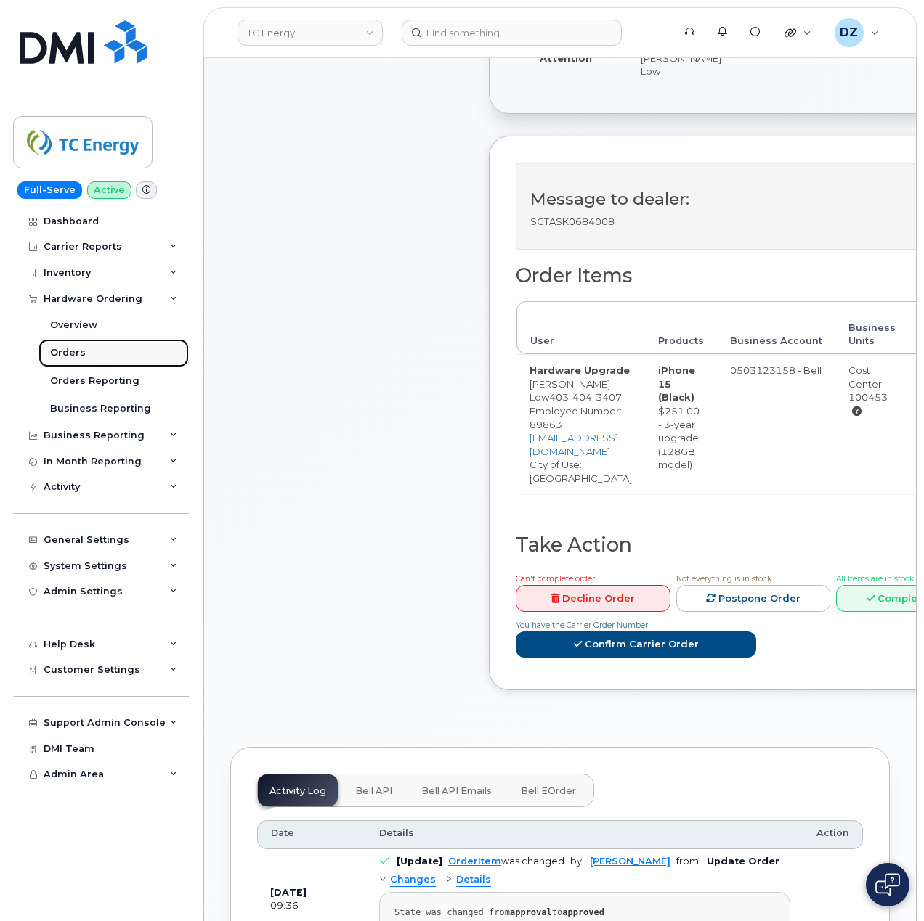
click at [106, 349] on link "Orders" at bounding box center [113, 353] width 150 height 28
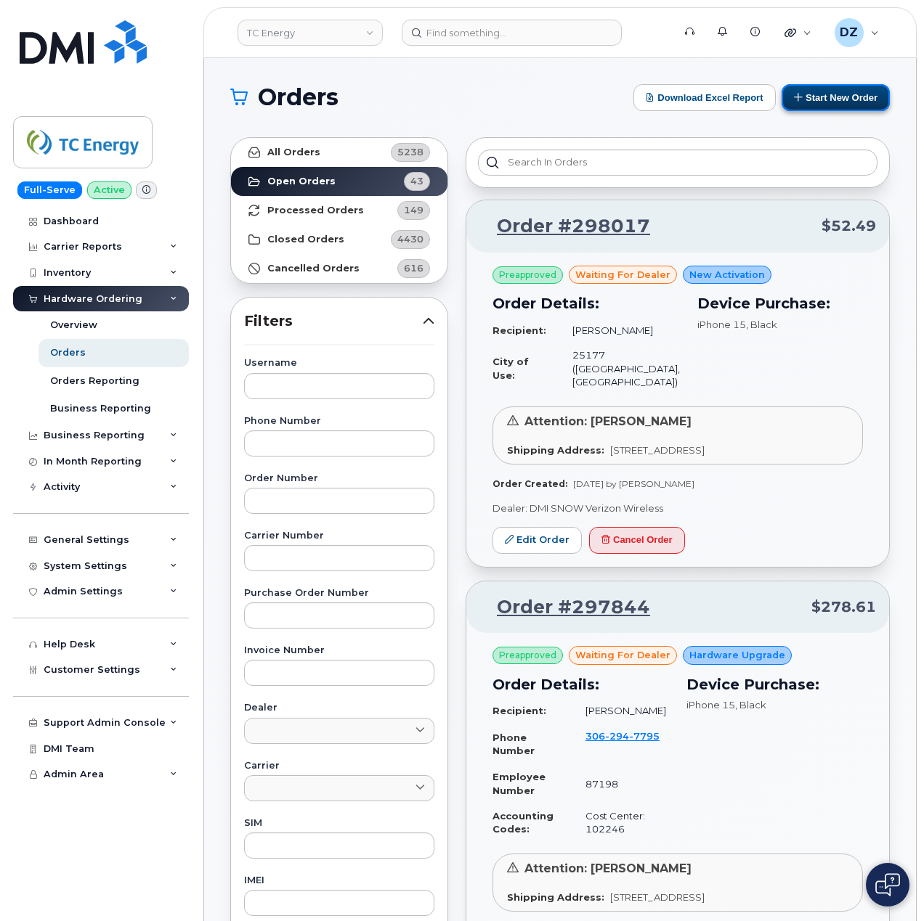
click at [835, 97] on button "Start New Order" at bounding box center [835, 97] width 108 height 27
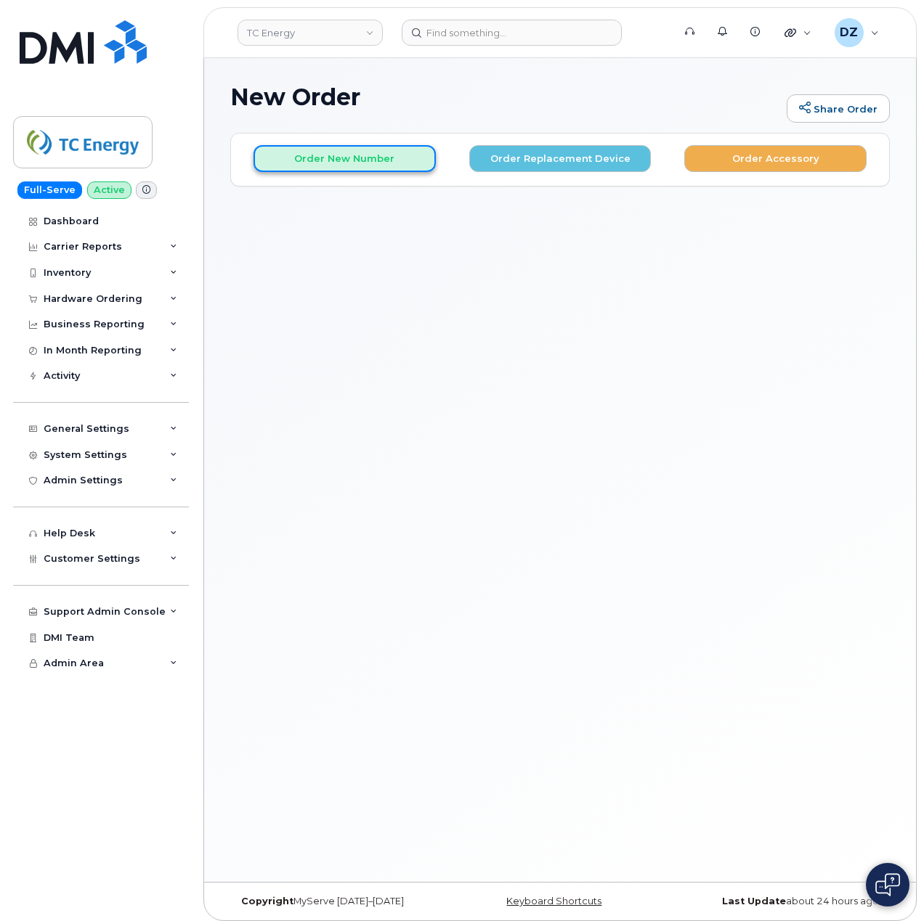
click at [396, 155] on button "Order New Number" at bounding box center [344, 158] width 182 height 27
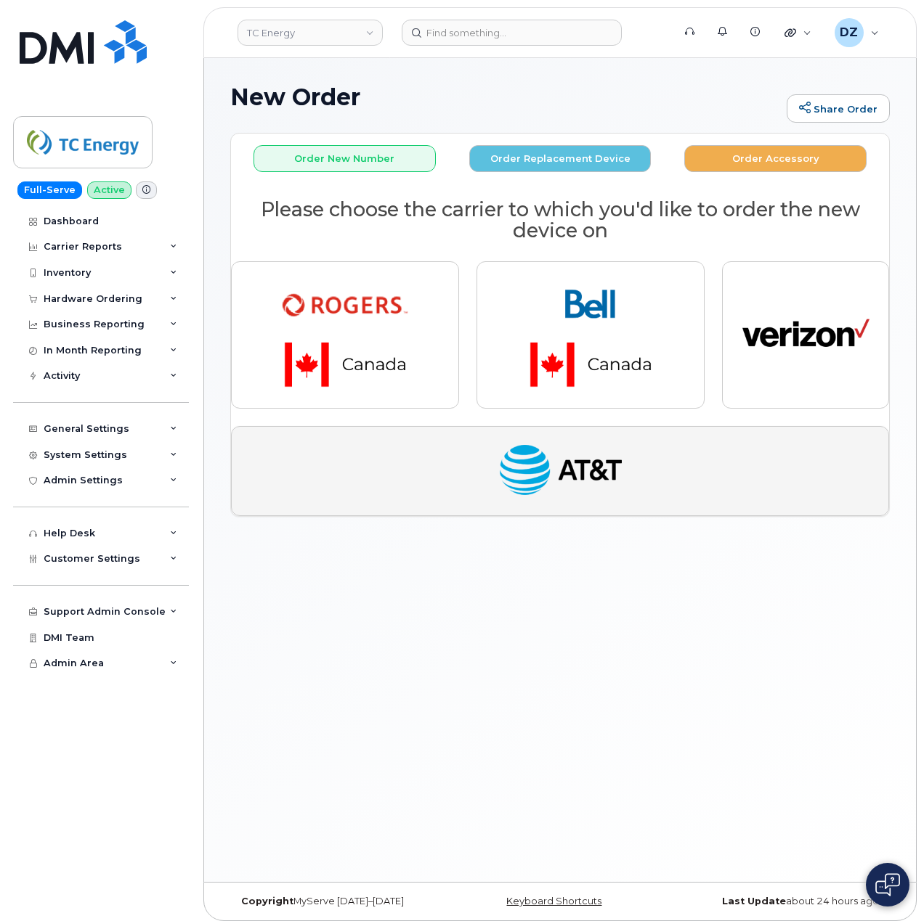
click at [598, 463] on img "button" at bounding box center [560, 471] width 127 height 65
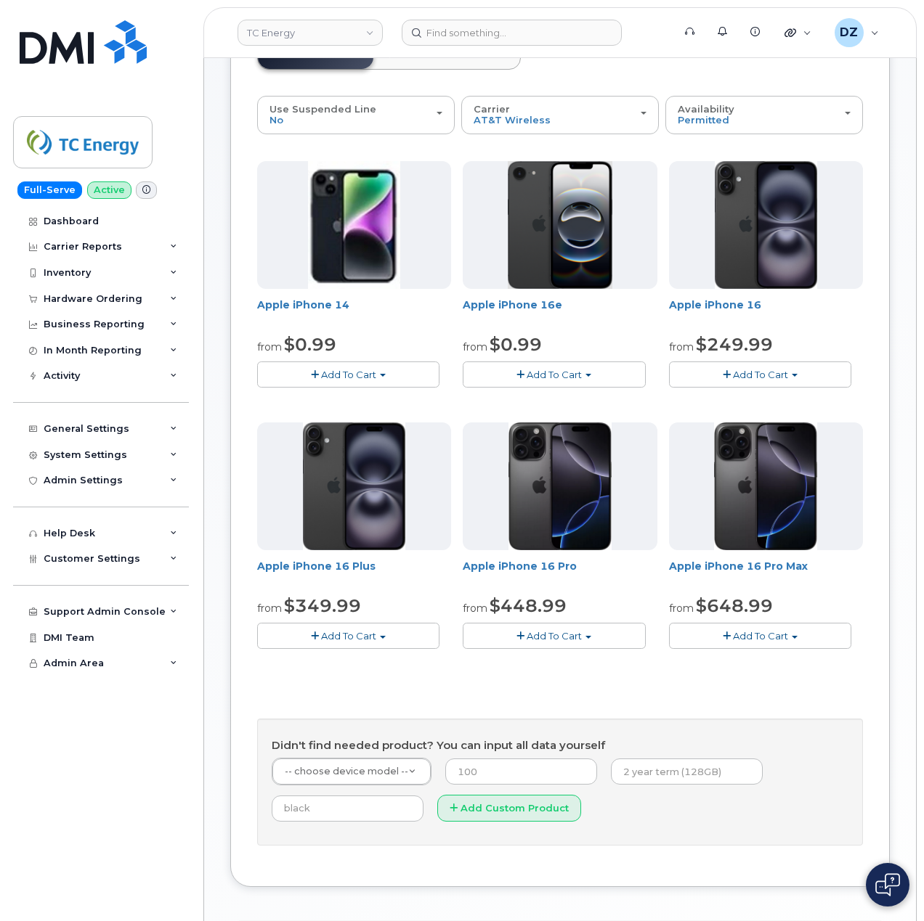
scroll to position [290, 0]
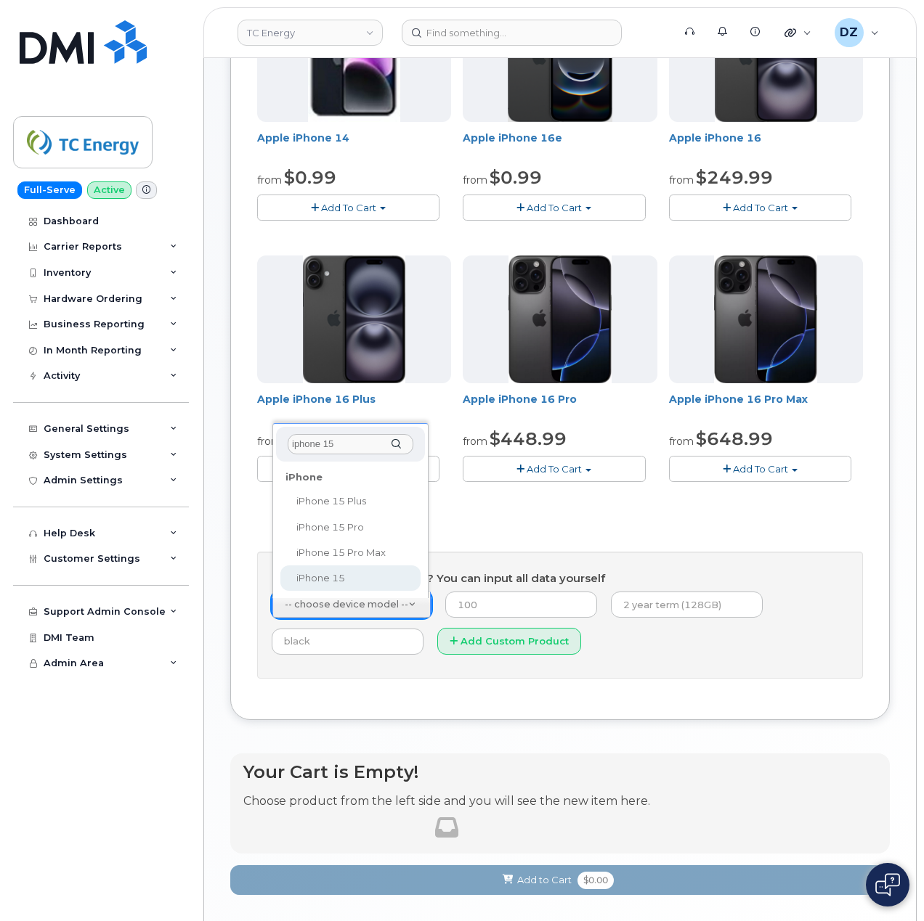
type input "iphone 15"
select select "3031"
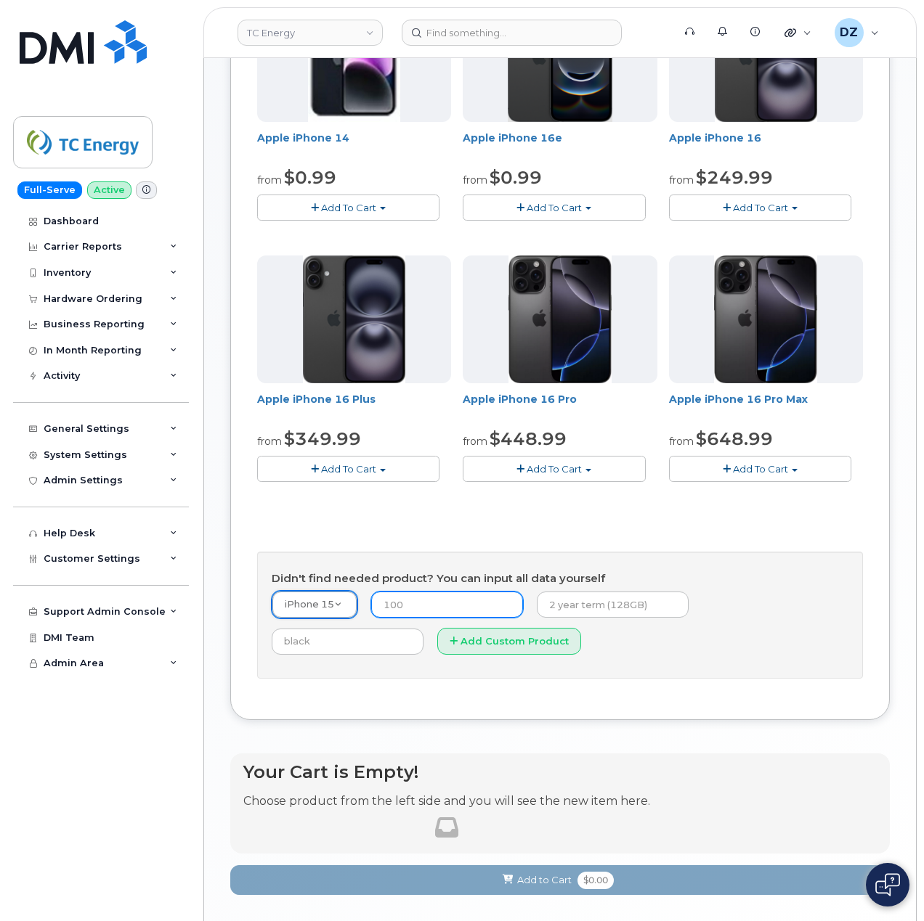
click at [457, 608] on input "number" at bounding box center [447, 605] width 152 height 26
click at [456, 608] on input "number" at bounding box center [447, 605] width 152 height 26
type input "14.99"
drag, startPoint x: 607, startPoint y: 616, endPoint x: 662, endPoint y: 594, distance: 59.3
click at [607, 616] on input "text" at bounding box center [613, 605] width 152 height 26
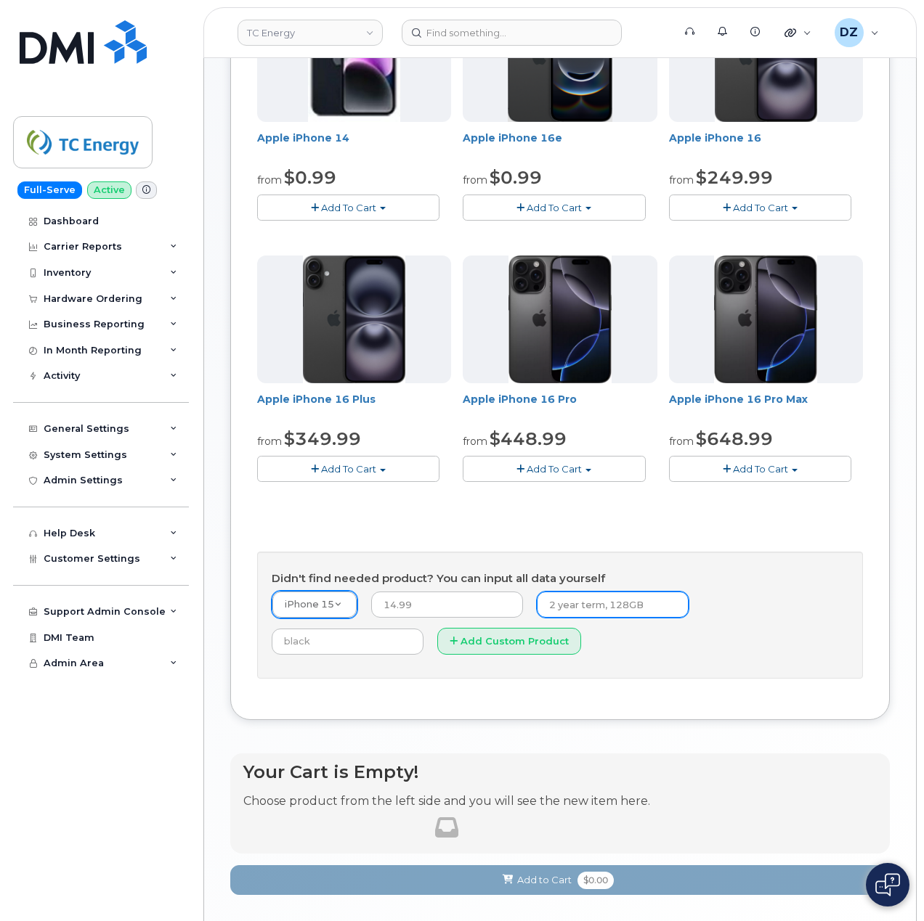
click at [649, 598] on input "2 year term, 128GB" at bounding box center [613, 605] width 152 height 26
paste input "SCTASK0684028"
type input "2 year term, 128GB SCTASK0684028"
click at [423, 629] on input "text" at bounding box center [348, 642] width 152 height 26
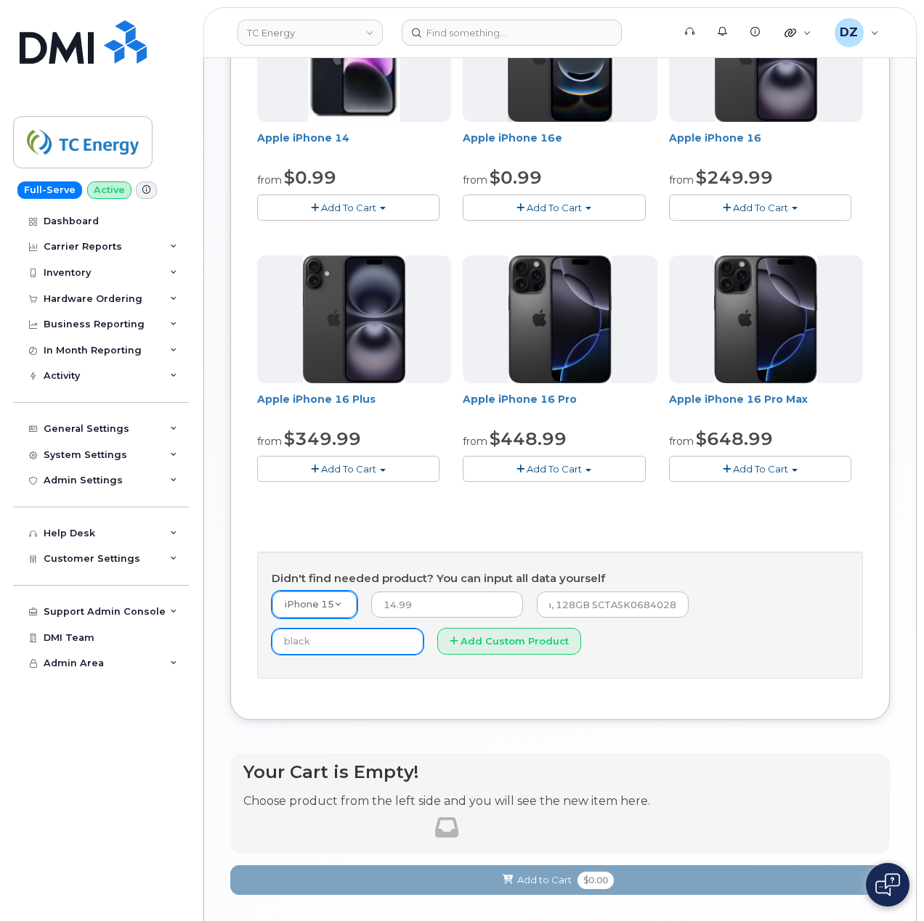
scroll to position [0, 0]
type input "Black"
click at [437, 651] on button "Add Custom Product" at bounding box center [509, 641] width 144 height 27
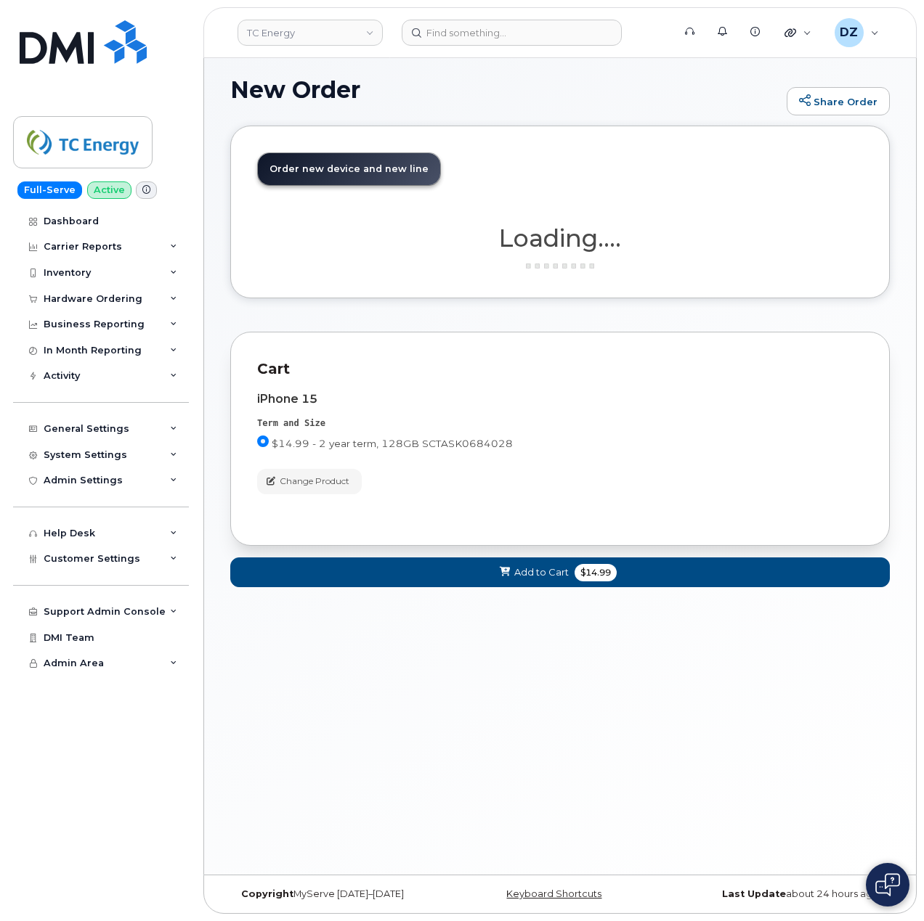
scroll to position [7, 0]
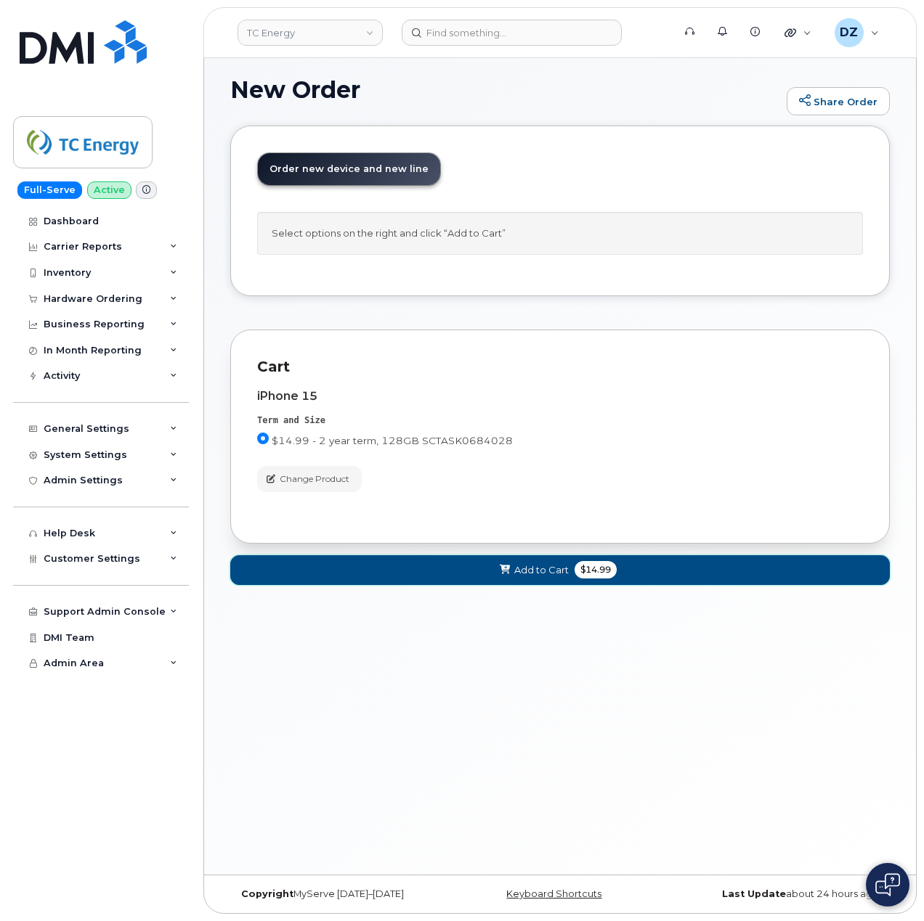
click at [563, 577] on span "Add to Cart" at bounding box center [541, 570] width 54 height 14
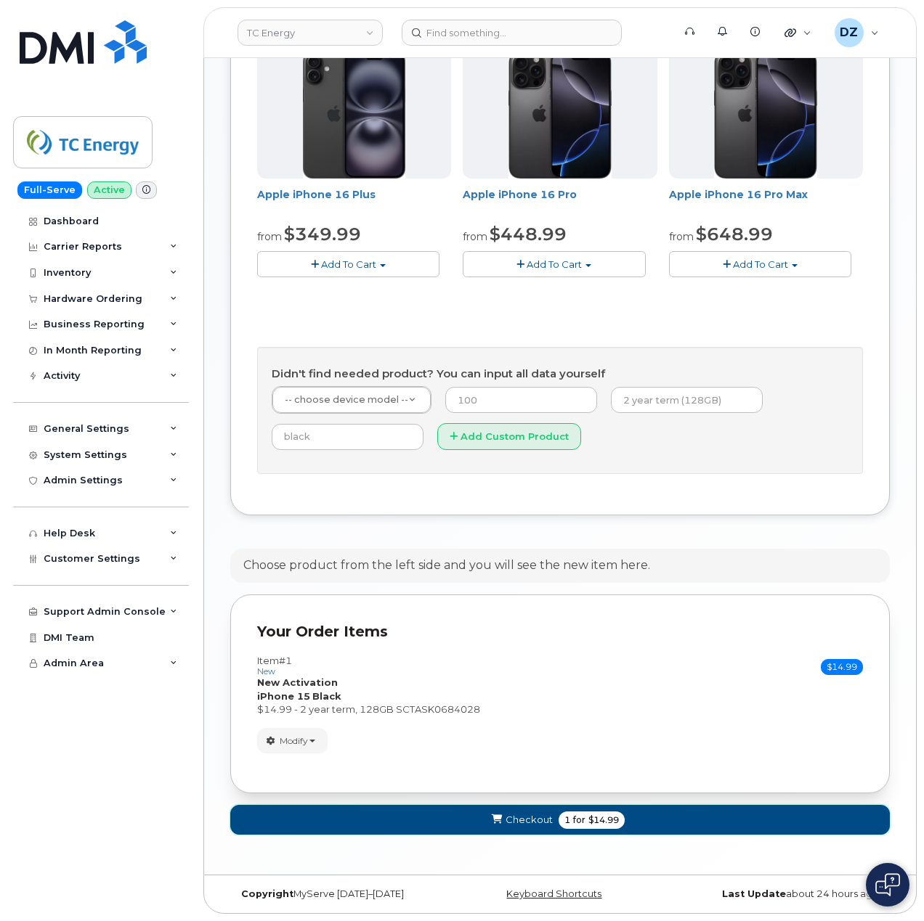
click at [579, 820] on span "for" at bounding box center [579, 820] width 18 height 13
